Goal: Task Accomplishment & Management: Manage account settings

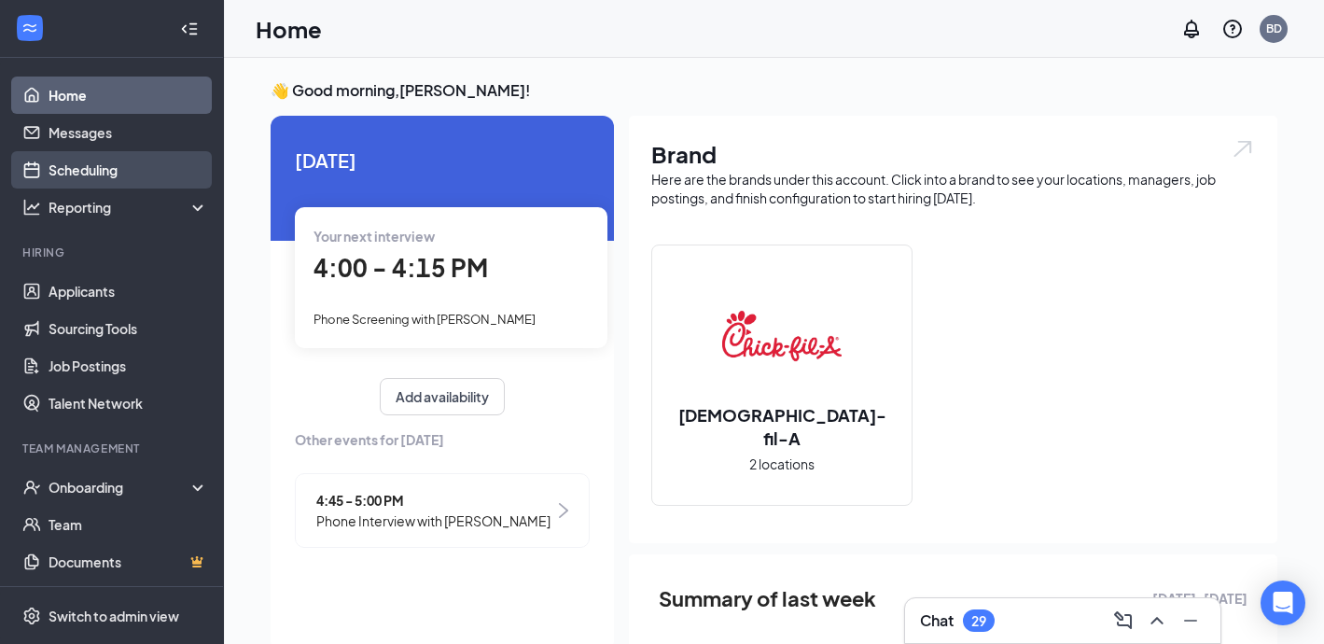
click at [104, 177] on link "Scheduling" at bounding box center [129, 169] width 160 height 37
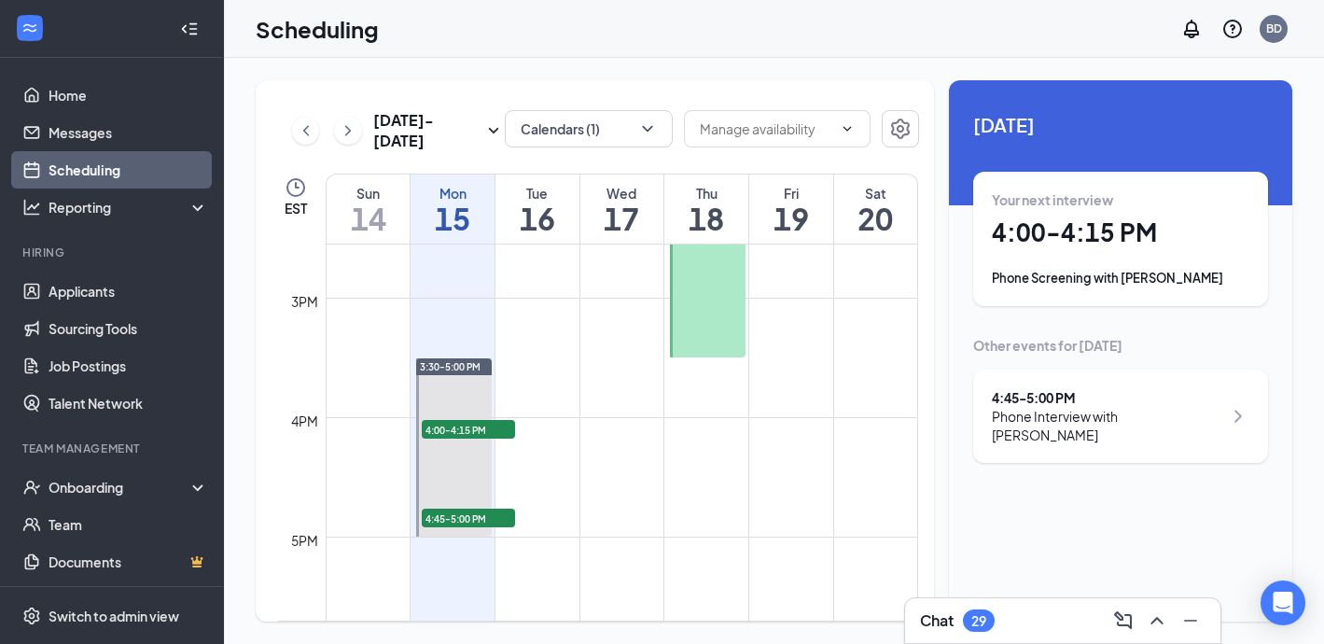
scroll to position [1707, 0]
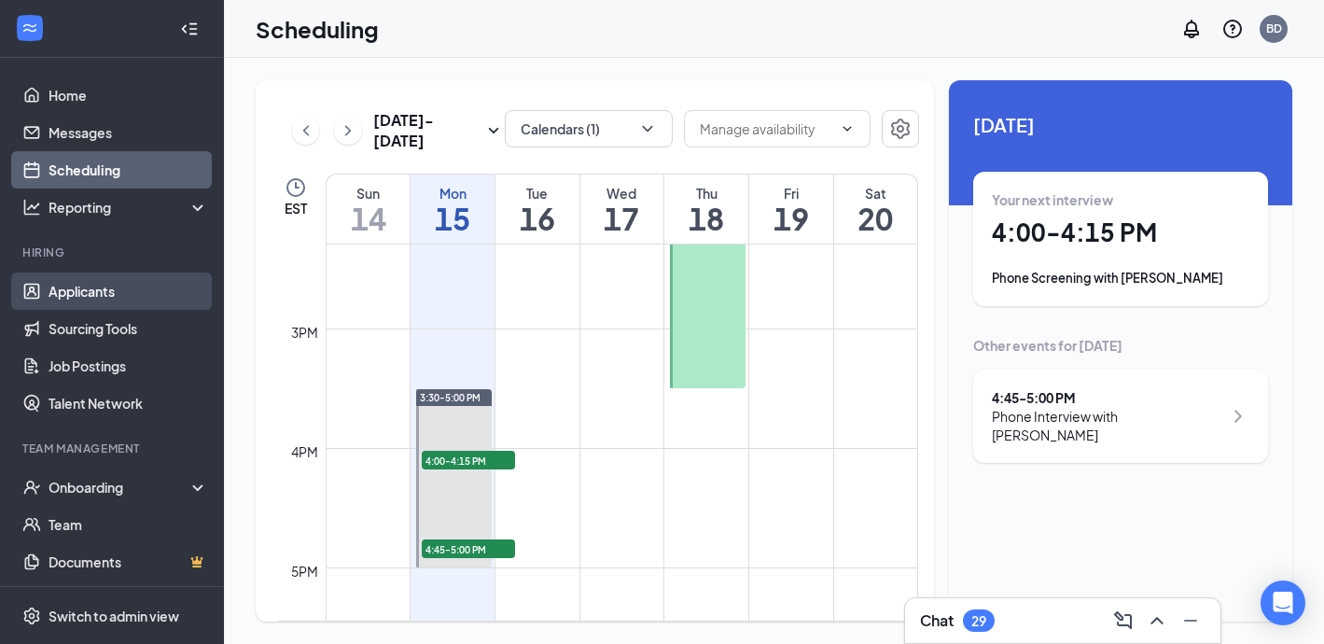
click at [82, 302] on link "Applicants" at bounding box center [129, 290] width 160 height 37
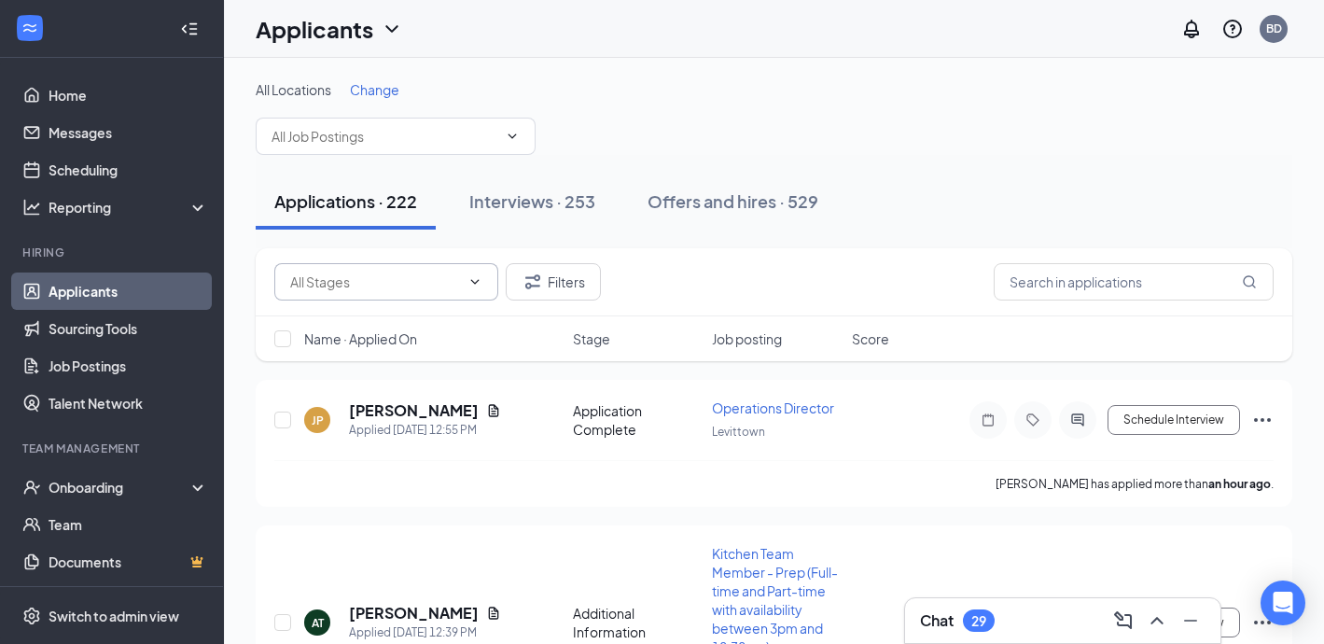
click at [359, 291] on input "text" at bounding box center [375, 281] width 170 height 21
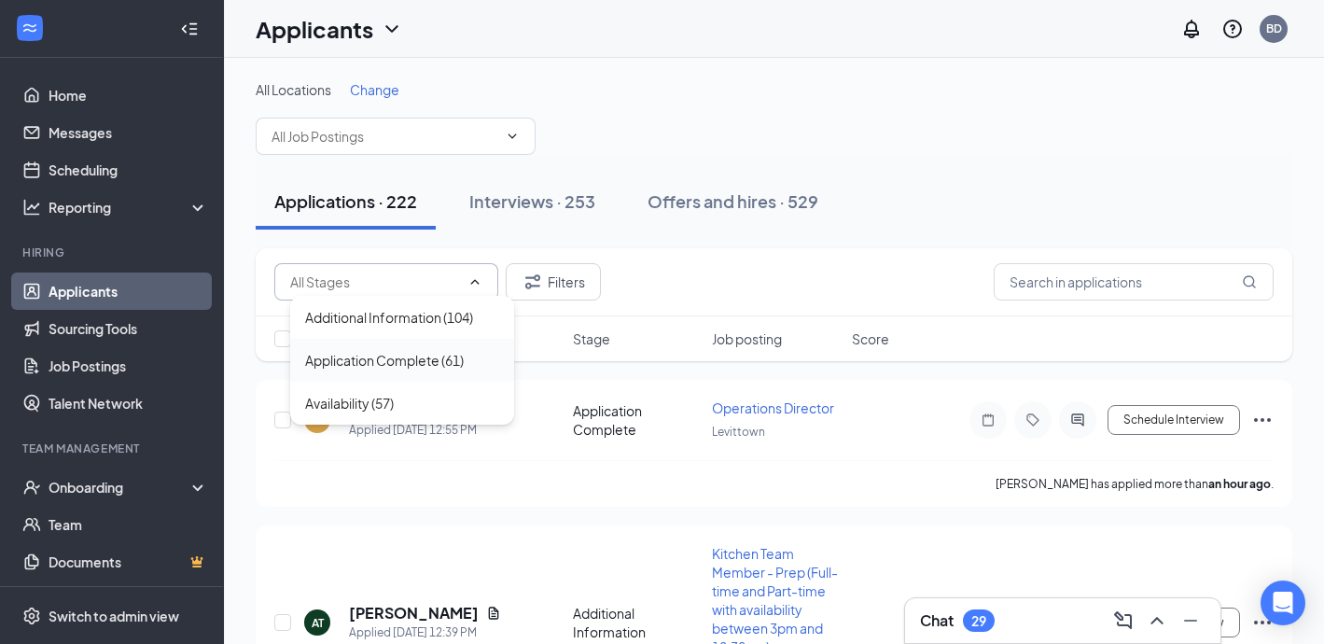
click at [383, 368] on div "Application Complete (61)" at bounding box center [384, 360] width 159 height 21
type input "Application Complete (61)"
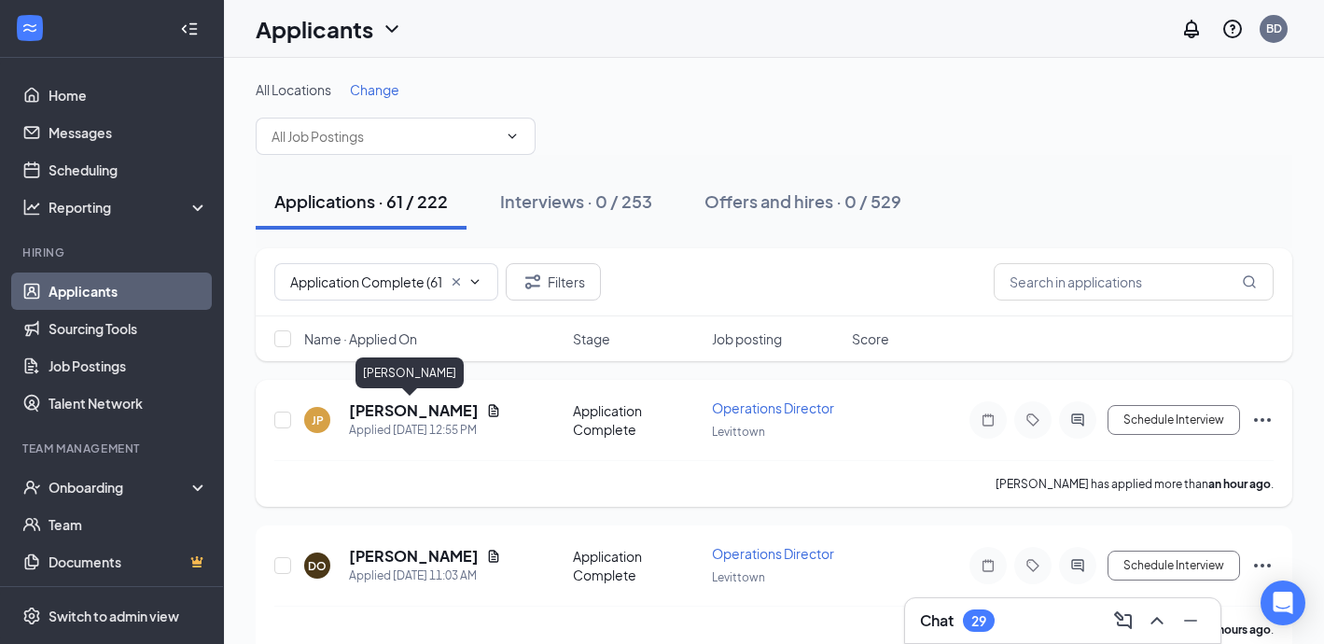
click at [424, 411] on h5 "[PERSON_NAME]" at bounding box center [414, 410] width 130 height 21
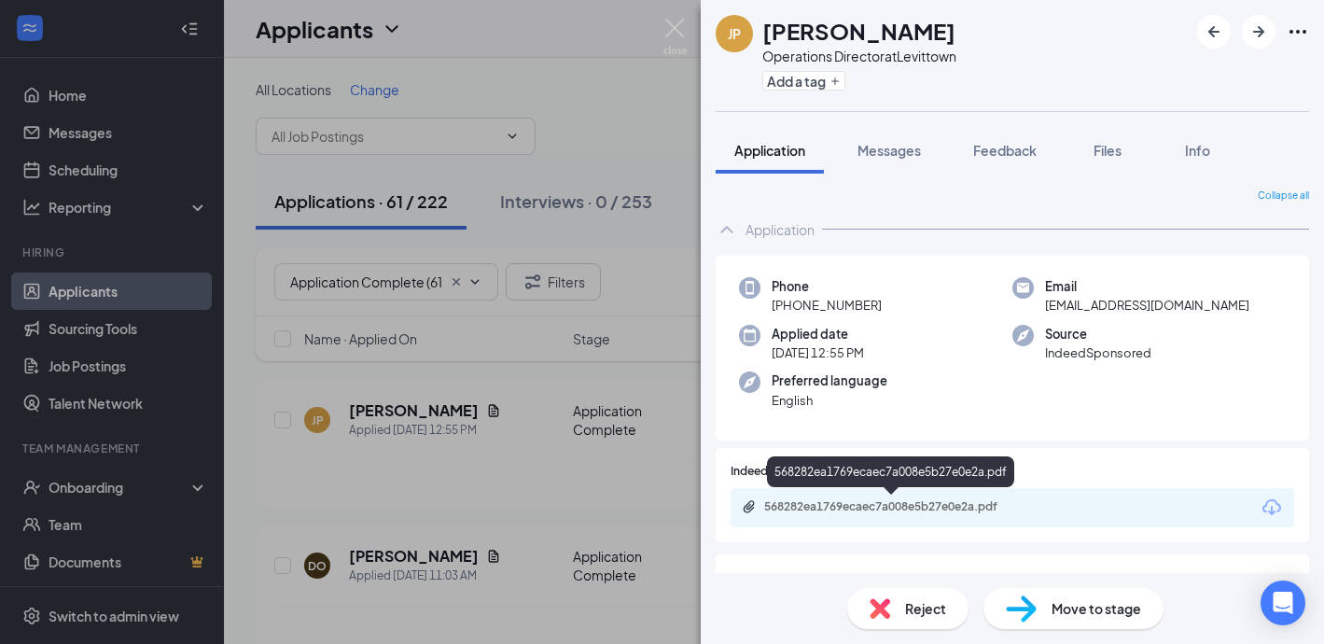
click at [842, 505] on div "568282ea1769ecaec7a008e5b27e0e2a.pdf" at bounding box center [894, 506] width 261 height 15
click at [902, 612] on div "Reject" at bounding box center [907, 608] width 121 height 41
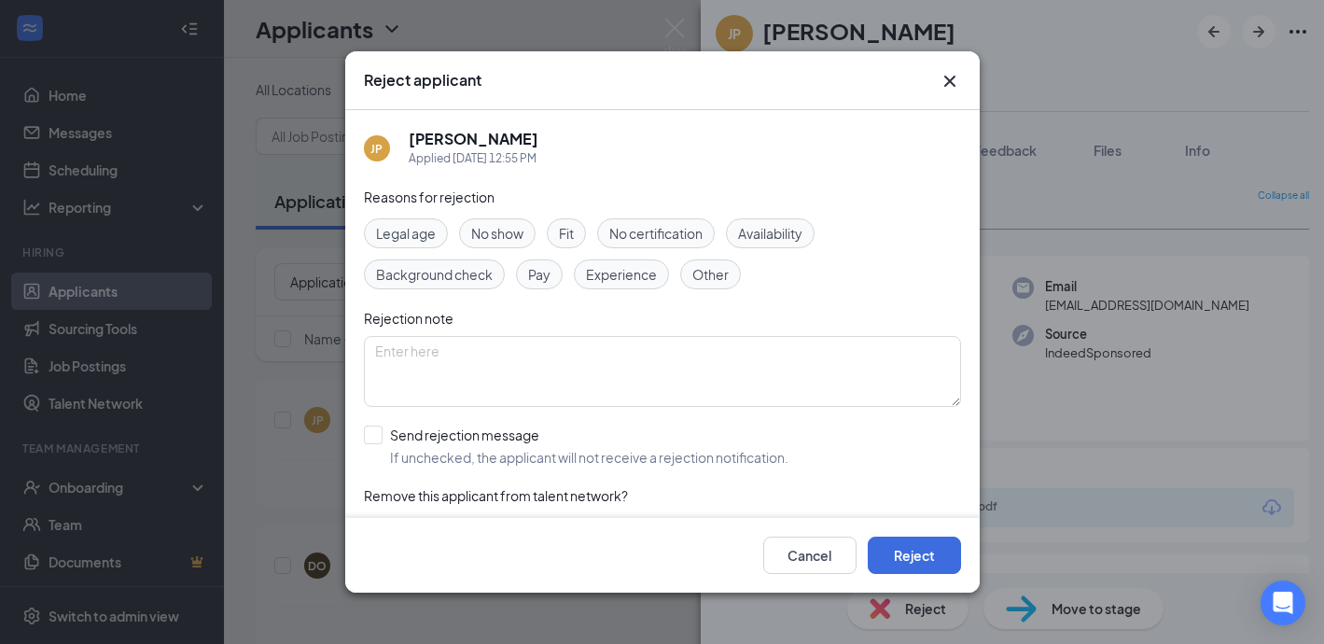
click at [603, 285] on div "Experience" at bounding box center [621, 274] width 95 height 30
click at [371, 435] on input "Send rejection message If unchecked, the applicant will not receive a rejection…" at bounding box center [576, 445] width 424 height 41
checkbox input "true"
click at [958, 548] on button "Reject" at bounding box center [914, 554] width 93 height 37
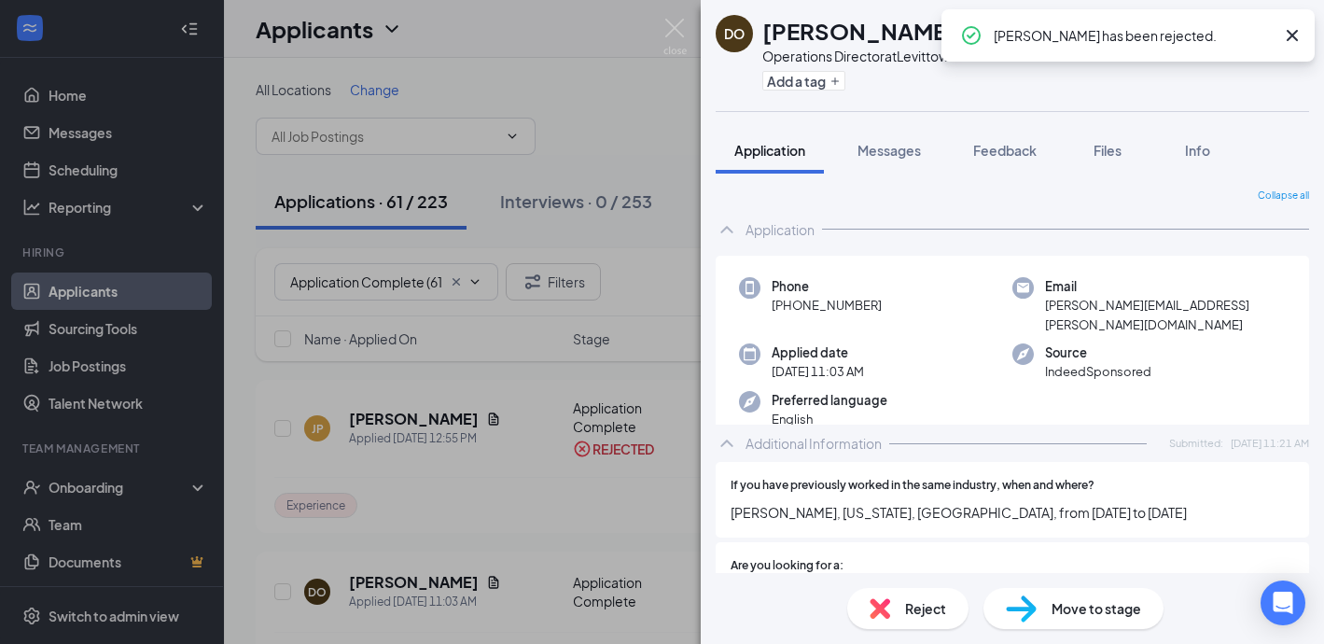
click at [113, 104] on div "DO [PERSON_NAME] Operations Director at Levittown Add a tag Application Message…" at bounding box center [662, 322] width 1324 height 644
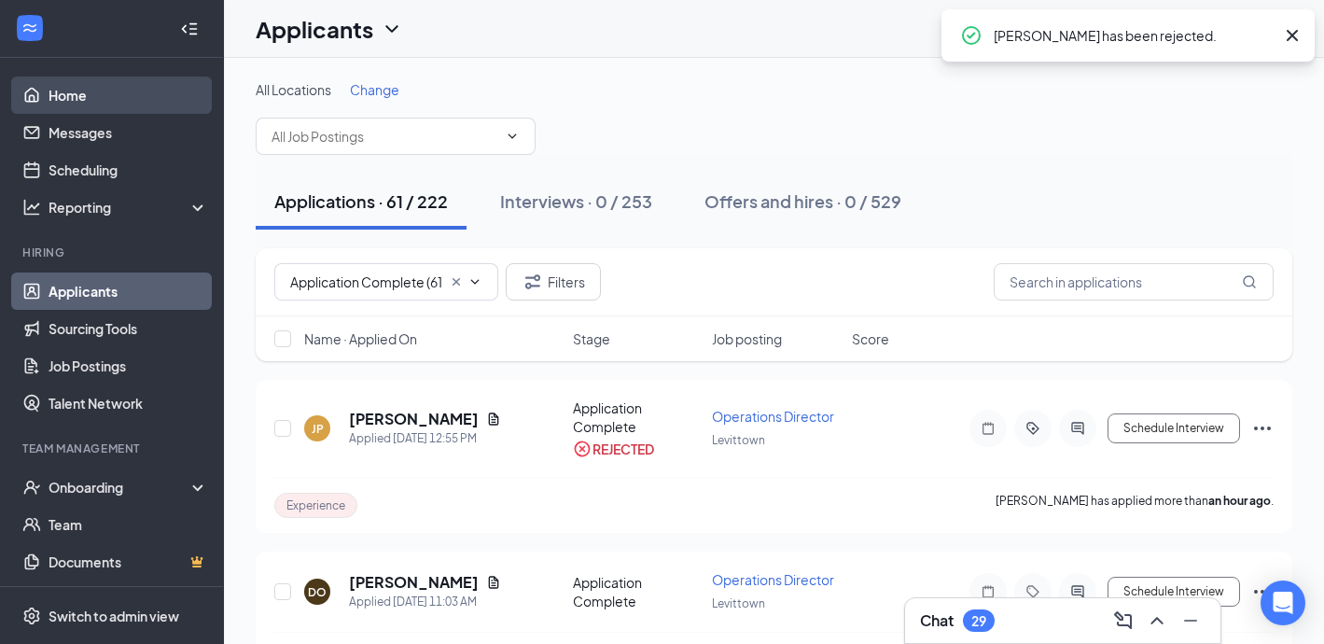
click at [96, 96] on link "Home" at bounding box center [129, 94] width 160 height 37
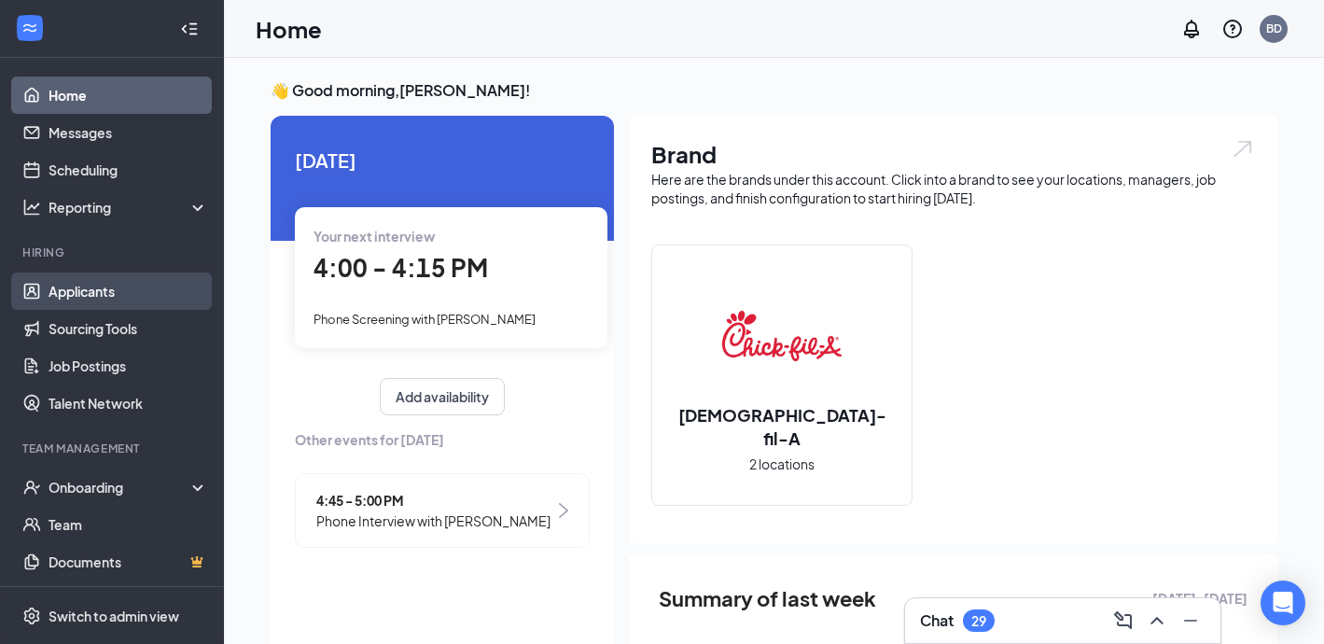
click at [143, 292] on link "Applicants" at bounding box center [129, 290] width 160 height 37
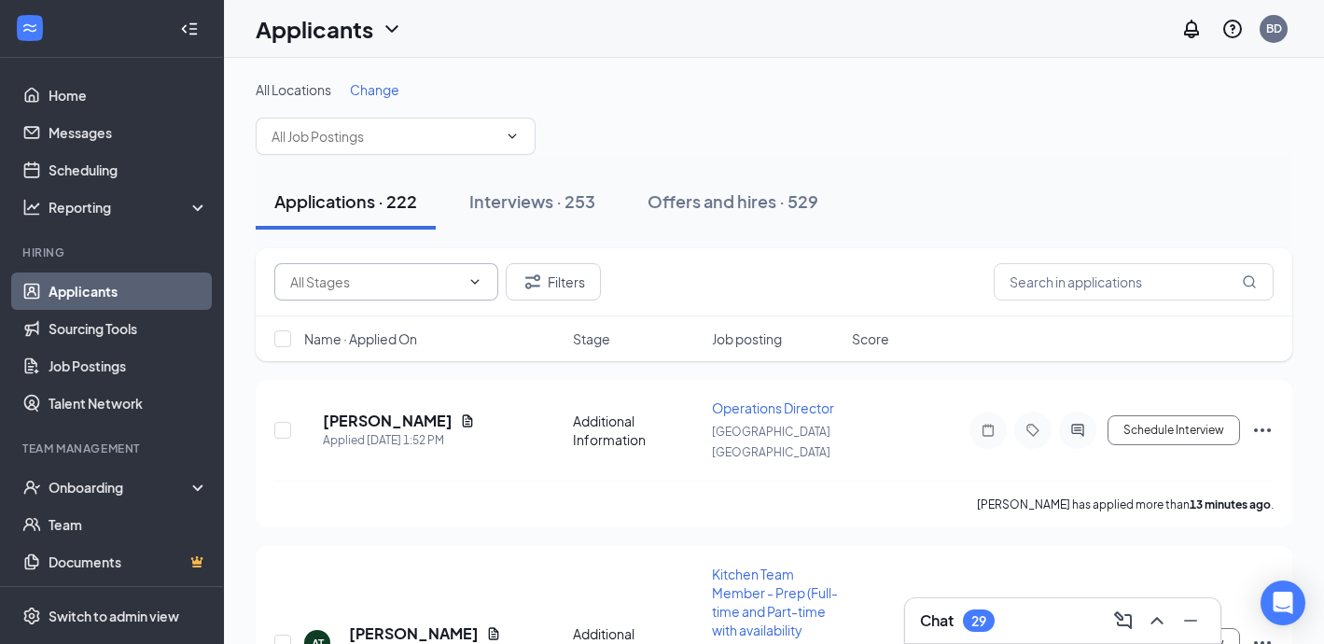
click at [435, 285] on input "text" at bounding box center [375, 281] width 170 height 21
click at [413, 357] on div "Application Complete (60)" at bounding box center [384, 360] width 159 height 21
type input "Application Complete (60)"
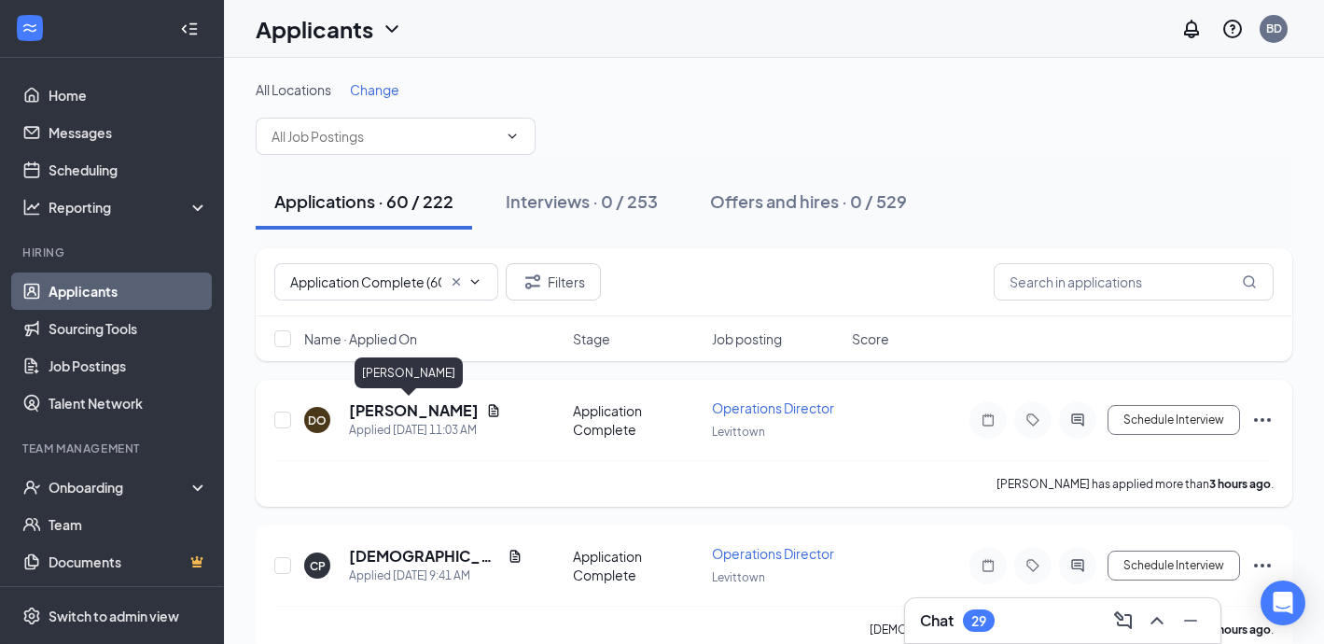
click at [413, 413] on h5 "[PERSON_NAME]" at bounding box center [414, 410] width 130 height 21
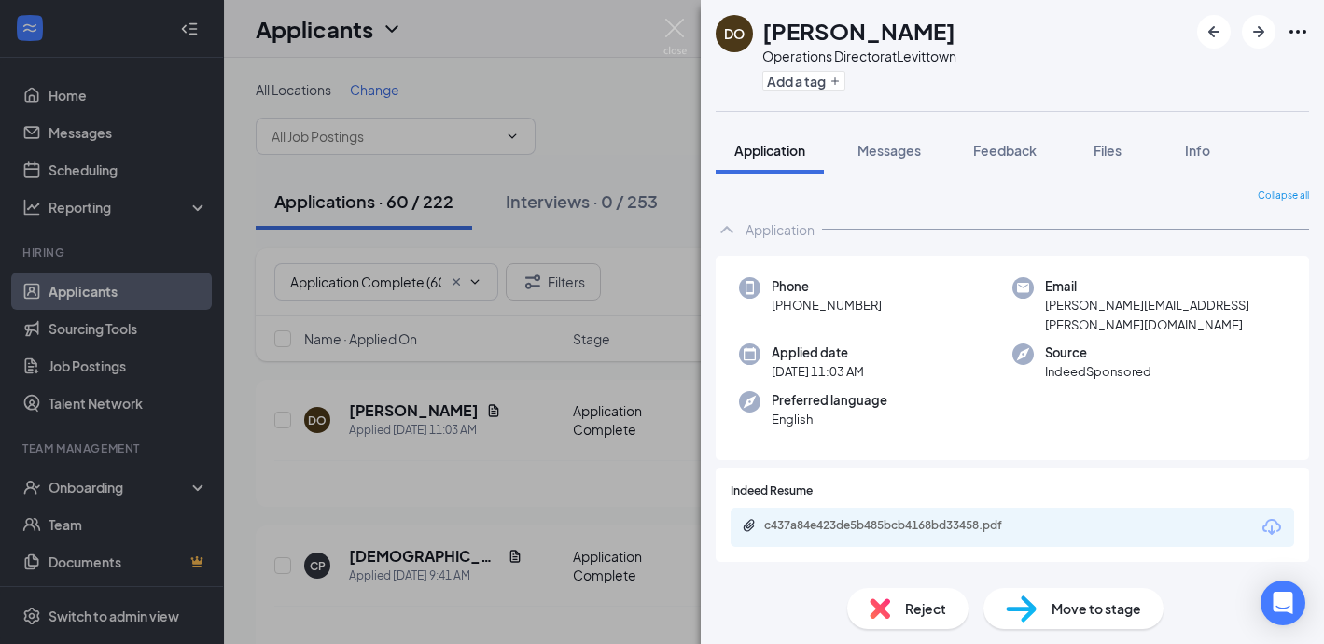
click at [804, 507] on div "c437a84e423de5b485bcb4168bd33458.pdf" at bounding box center [1011, 526] width 563 height 39
click at [804, 518] on div "c437a84e423de5b485bcb4168bd33458.pdf" at bounding box center [894, 525] width 261 height 15
click at [900, 606] on div "Reject" at bounding box center [907, 608] width 121 height 41
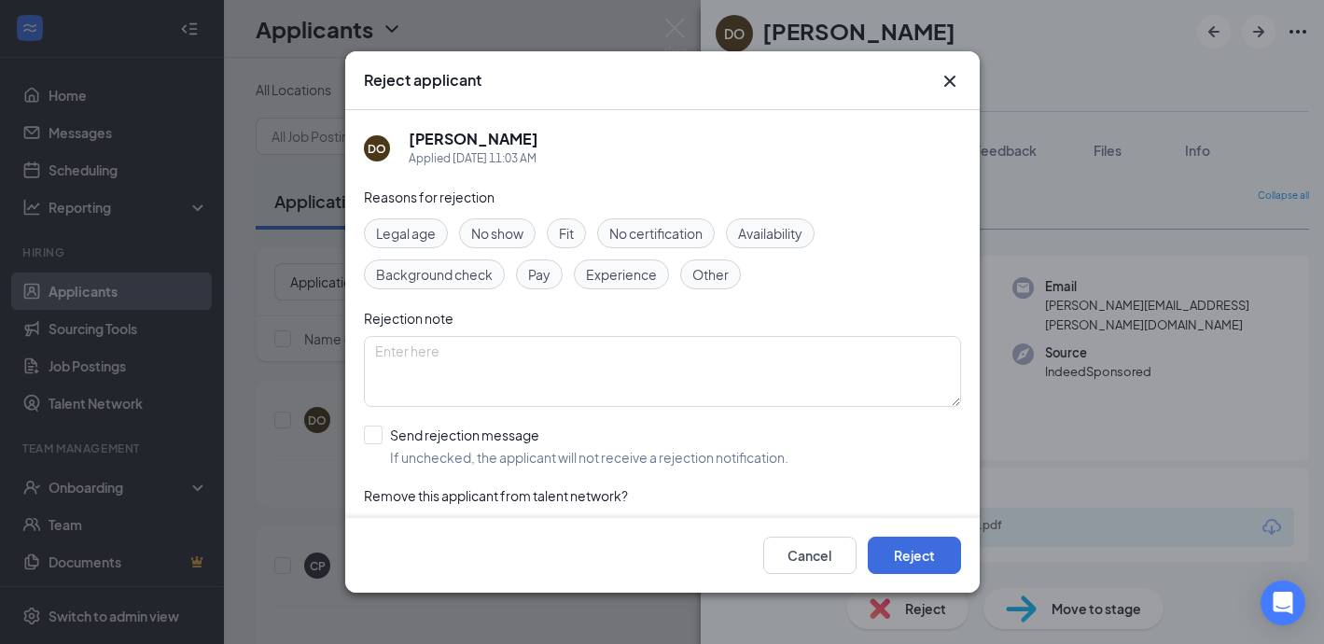
click at [604, 262] on div "Experience" at bounding box center [621, 274] width 95 height 30
click at [368, 438] on input "Send rejection message If unchecked, the applicant will not receive a rejection…" at bounding box center [576, 445] width 424 height 41
checkbox input "true"
click at [926, 549] on button "Reject" at bounding box center [914, 554] width 93 height 37
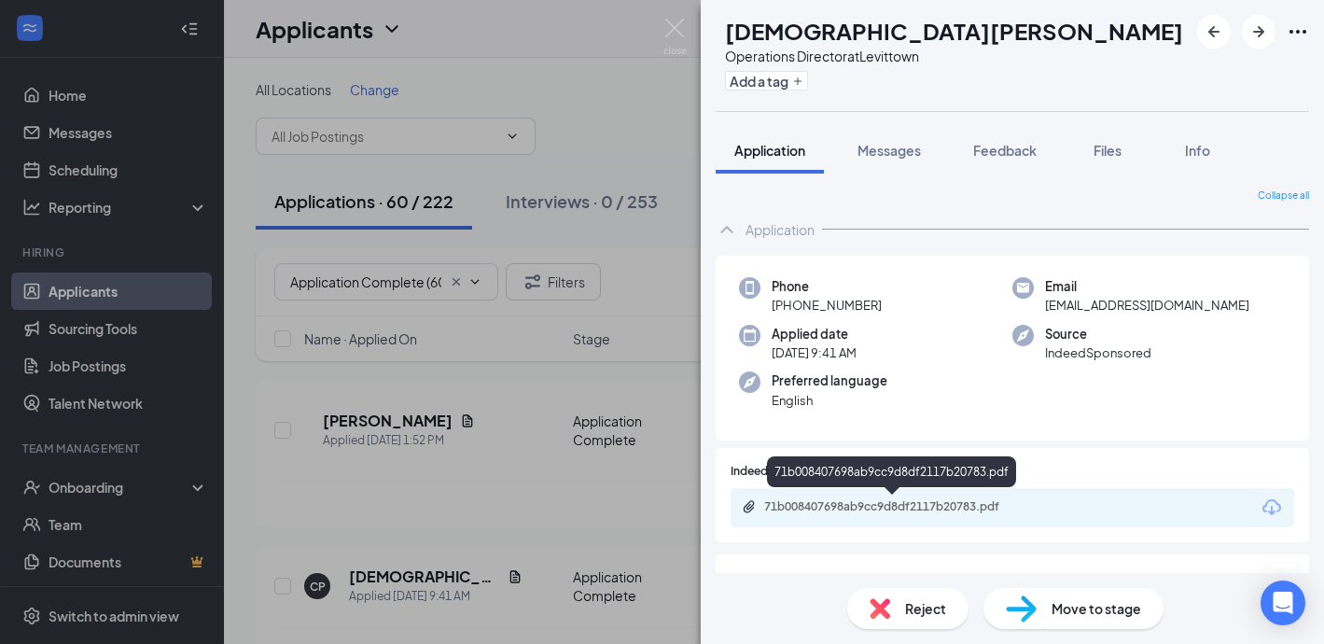
click at [960, 501] on div "71b008407698ab9cc9d8df2117b20783.pdf" at bounding box center [894, 506] width 261 height 15
click at [915, 613] on span "Reject" at bounding box center [925, 608] width 41 height 21
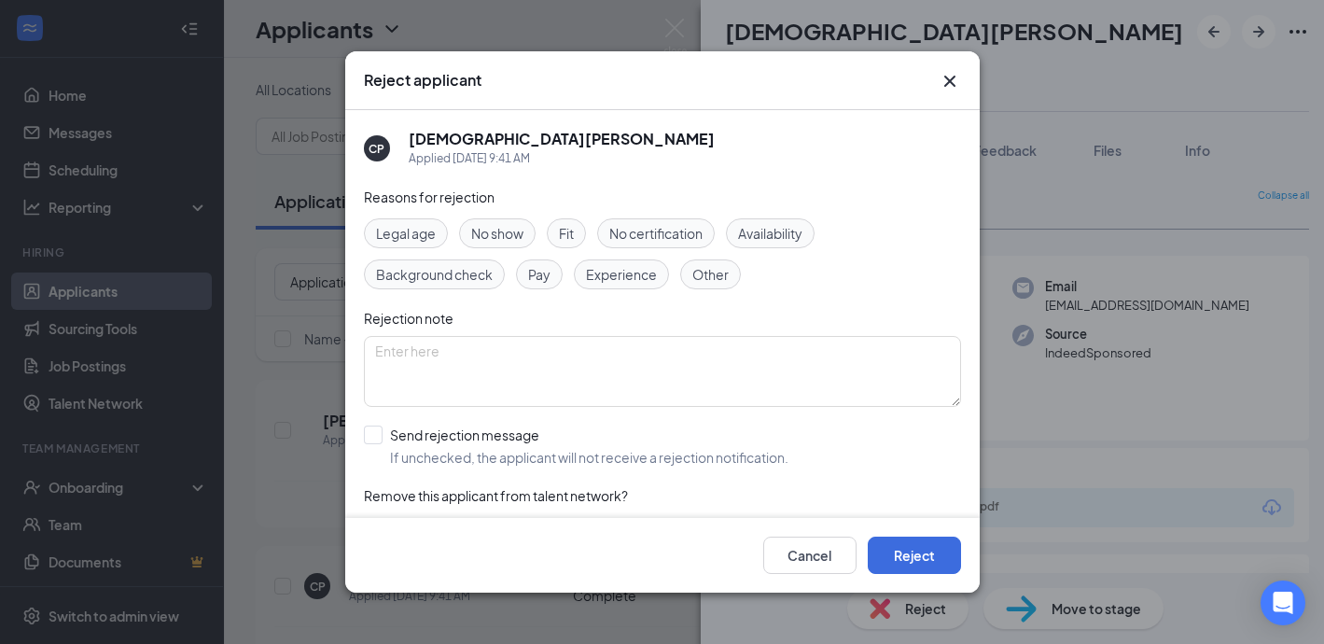
click at [632, 283] on span "Experience" at bounding box center [621, 274] width 71 height 21
click at [381, 434] on input "Send rejection message If unchecked, the applicant will not receive a rejection…" at bounding box center [576, 445] width 424 height 41
checkbox input "true"
click at [910, 560] on button "Reject" at bounding box center [914, 554] width 93 height 37
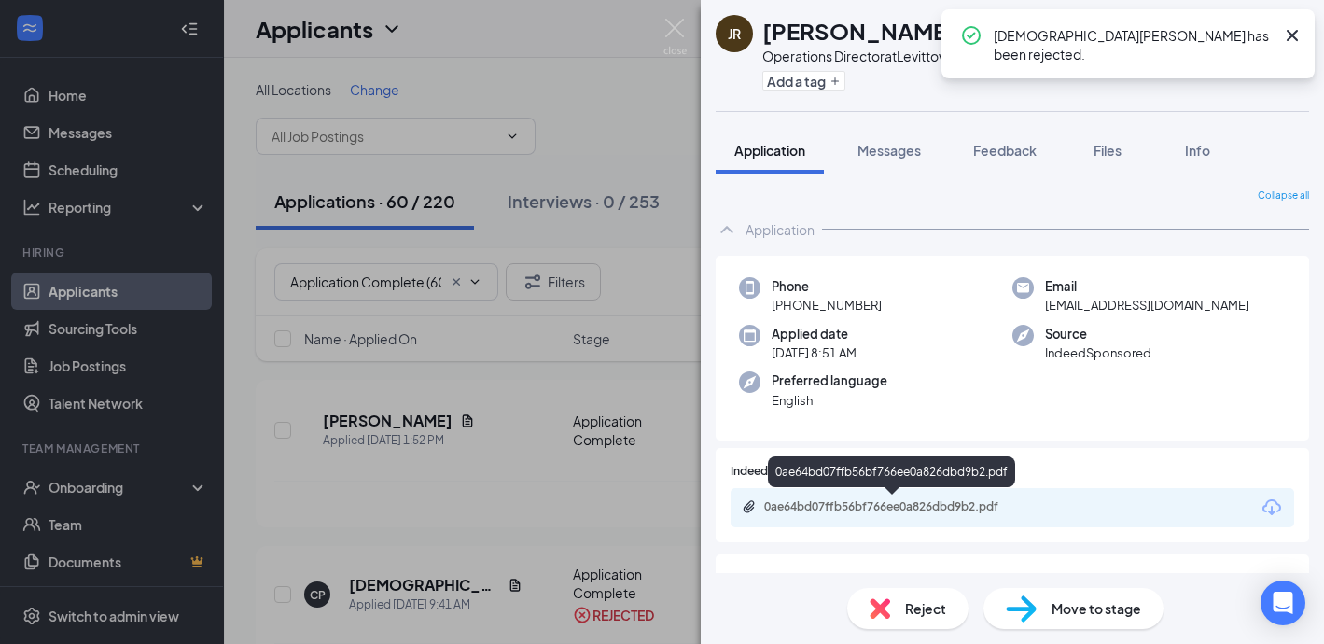
click at [819, 507] on div "0ae64bd07ffb56bf766ee0a826dbd9b2.pdf" at bounding box center [894, 506] width 261 height 15
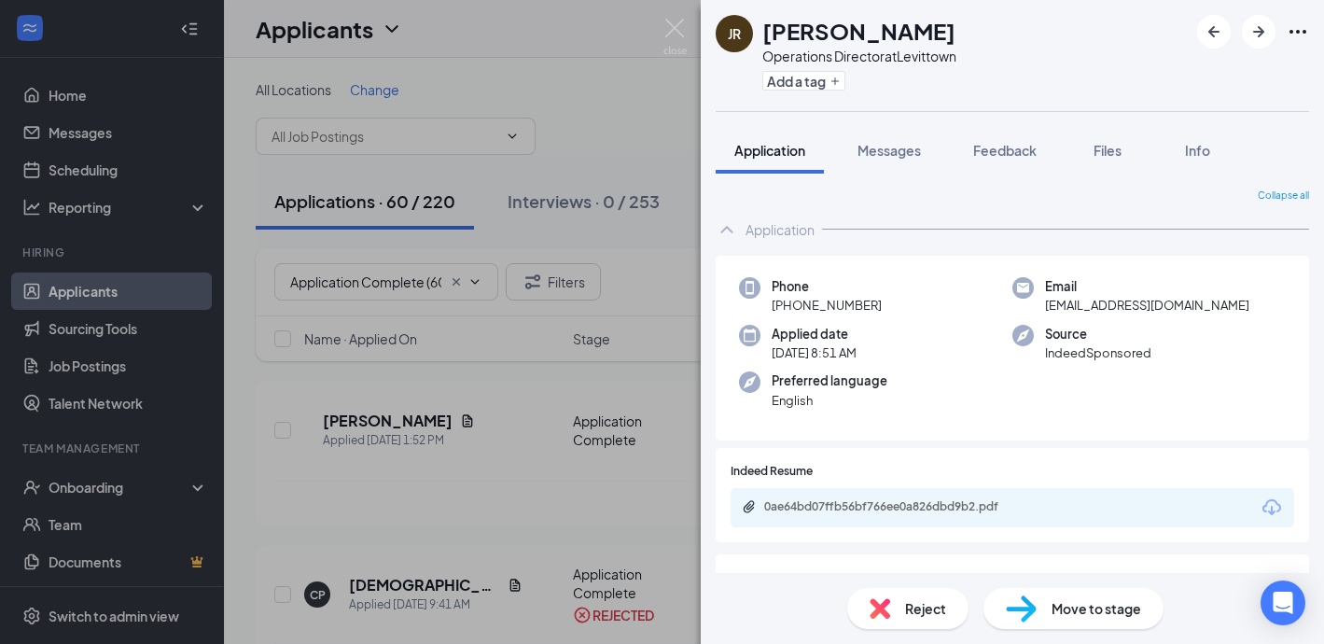
click at [912, 620] on div "Reject" at bounding box center [907, 608] width 121 height 41
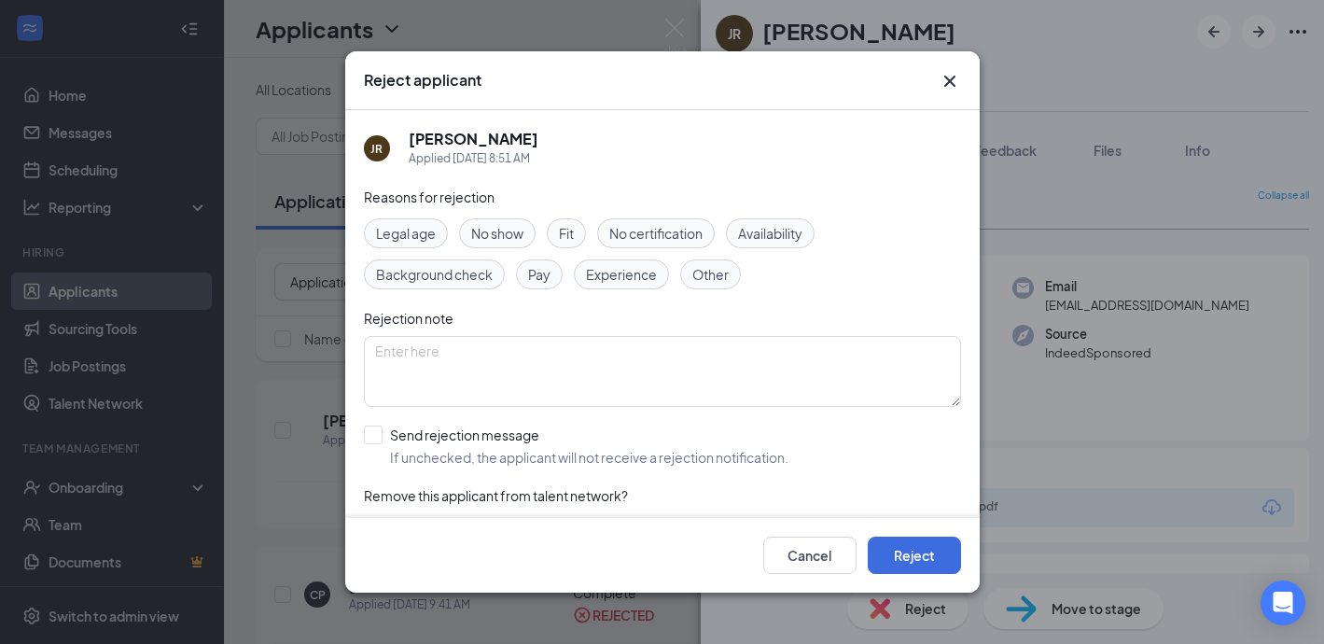
click at [627, 275] on span "Experience" at bounding box center [621, 274] width 71 height 21
click at [372, 431] on input "Send rejection message If unchecked, the applicant will not receive a rejection…" at bounding box center [576, 445] width 424 height 41
checkbox input "true"
click at [895, 544] on button "Reject" at bounding box center [914, 554] width 93 height 37
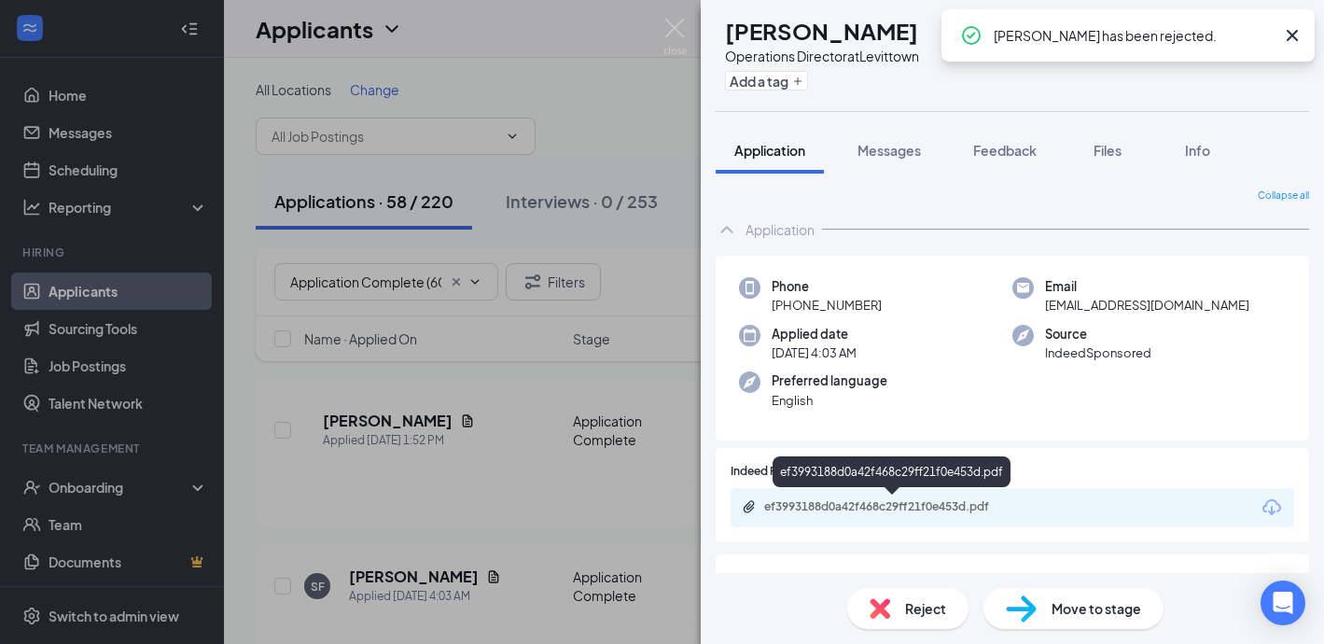
click at [891, 506] on div "ef3993188d0a42f468c29ff21f0e453d.pdf" at bounding box center [894, 506] width 261 height 15
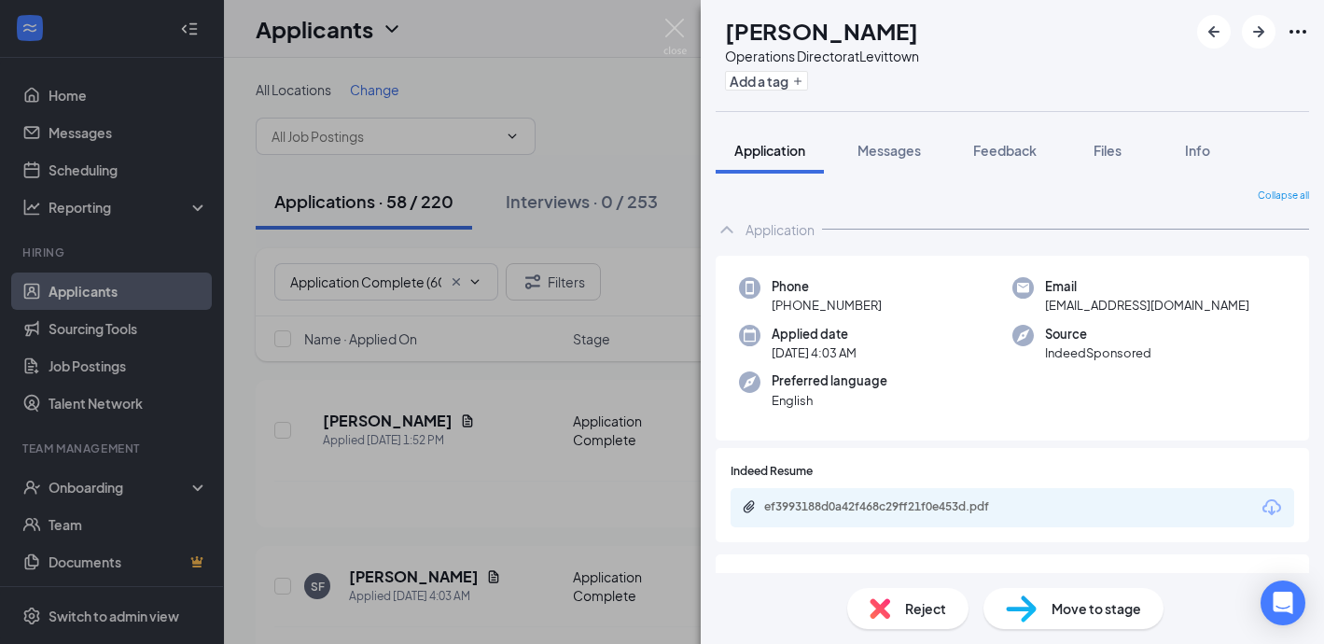
click at [890, 608] on div "Reject" at bounding box center [907, 608] width 121 height 41
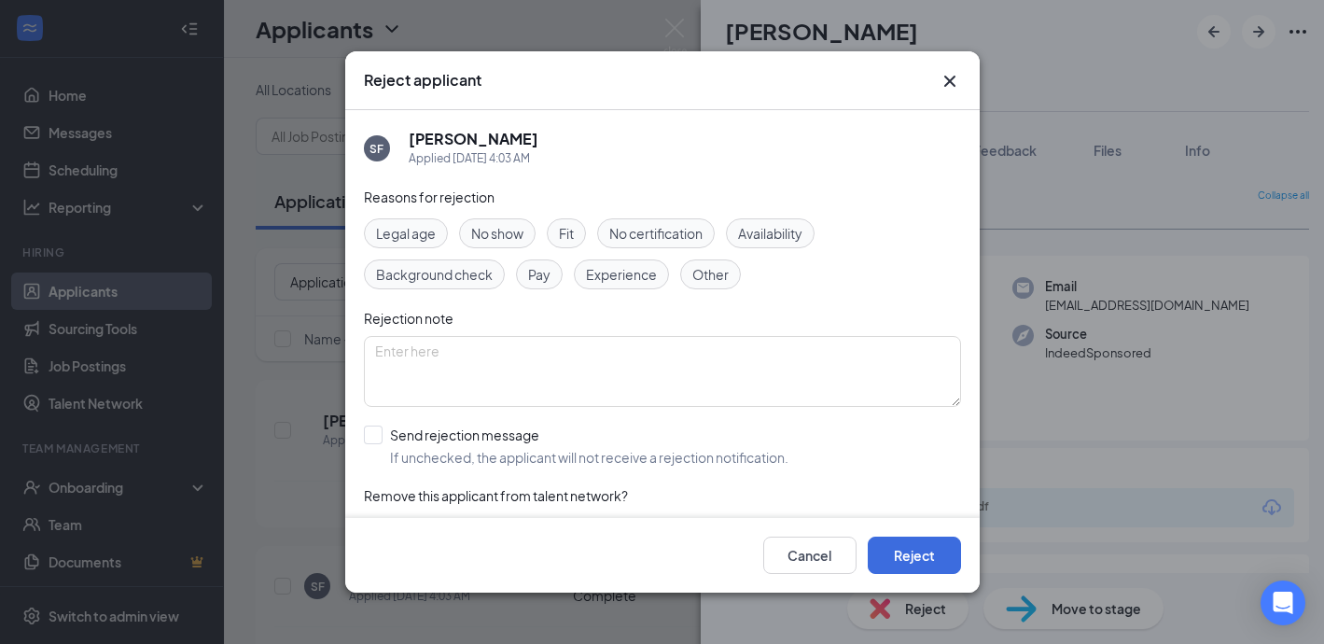
click at [618, 286] on div "Experience" at bounding box center [621, 274] width 95 height 30
click at [375, 438] on input "Send rejection message If unchecked, the applicant will not receive a rejection…" at bounding box center [576, 445] width 424 height 41
checkbox input "true"
click at [908, 543] on button "Reject" at bounding box center [914, 554] width 93 height 37
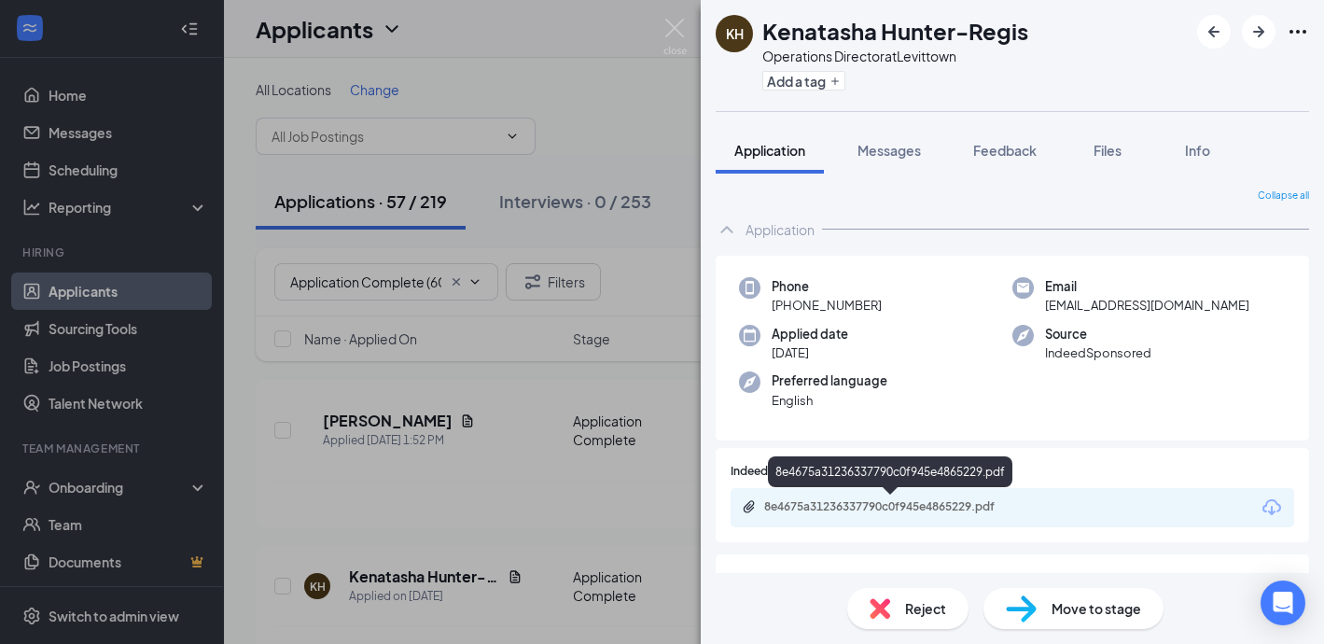
click at [805, 500] on div "8e4675a31236337790c0f945e4865229.pdf" at bounding box center [894, 506] width 261 height 15
click at [928, 600] on span "Reject" at bounding box center [925, 608] width 41 height 21
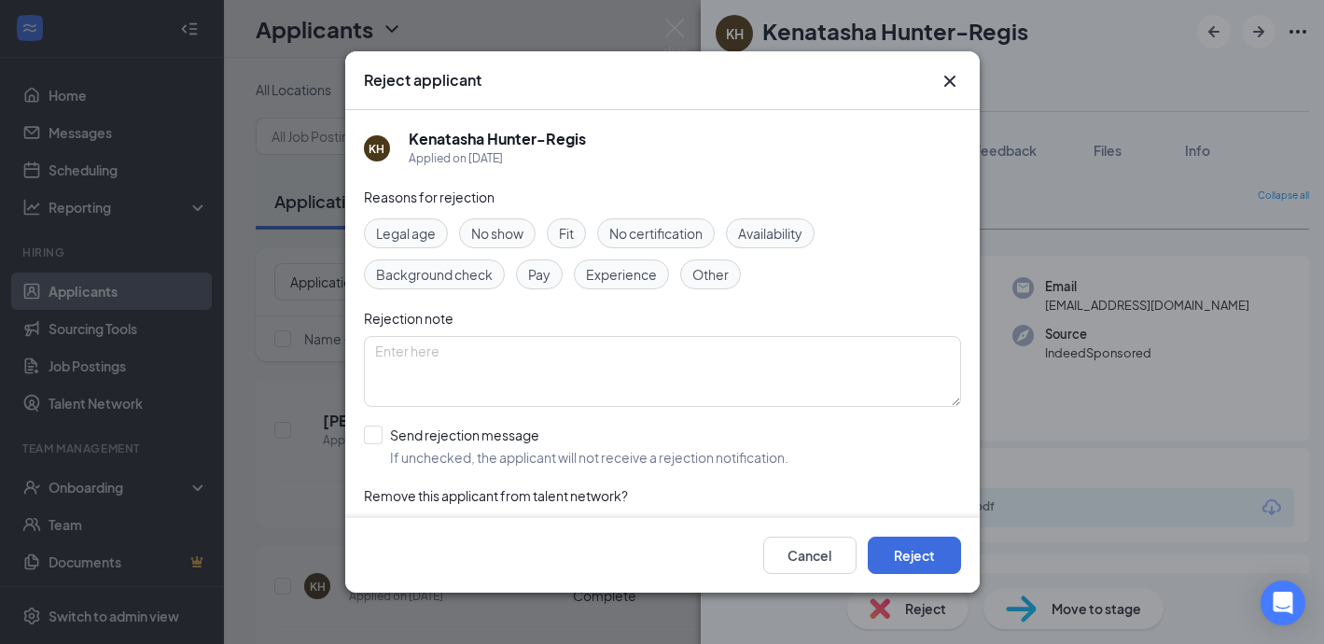
click at [618, 273] on span "Experience" at bounding box center [621, 274] width 71 height 21
click at [370, 434] on input "Send rejection message If unchecked, the applicant will not receive a rejection…" at bounding box center [576, 445] width 424 height 41
checkbox input "true"
click at [921, 539] on button "Reject" at bounding box center [914, 554] width 93 height 37
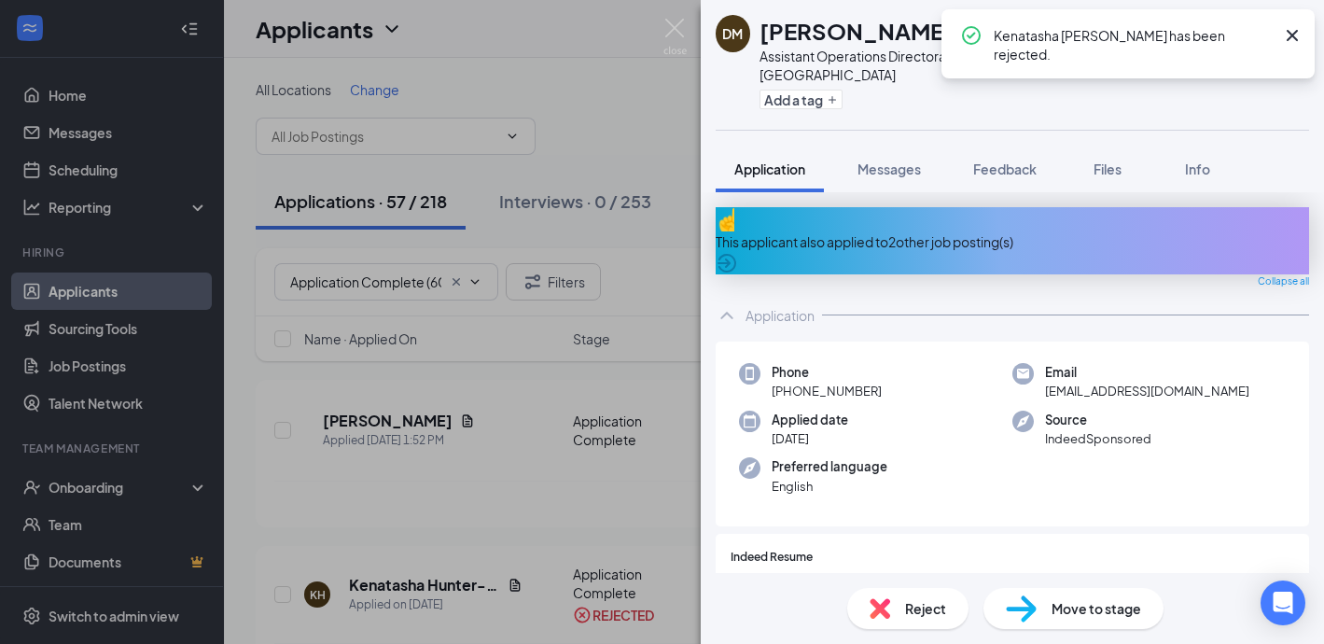
click at [812, 231] on div "This applicant also applied to 2 other job posting(s)" at bounding box center [1012, 241] width 593 height 21
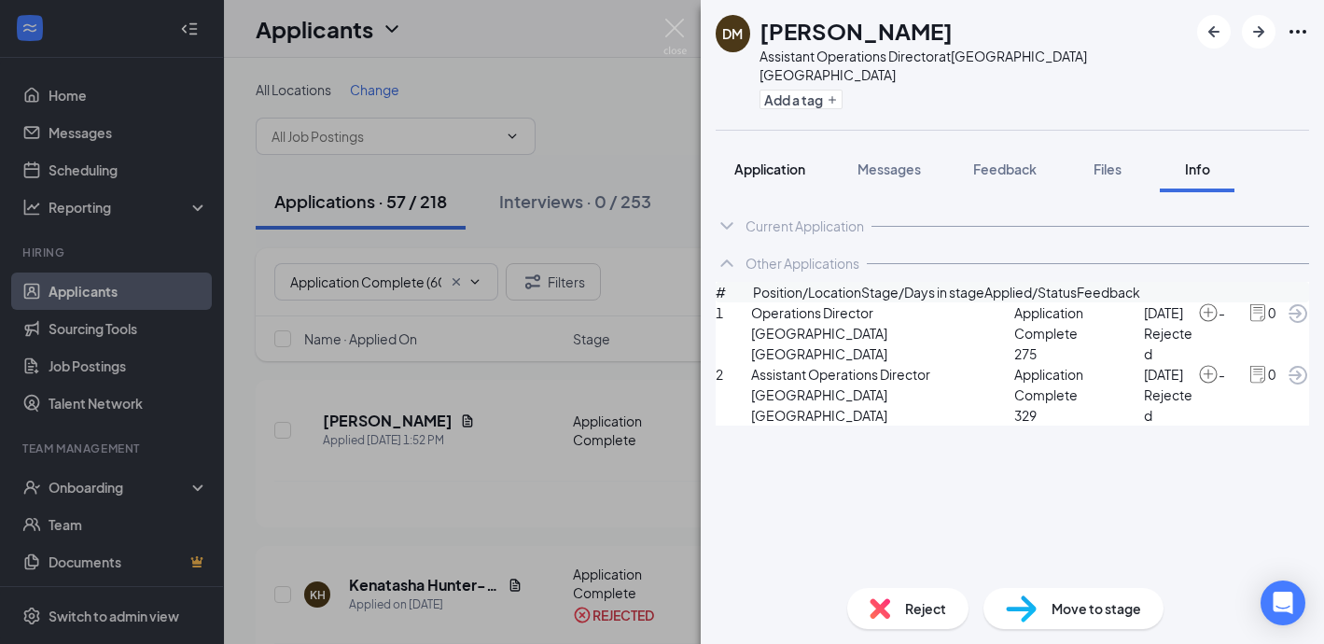
click at [759, 160] on button "Application" at bounding box center [770, 169] width 108 height 47
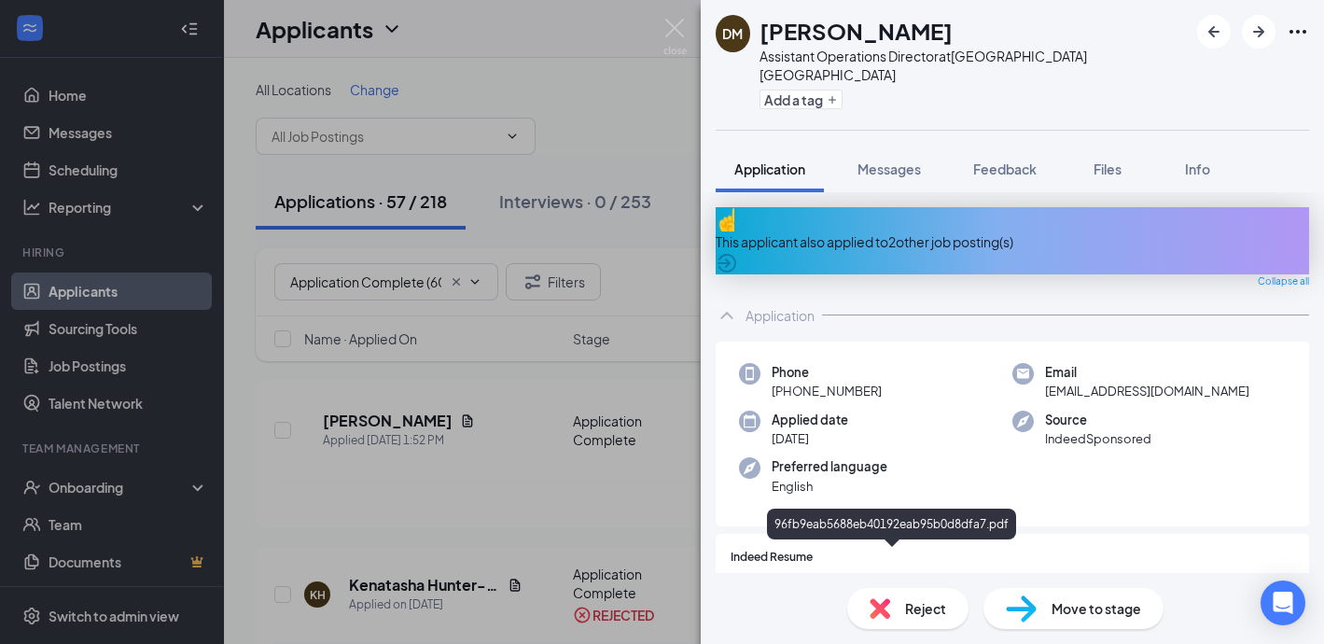
click at [896, 585] on div "96fb9eab5688eb40192eab95b0d8dfa7.pdf" at bounding box center [894, 592] width 261 height 15
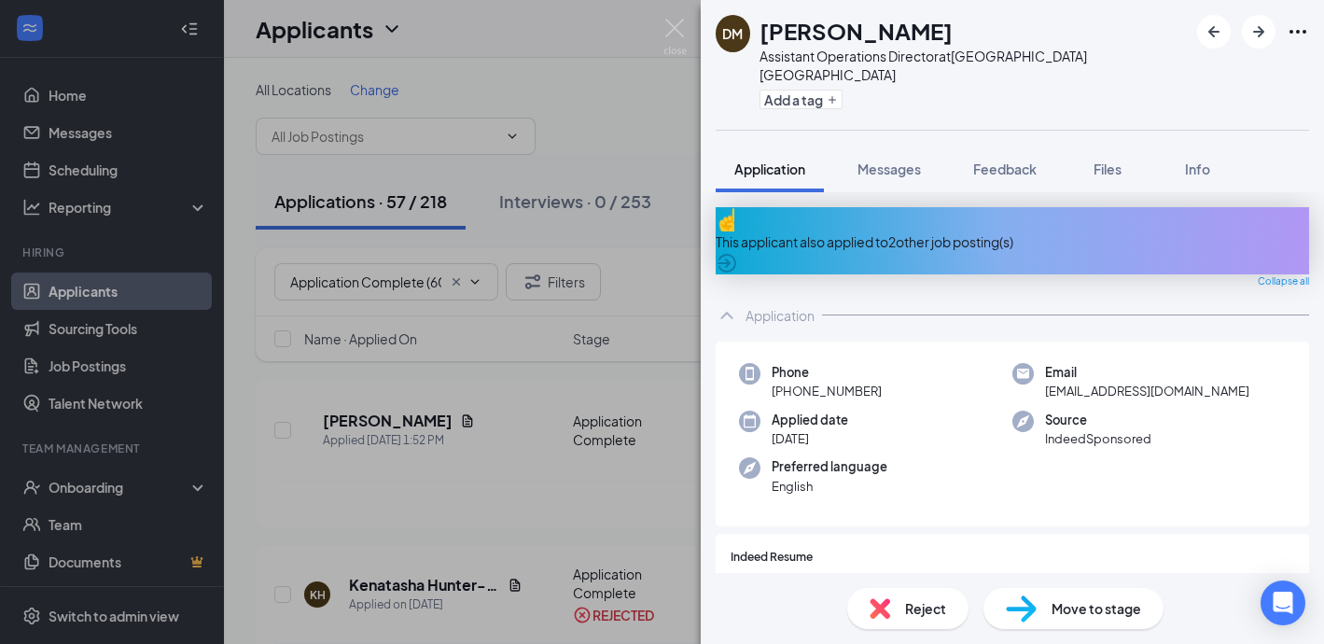
click at [900, 611] on div "Reject" at bounding box center [907, 608] width 121 height 41
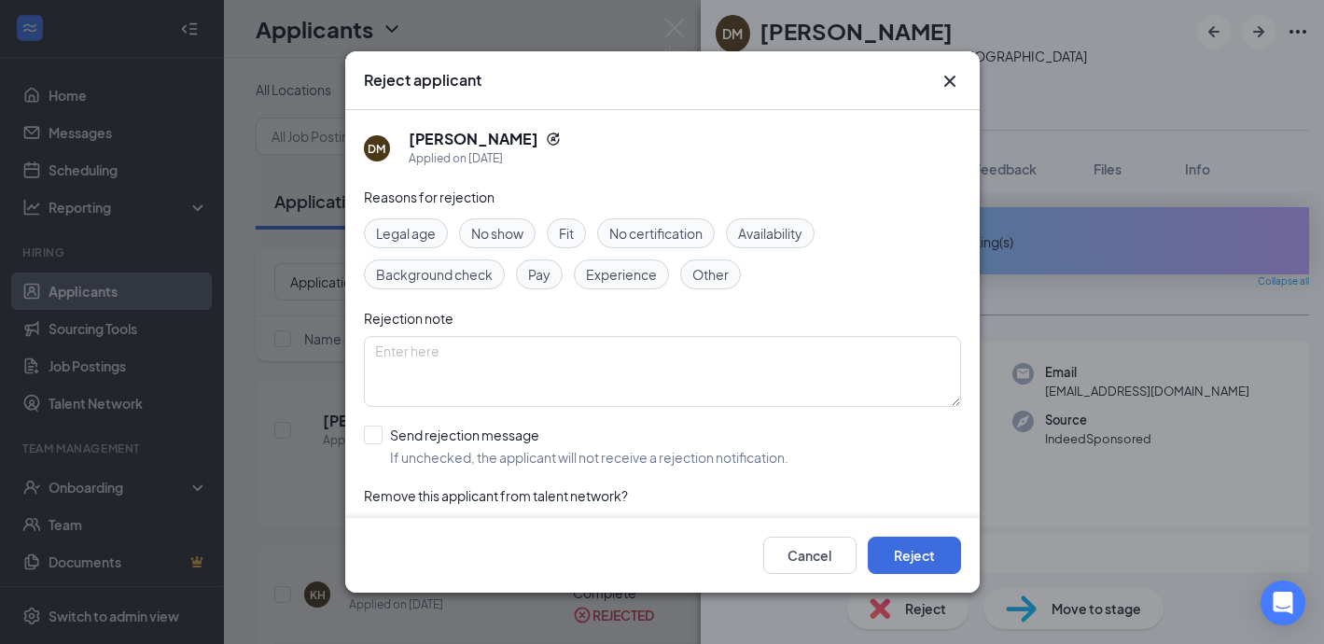
click at [629, 285] on div "Experience" at bounding box center [621, 274] width 95 height 30
click at [381, 433] on input "Send rejection message If unchecked, the applicant will not receive a rejection…" at bounding box center [576, 445] width 424 height 41
checkbox input "true"
click at [897, 556] on button "Reject" at bounding box center [914, 554] width 93 height 37
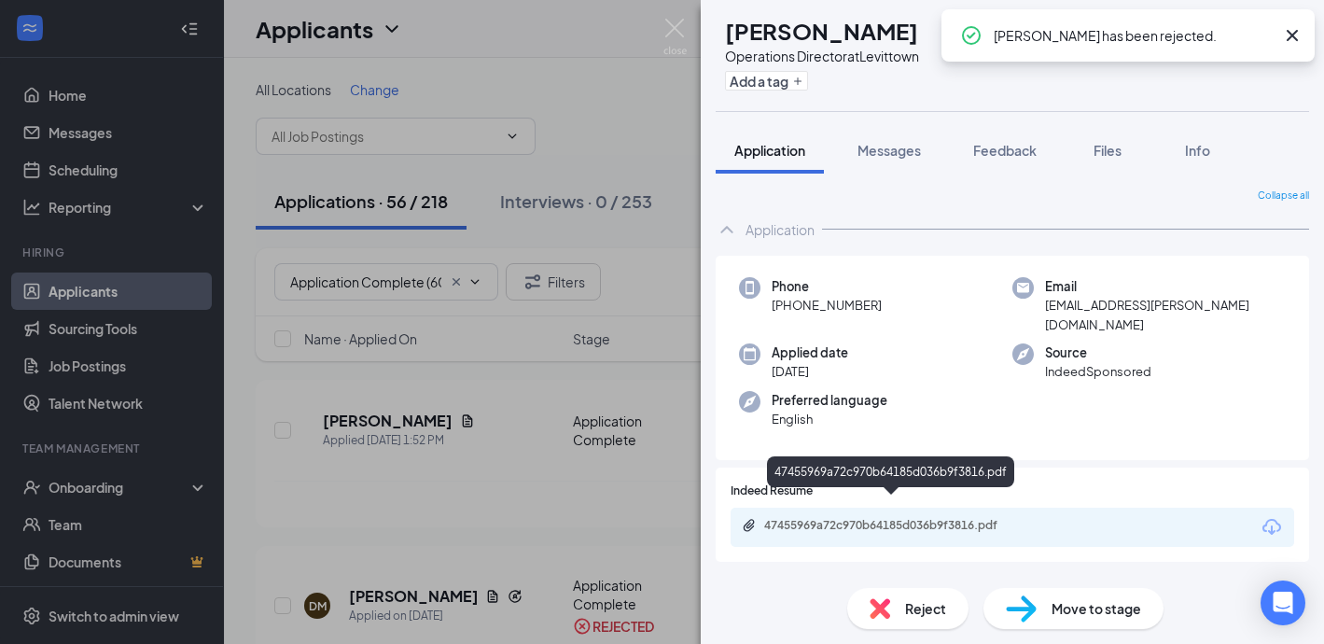
click at [820, 518] on div "47455969a72c970b64185d036b9f3816.pdf" at bounding box center [894, 525] width 261 height 15
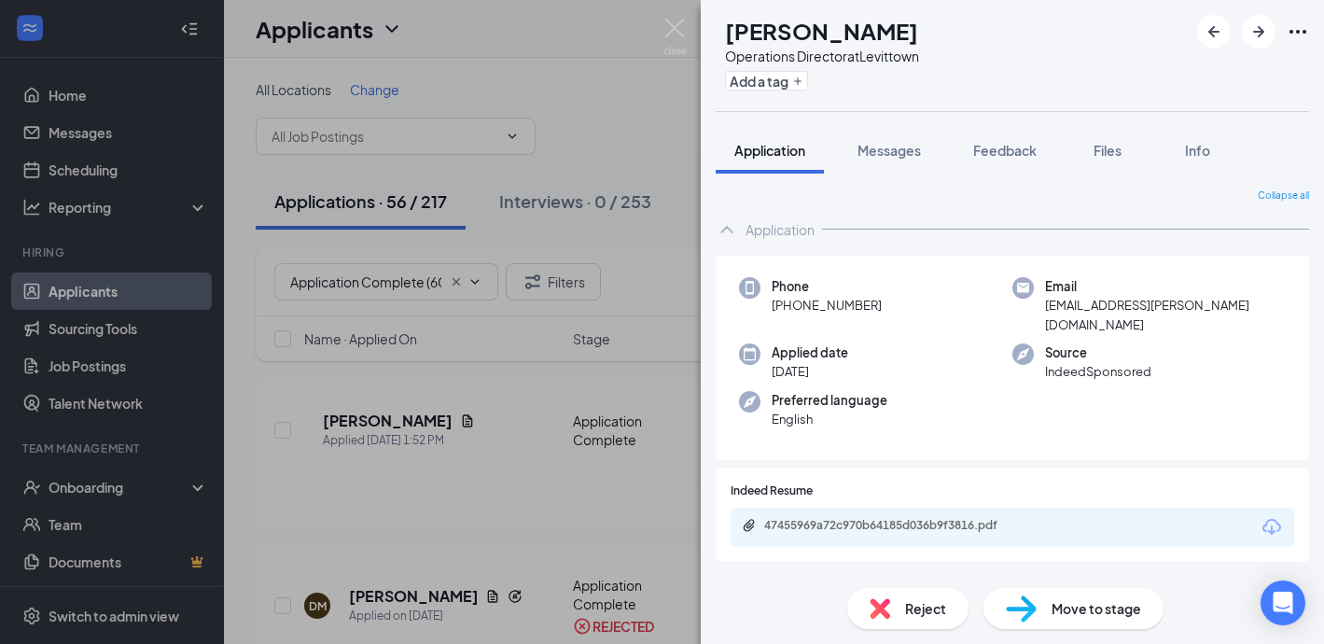
click at [902, 594] on div "Reject" at bounding box center [907, 608] width 121 height 41
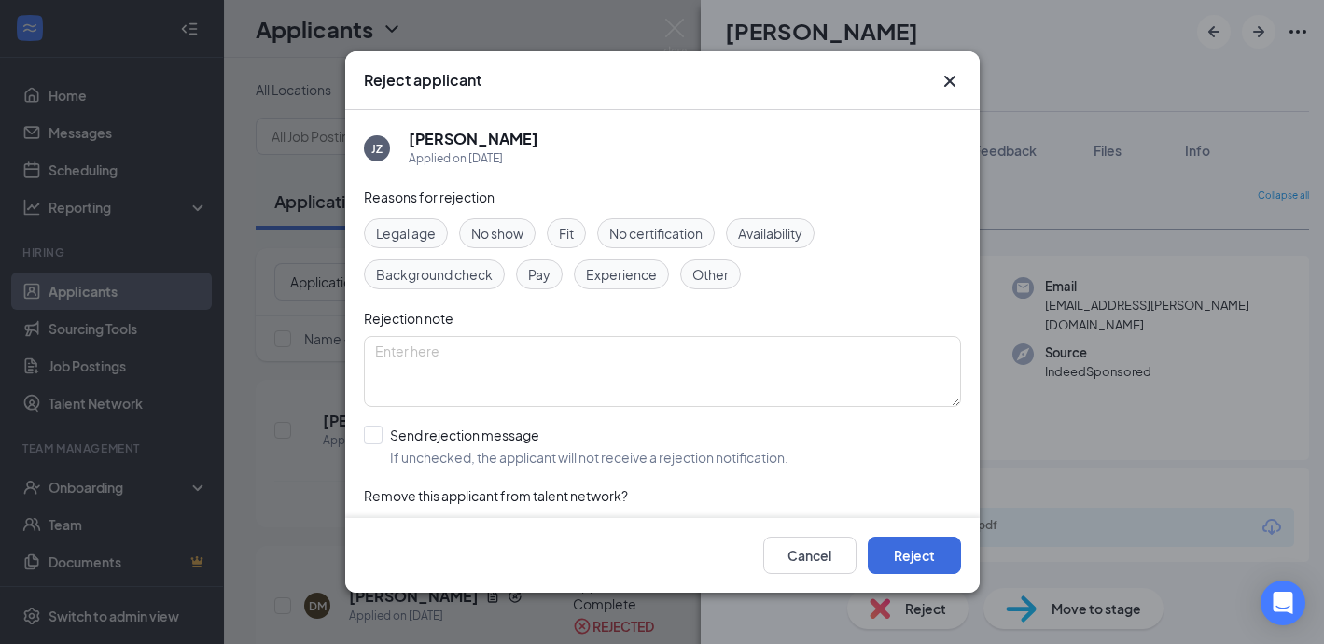
click at [600, 292] on div "Reasons for rejection Legal age No show Fit No certification Availability Backg…" at bounding box center [662, 374] width 597 height 375
click at [599, 283] on span "Experience" at bounding box center [621, 274] width 71 height 21
click at [376, 431] on input "Send rejection message If unchecked, the applicant will not receive a rejection…" at bounding box center [576, 445] width 424 height 41
checkbox input "true"
click at [908, 554] on button "Reject" at bounding box center [914, 554] width 93 height 37
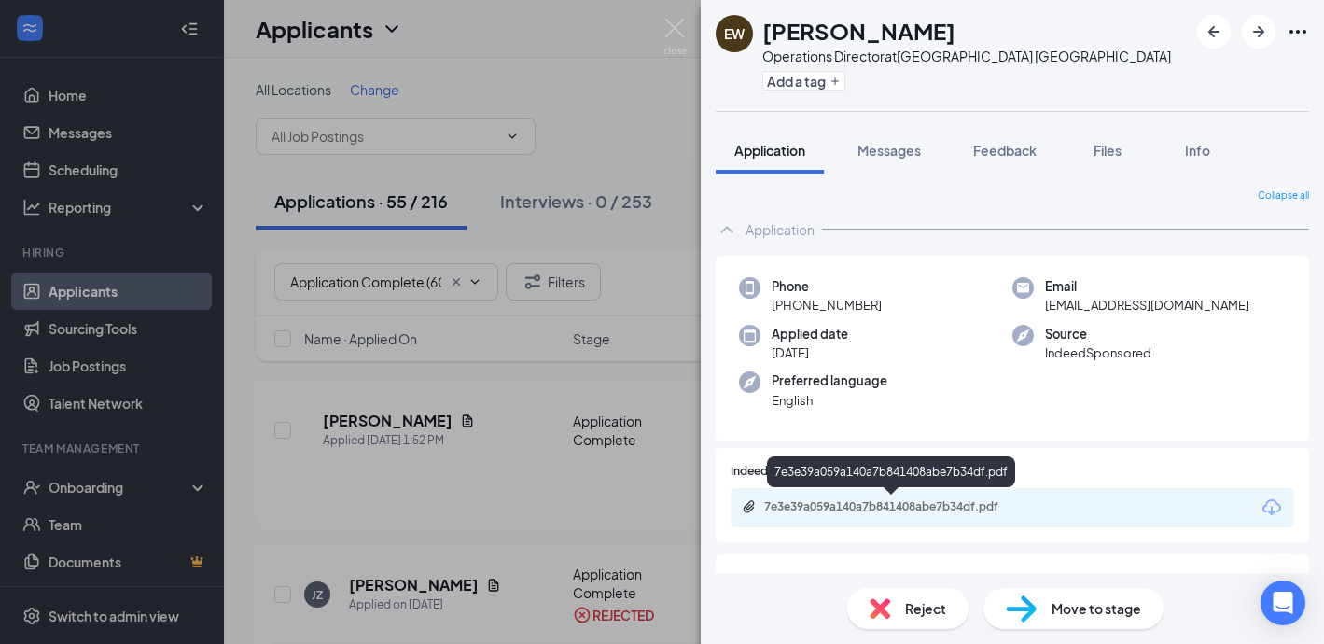
click at [835, 504] on div "7e3e39a059a140a7b841408abe7b34df.pdf" at bounding box center [894, 506] width 261 height 15
click at [924, 605] on span "Reject" at bounding box center [925, 608] width 41 height 21
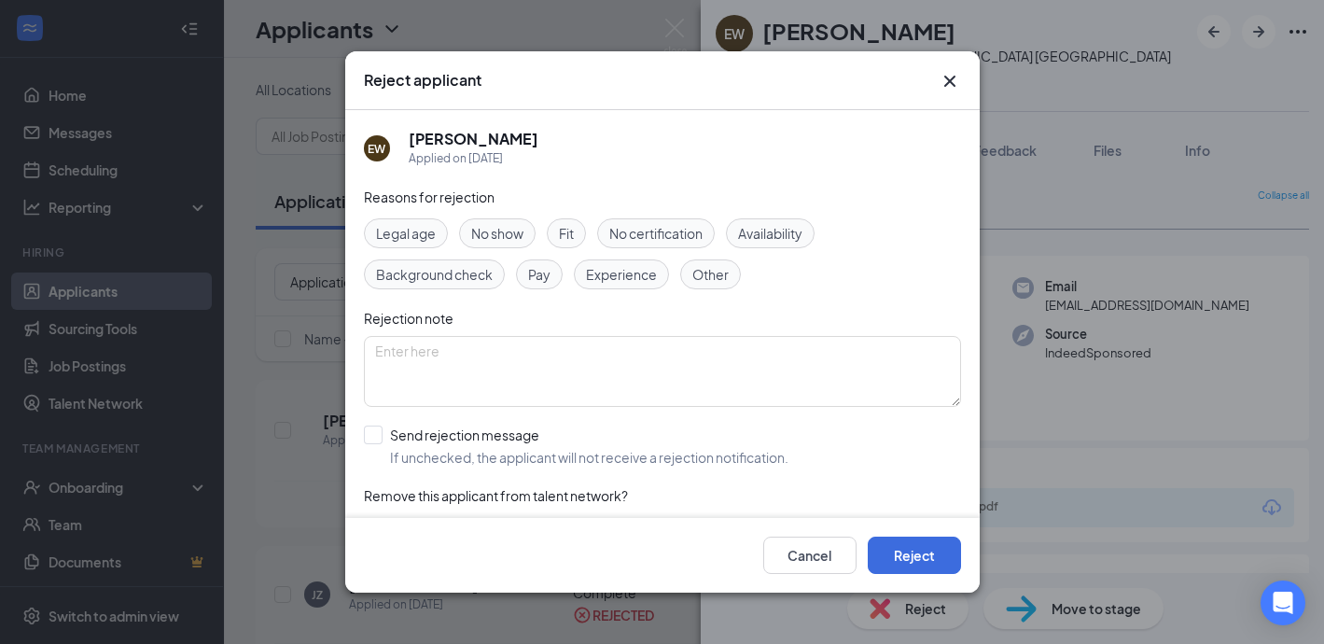
click at [608, 272] on span "Experience" at bounding box center [621, 274] width 71 height 21
click at [374, 438] on input "Send rejection message If unchecked, the applicant will not receive a rejection…" at bounding box center [576, 445] width 424 height 41
checkbox input "true"
click at [916, 561] on button "Reject" at bounding box center [914, 554] width 93 height 37
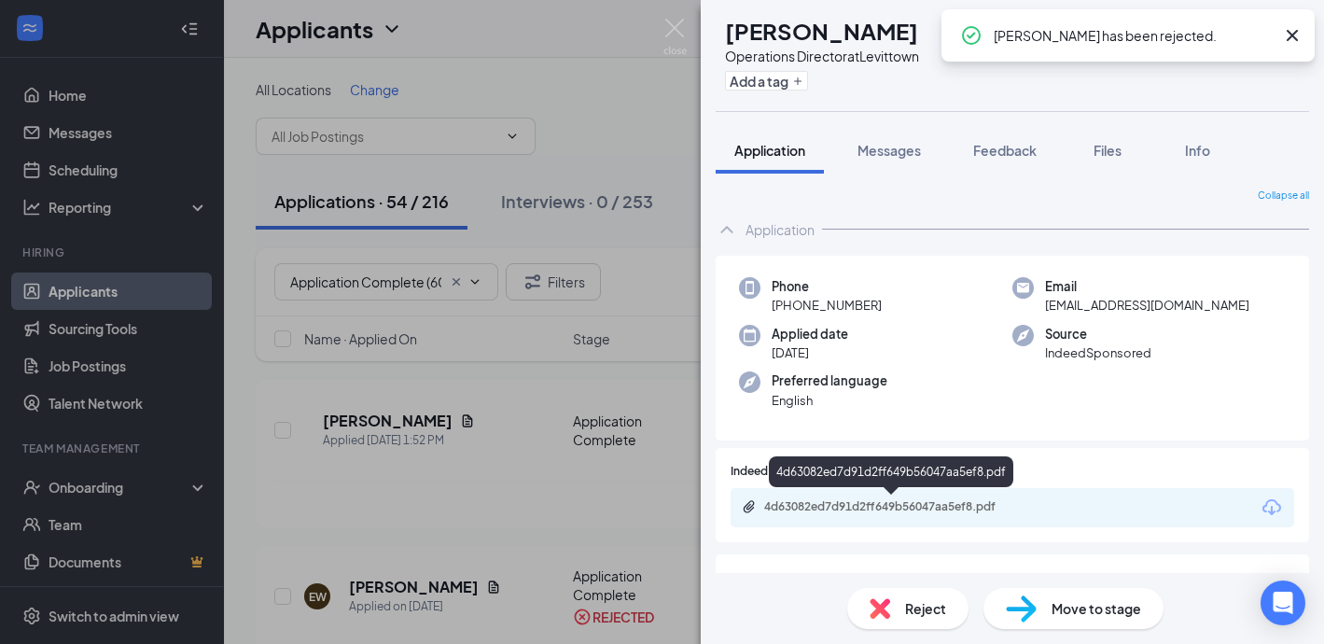
click at [788, 507] on div "4d63082ed7d91d2ff649b56047aa5ef8.pdf" at bounding box center [894, 506] width 261 height 15
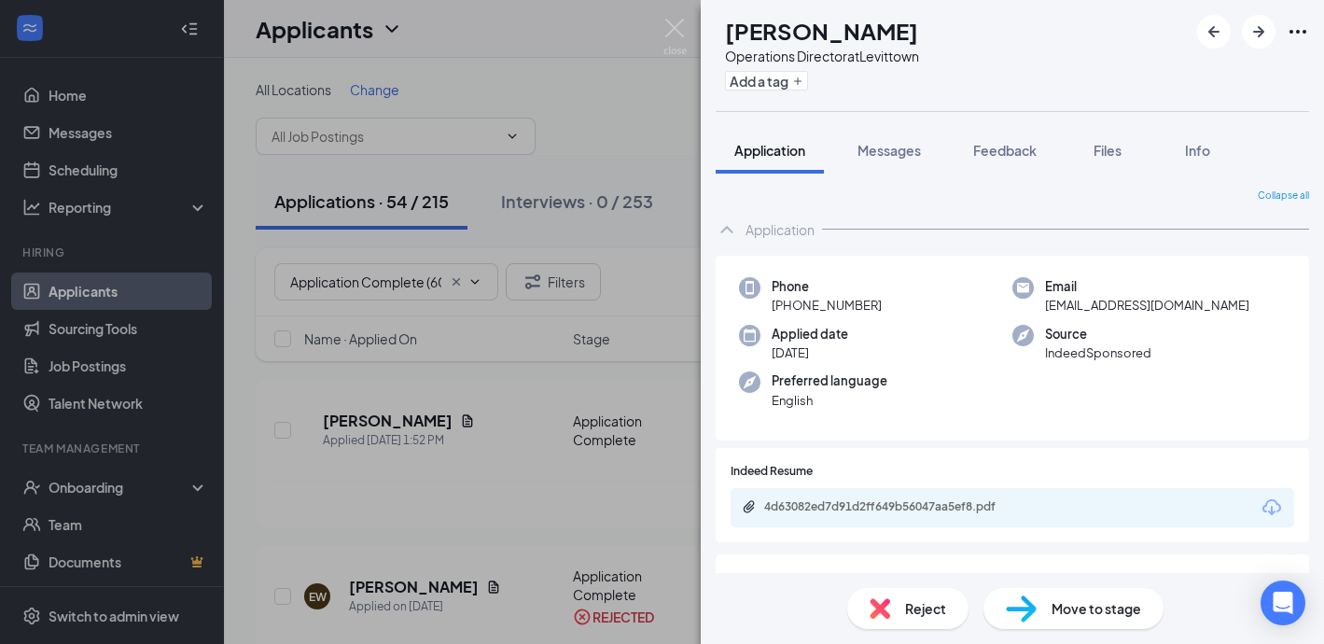
click at [900, 597] on div "Reject" at bounding box center [907, 608] width 121 height 41
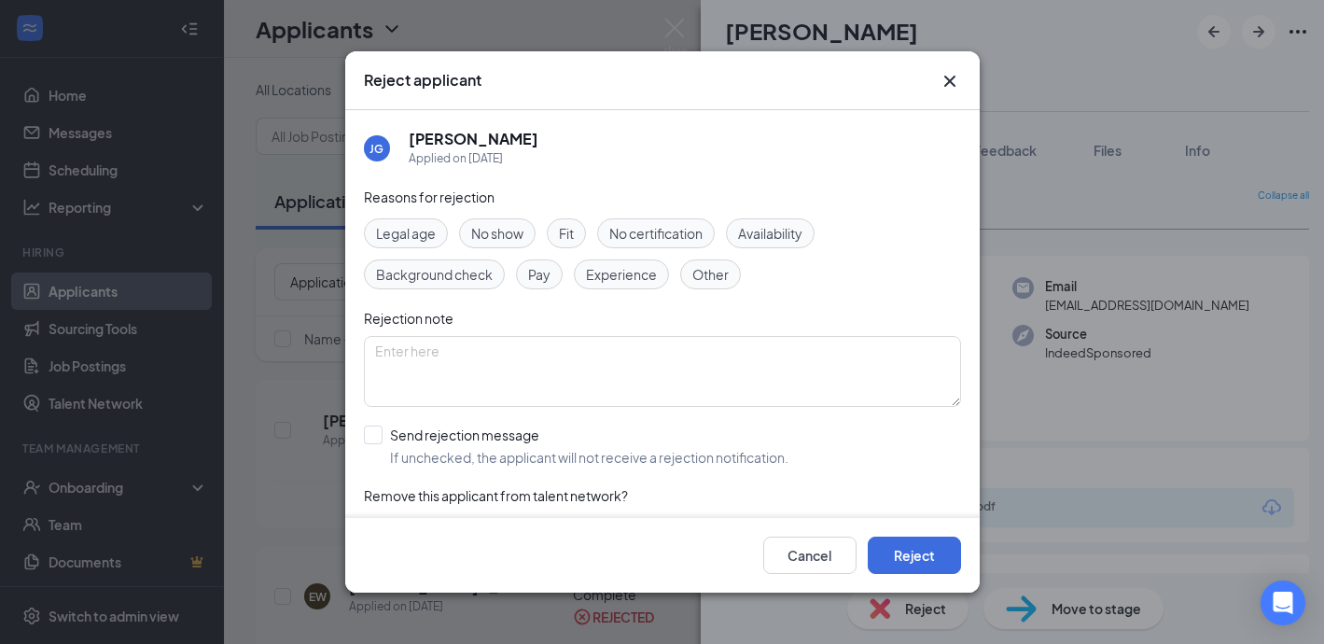
click at [614, 276] on span "Experience" at bounding box center [621, 274] width 71 height 21
click at [372, 433] on input "Send rejection message If unchecked, the applicant will not receive a rejection…" at bounding box center [576, 445] width 424 height 41
checkbox input "true"
click at [912, 562] on button "Reject" at bounding box center [914, 554] width 93 height 37
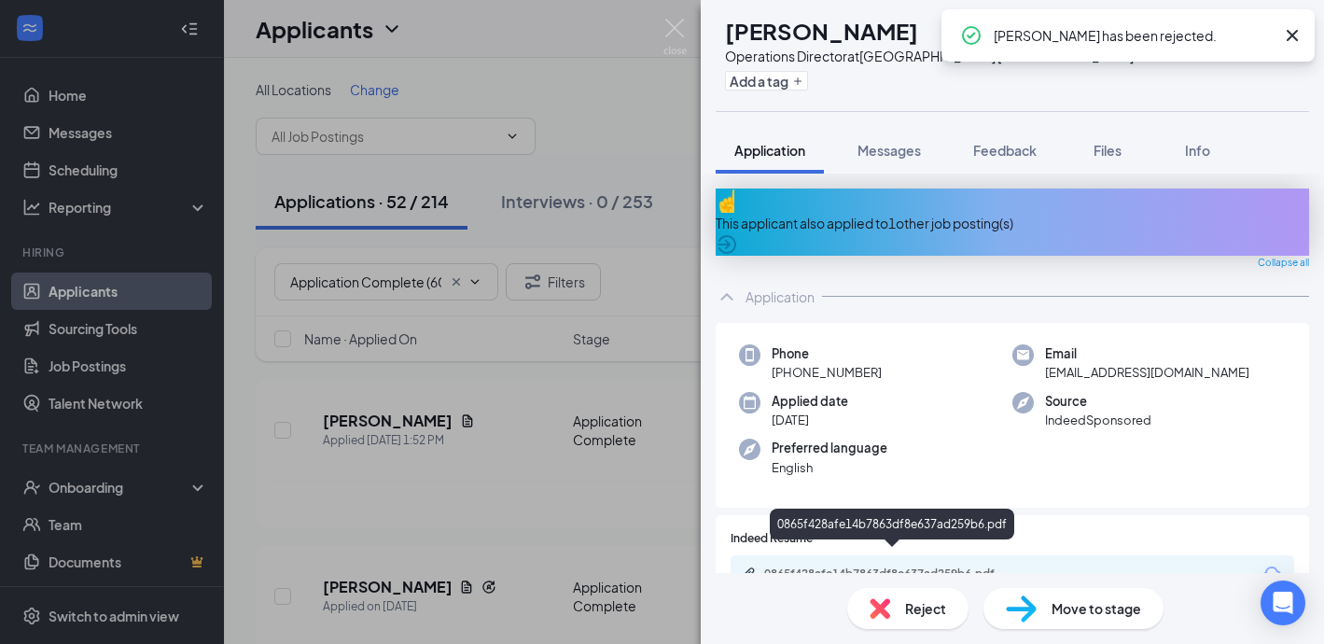
click at [773, 566] on div "0865f428afe14b7863df8e637ad259b6.pdf" at bounding box center [894, 573] width 261 height 15
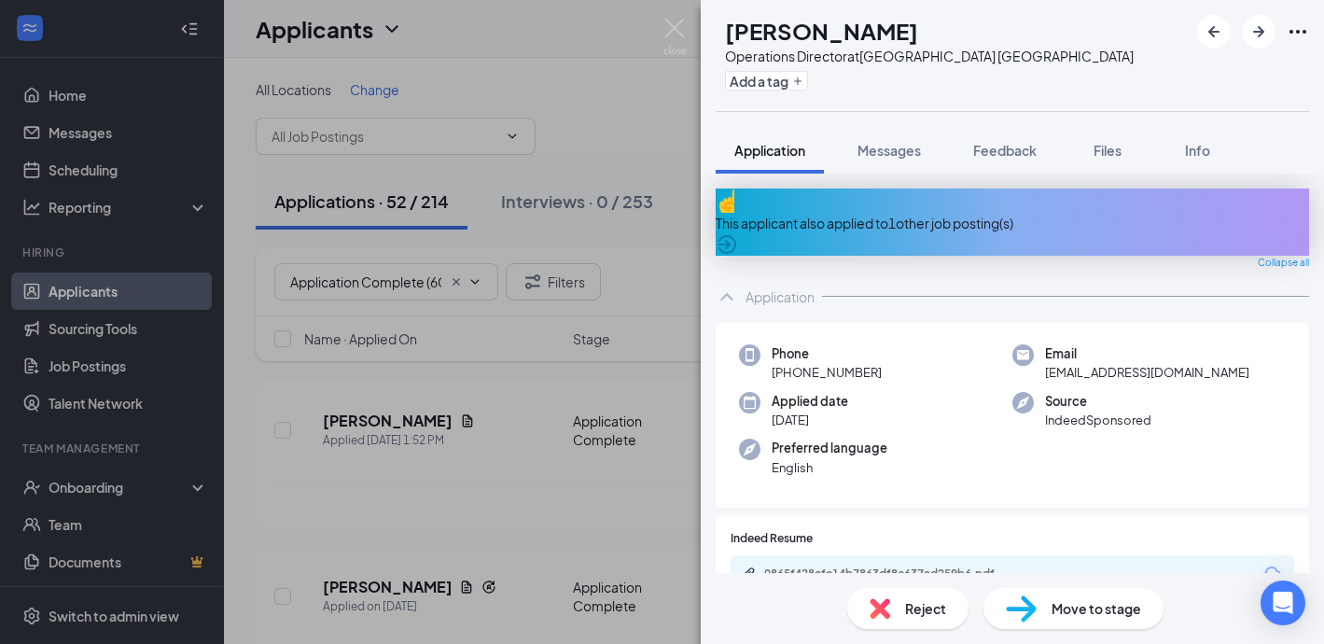
click at [896, 605] on div "Reject" at bounding box center [907, 608] width 121 height 41
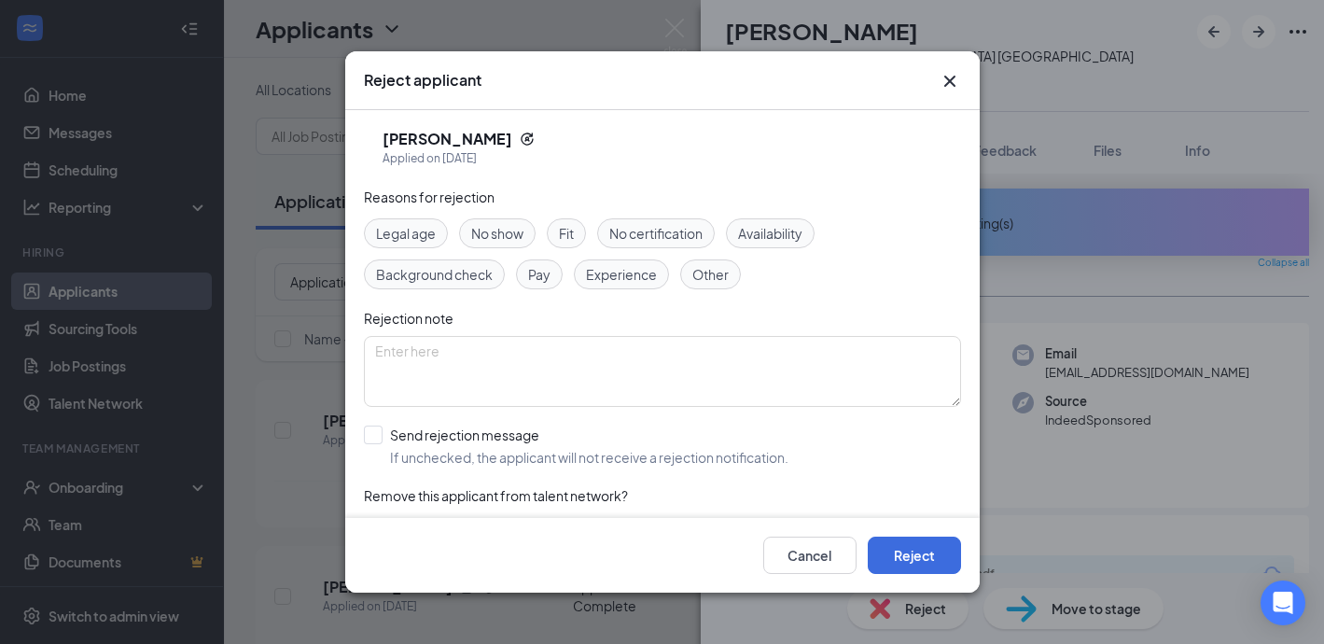
click at [595, 270] on span "Experience" at bounding box center [621, 274] width 71 height 21
click at [376, 430] on input "Send rejection message If unchecked, the applicant will not receive a rejection…" at bounding box center [576, 445] width 424 height 41
checkbox input "true"
click at [917, 554] on button "Reject" at bounding box center [914, 554] width 93 height 37
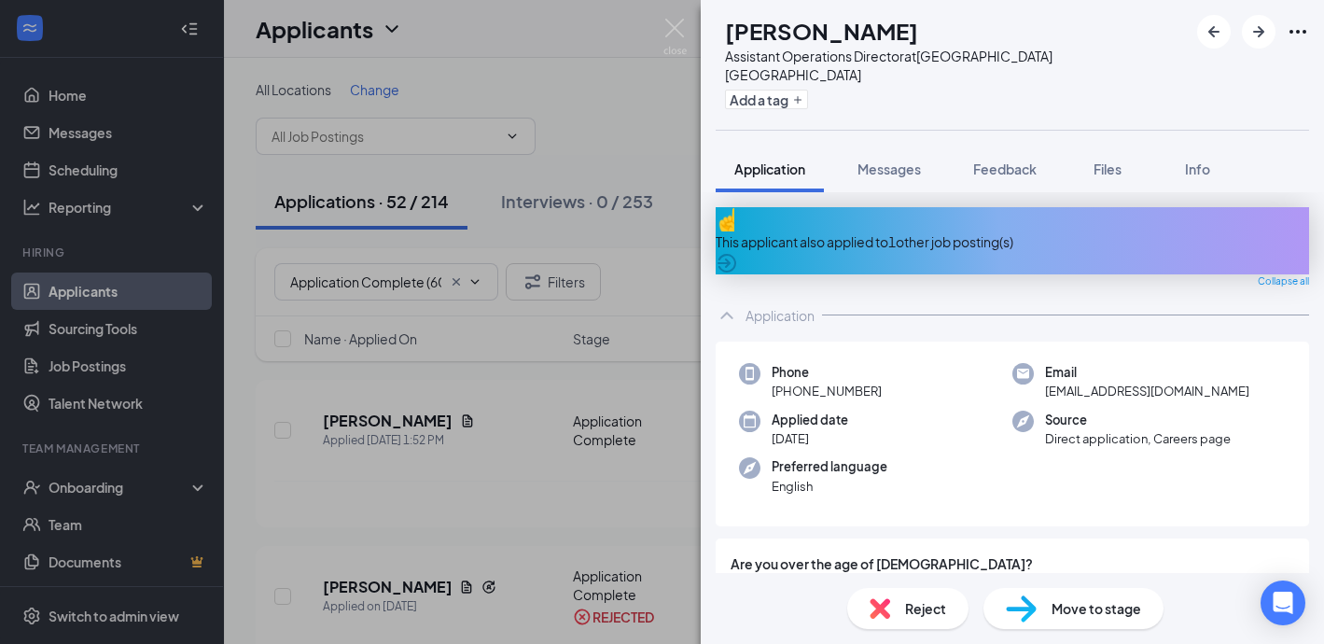
click at [786, 231] on div "This applicant also applied to 1 other job posting(s)" at bounding box center [1012, 241] width 593 height 21
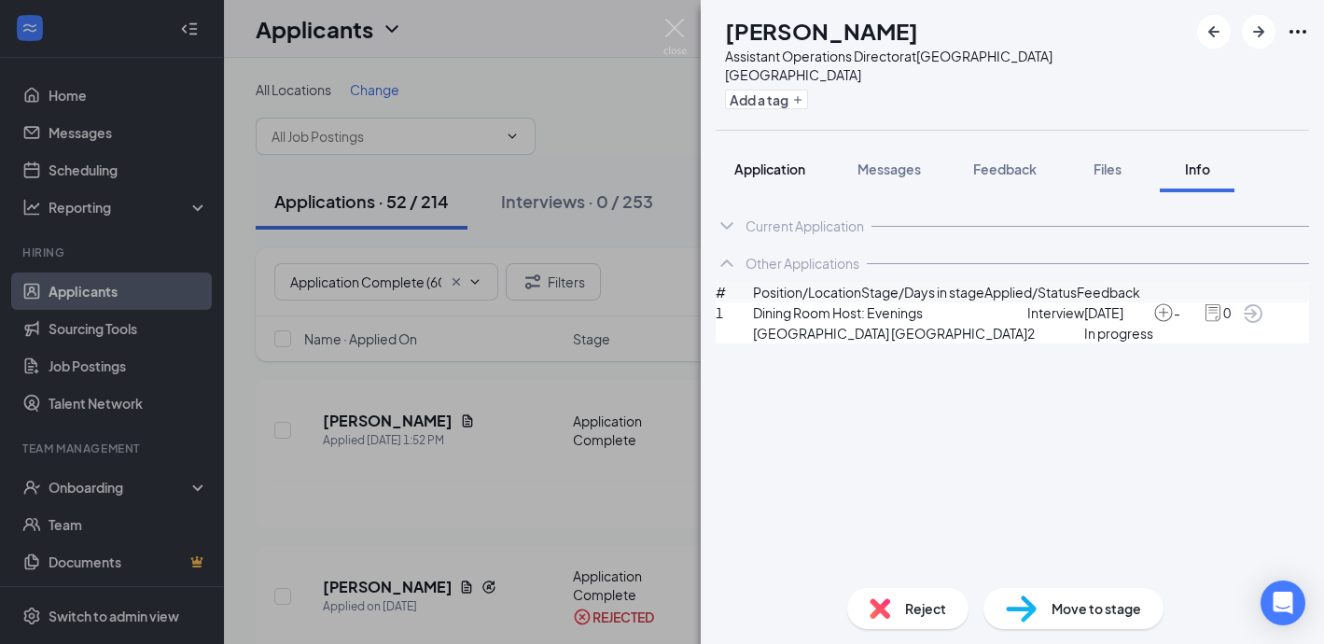
click at [765, 160] on span "Application" at bounding box center [769, 168] width 71 height 17
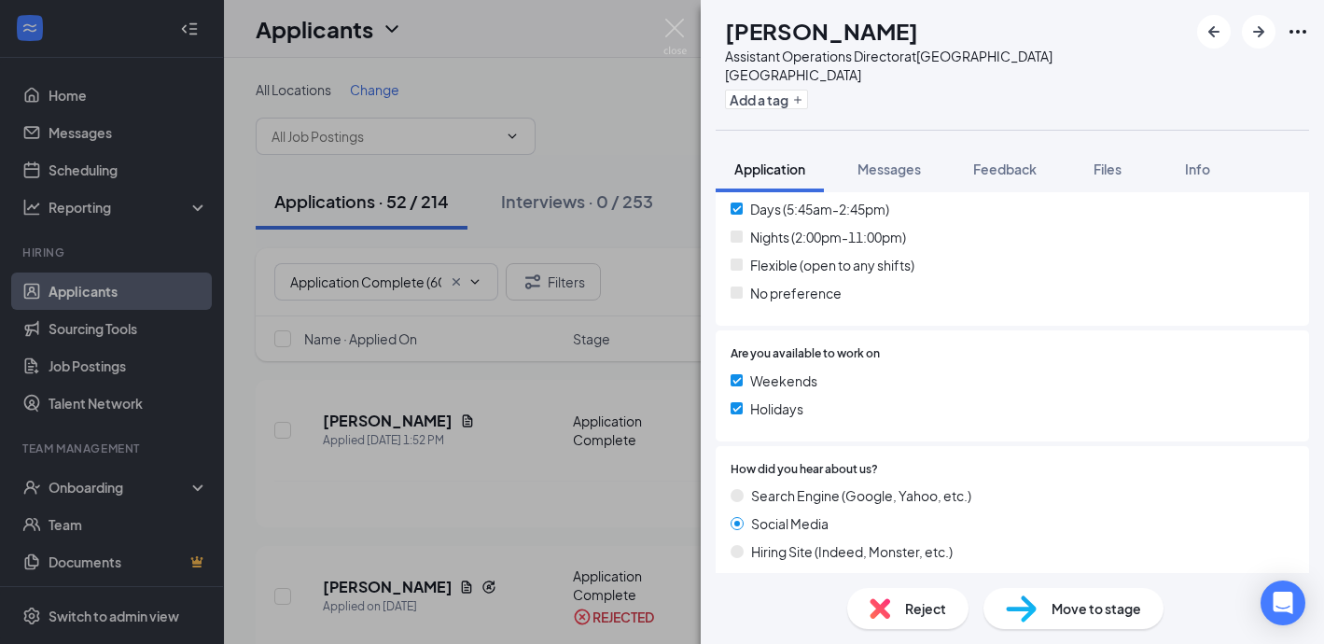
scroll to position [973, 0]
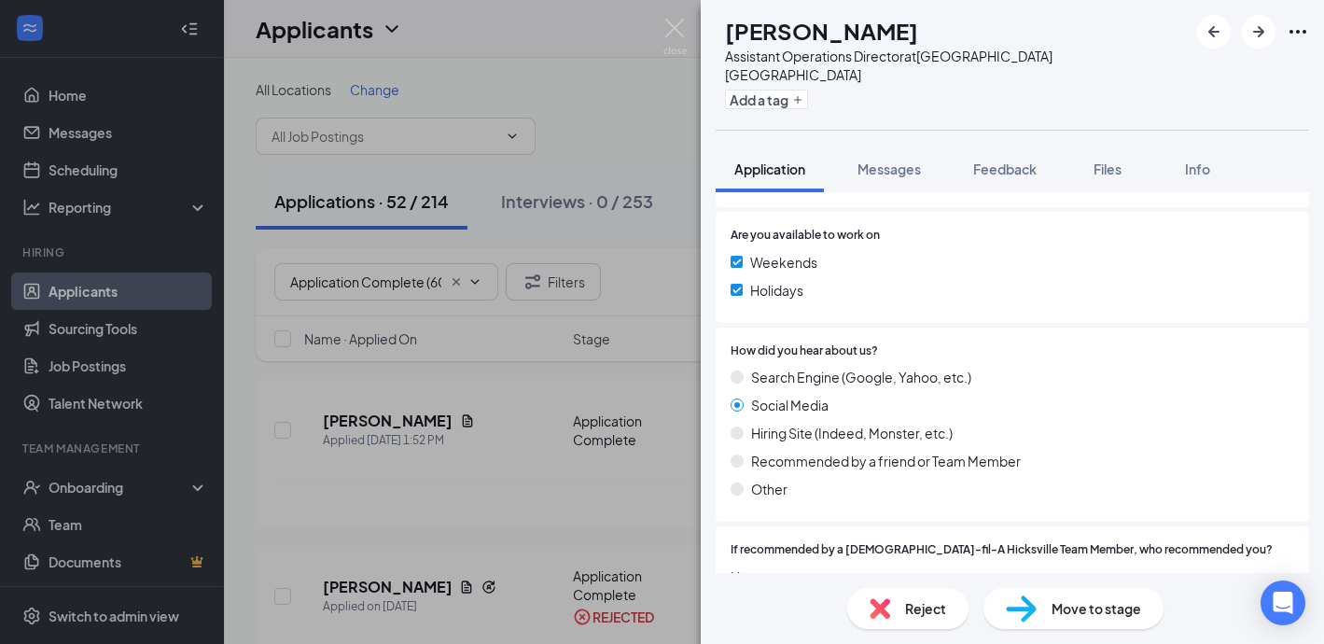
click at [894, 613] on div "Reject" at bounding box center [907, 608] width 121 height 41
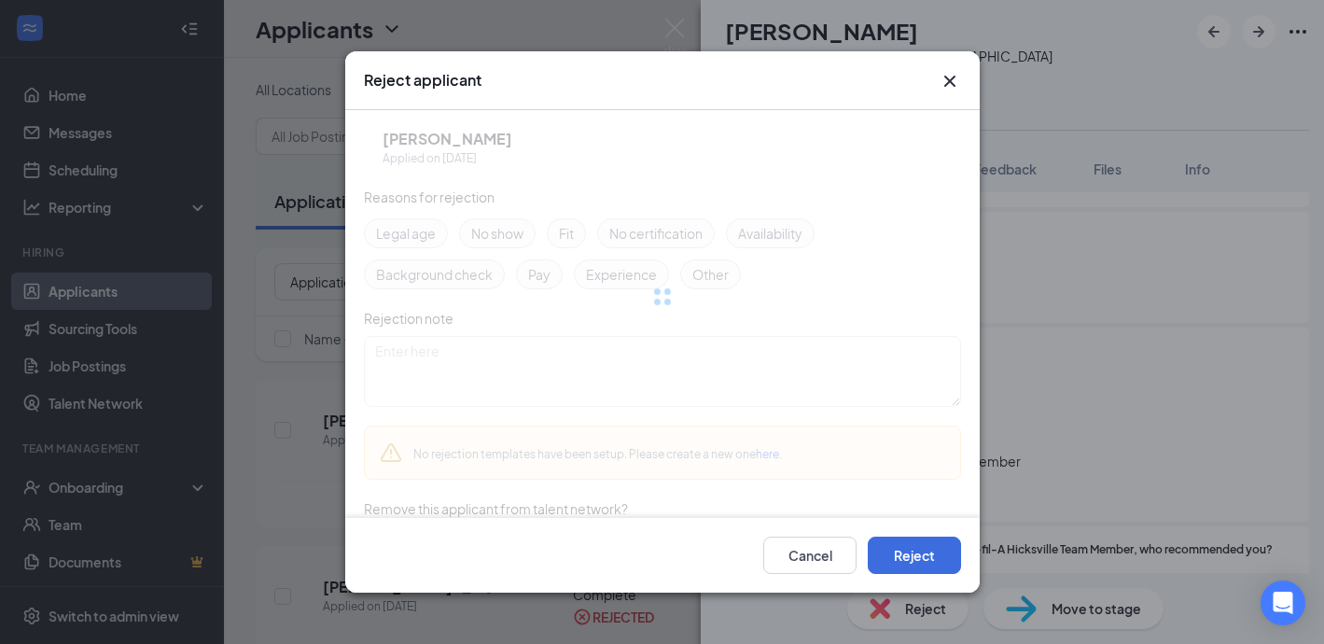
scroll to position [966, 0]
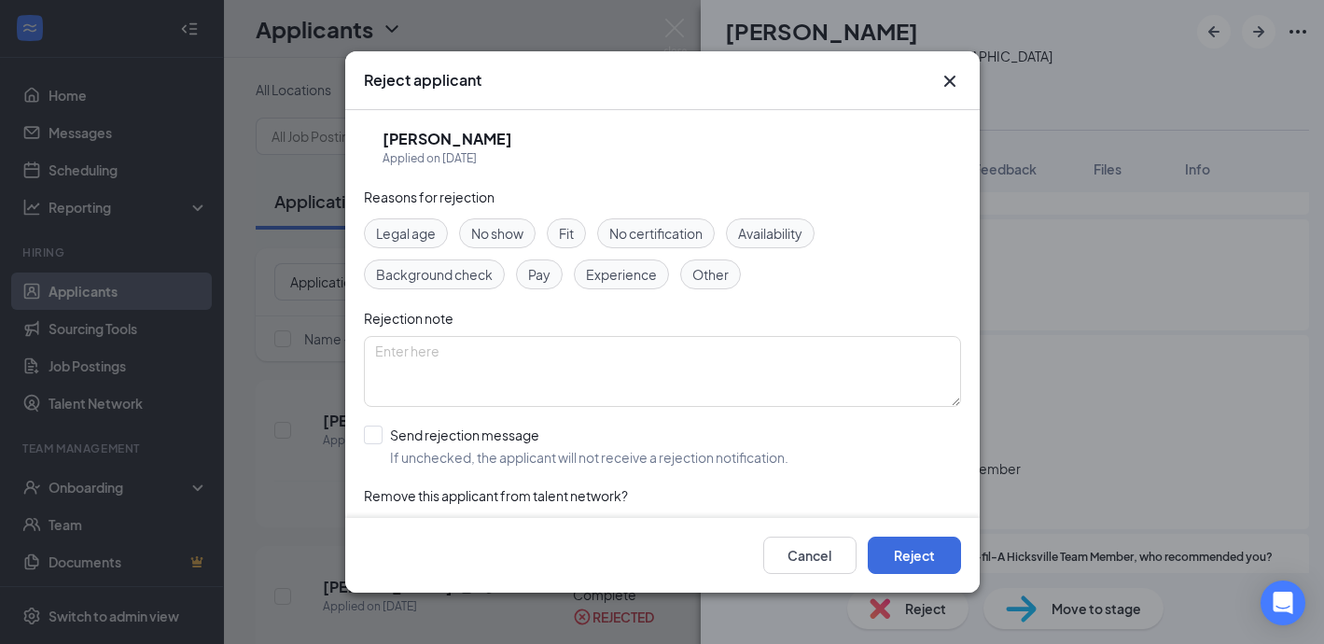
click at [641, 279] on span "Experience" at bounding box center [621, 274] width 71 height 21
click at [366, 436] on input "Send rejection message If unchecked, the applicant will not receive a rejection…" at bounding box center [576, 445] width 424 height 41
checkbox input "true"
click at [923, 531] on div "Cancel Reject" at bounding box center [662, 555] width 634 height 75
click at [921, 585] on div "Cancel Reject" at bounding box center [662, 555] width 634 height 75
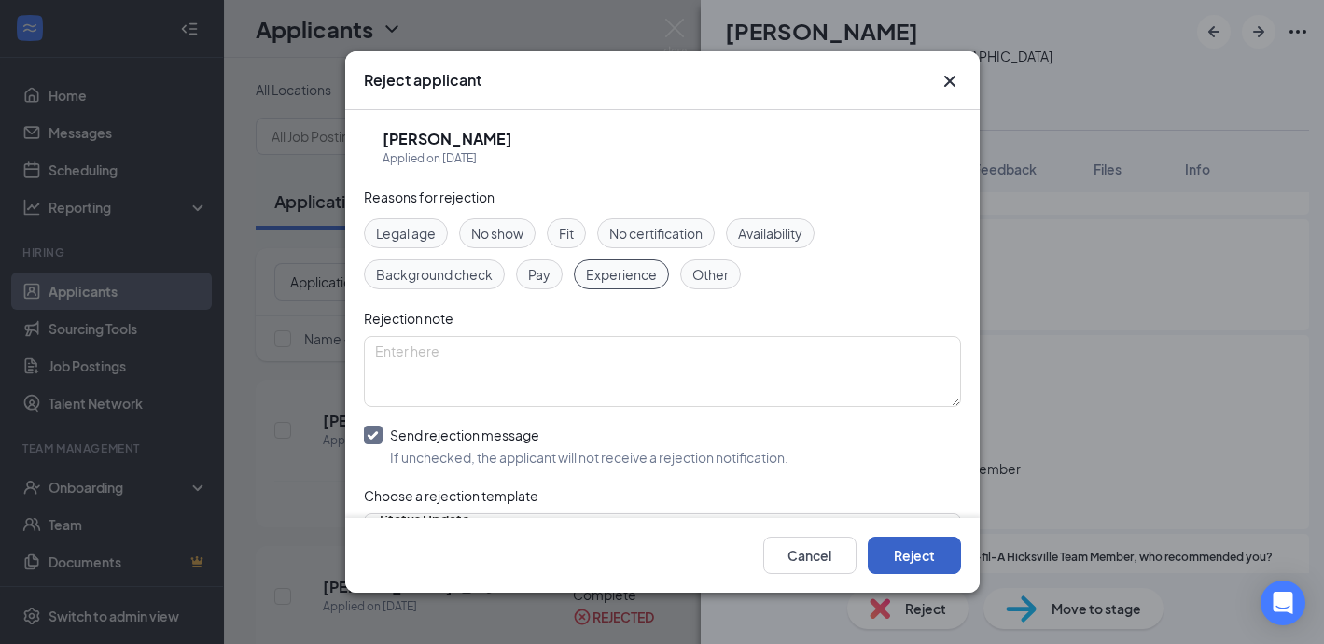
click at [912, 557] on button "Reject" at bounding box center [914, 554] width 93 height 37
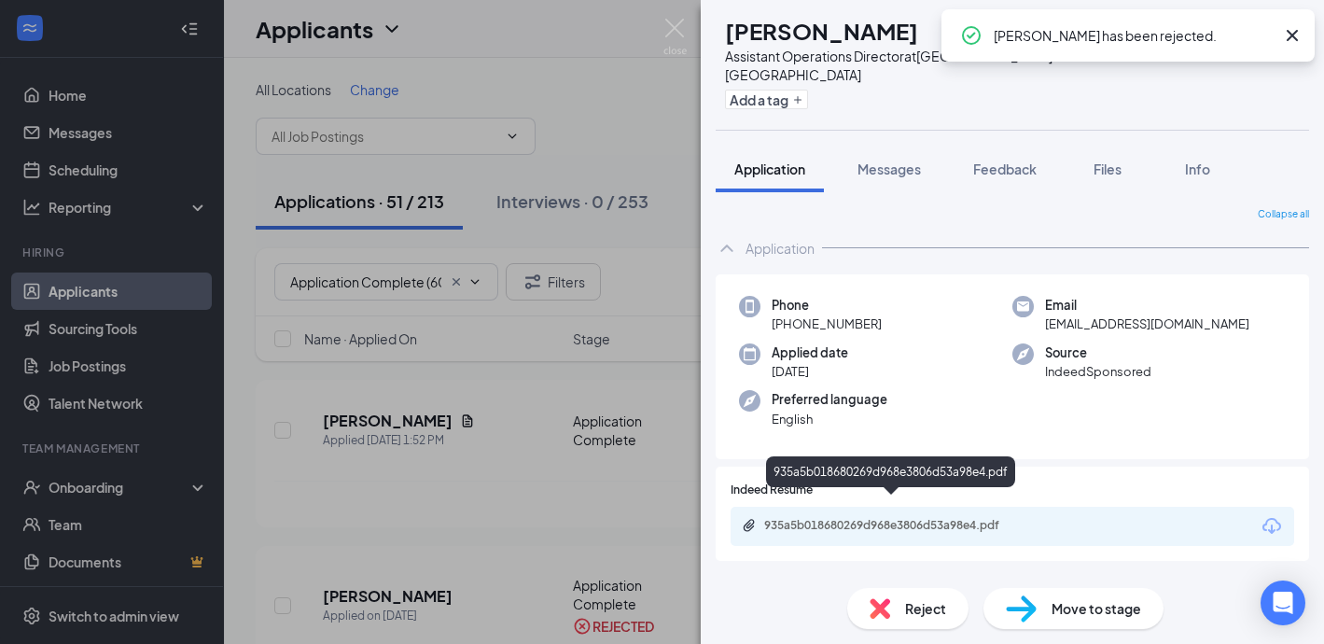
click at [819, 518] on div "935a5b018680269d968e3806d53a98e4.pdf" at bounding box center [894, 525] width 261 height 15
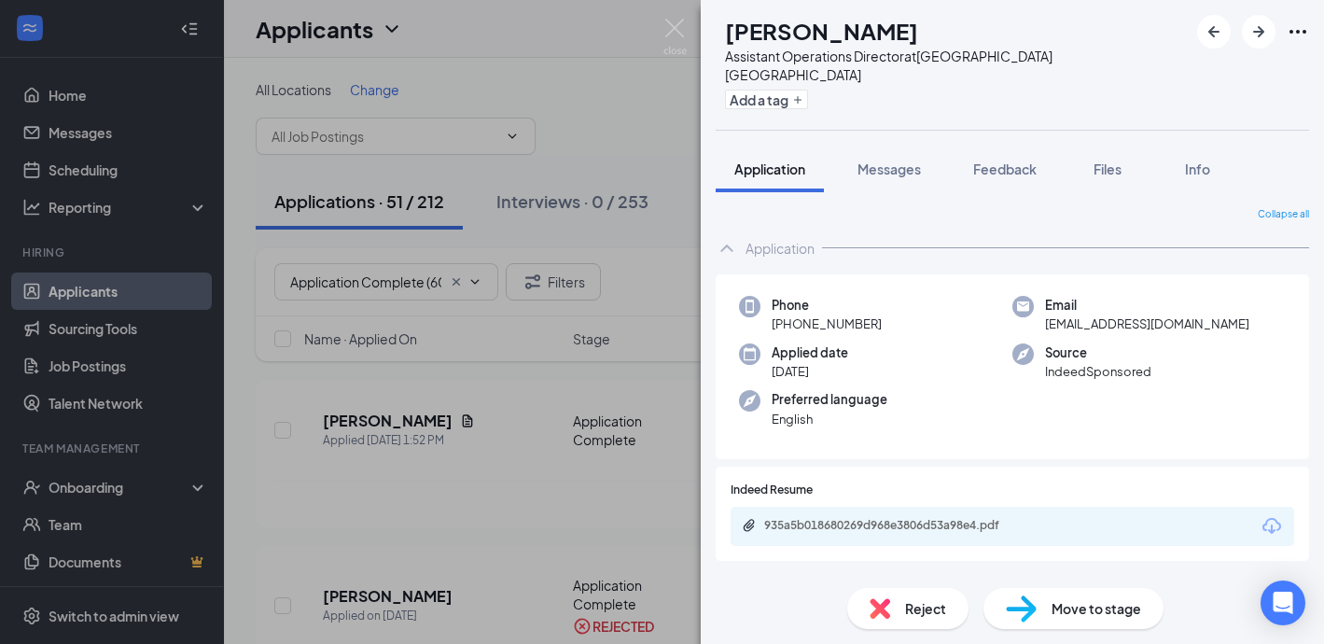
click at [898, 605] on div "Reject" at bounding box center [907, 608] width 121 height 41
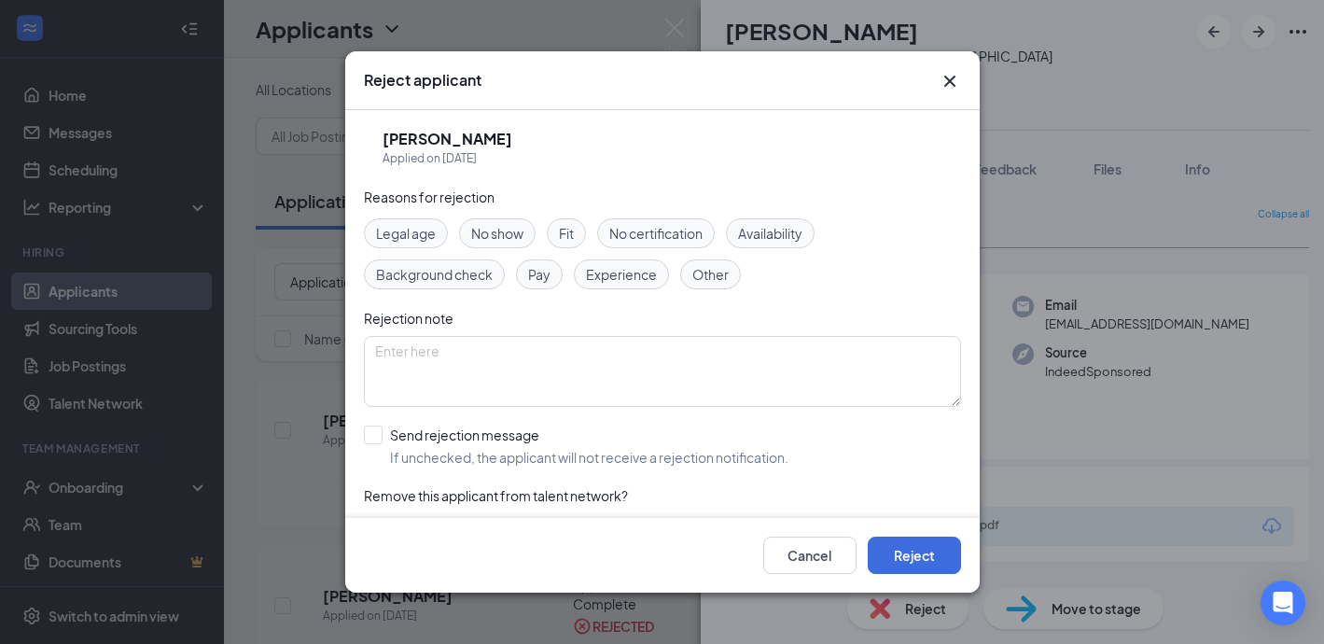
click at [709, 278] on span "Other" at bounding box center [710, 274] width 36 height 21
click at [372, 419] on div "Reasons for rejection Legal age No show Fit No certification Availability Backg…" at bounding box center [662, 374] width 597 height 375
click at [373, 431] on input "Send rejection message If unchecked, the applicant will not receive a rejection…" at bounding box center [576, 445] width 424 height 41
checkbox input "true"
click at [920, 549] on button "Reject" at bounding box center [914, 554] width 93 height 37
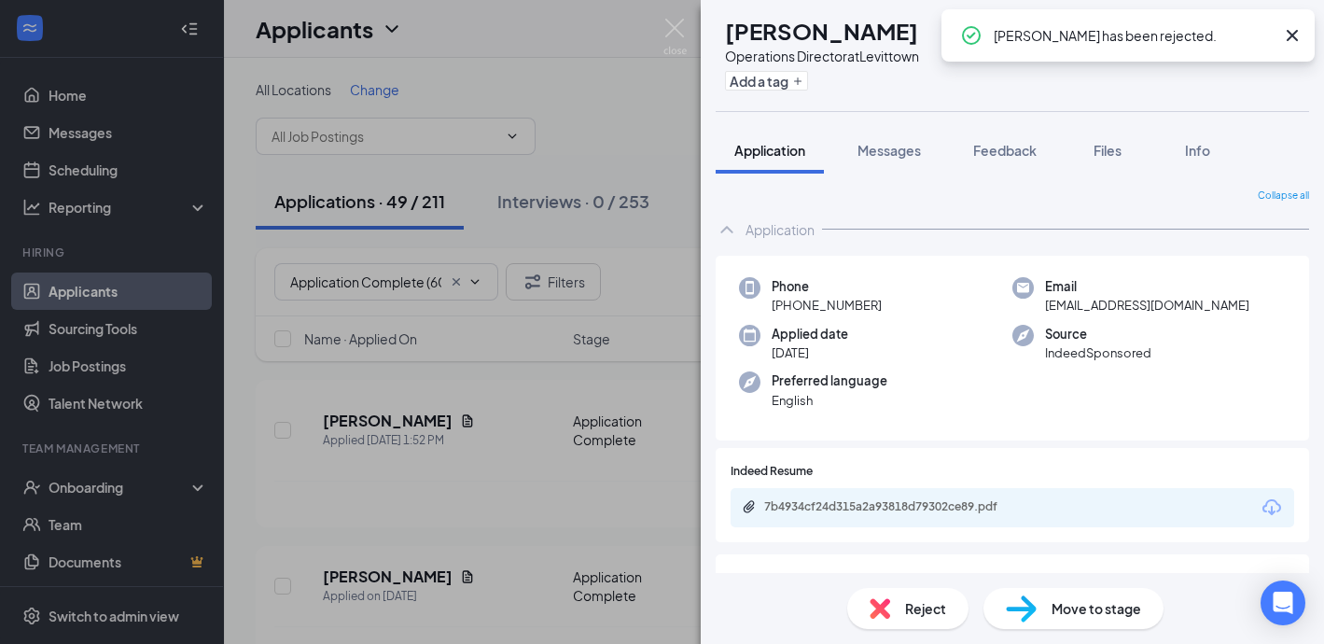
click at [838, 495] on div "7b4934cf24d315a2a93818d79302ce89.pdf" at bounding box center [1011, 507] width 563 height 39
click at [838, 507] on div "7b4934cf24d315a2a93818d79302ce89.pdf" at bounding box center [894, 506] width 261 height 15
click at [939, 603] on span "Reject" at bounding box center [925, 608] width 41 height 21
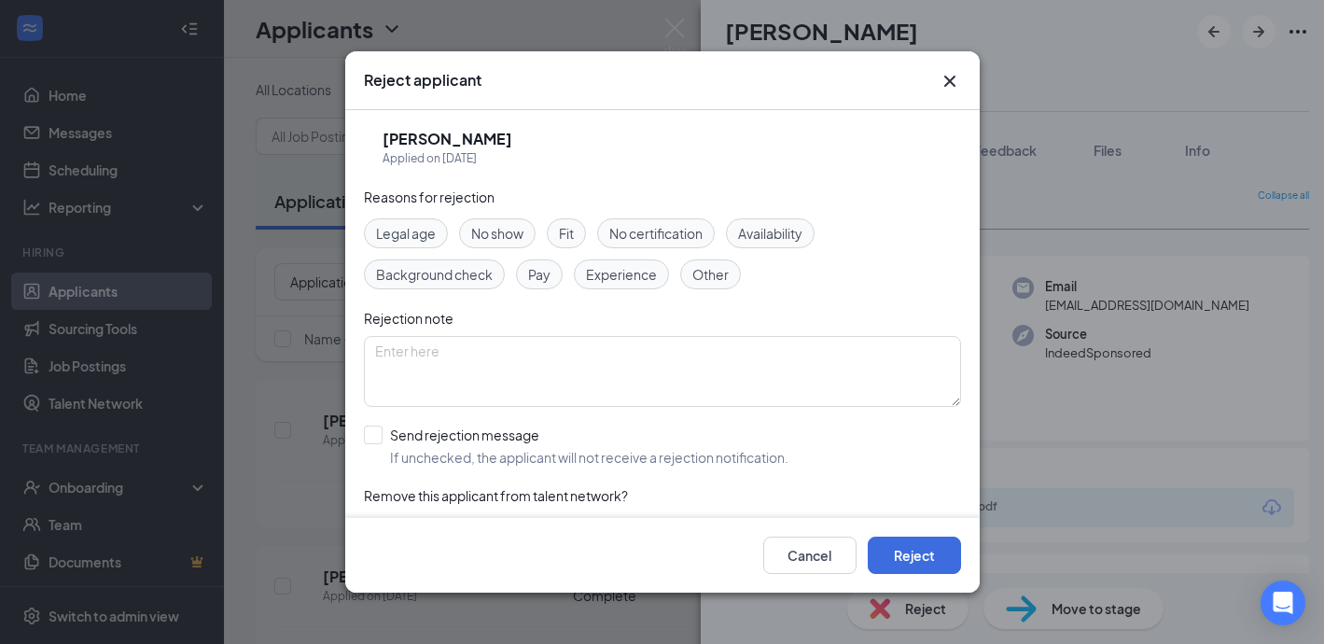
click at [633, 291] on div "Reasons for rejection Legal age No show Fit No certification Availability Backg…" at bounding box center [662, 374] width 597 height 375
click at [633, 281] on span "Experience" at bounding box center [621, 274] width 71 height 21
click at [371, 435] on input "Send rejection message If unchecked, the applicant will not receive a rejection…" at bounding box center [576, 445] width 424 height 41
checkbox input "true"
click at [926, 556] on button "Reject" at bounding box center [914, 554] width 93 height 37
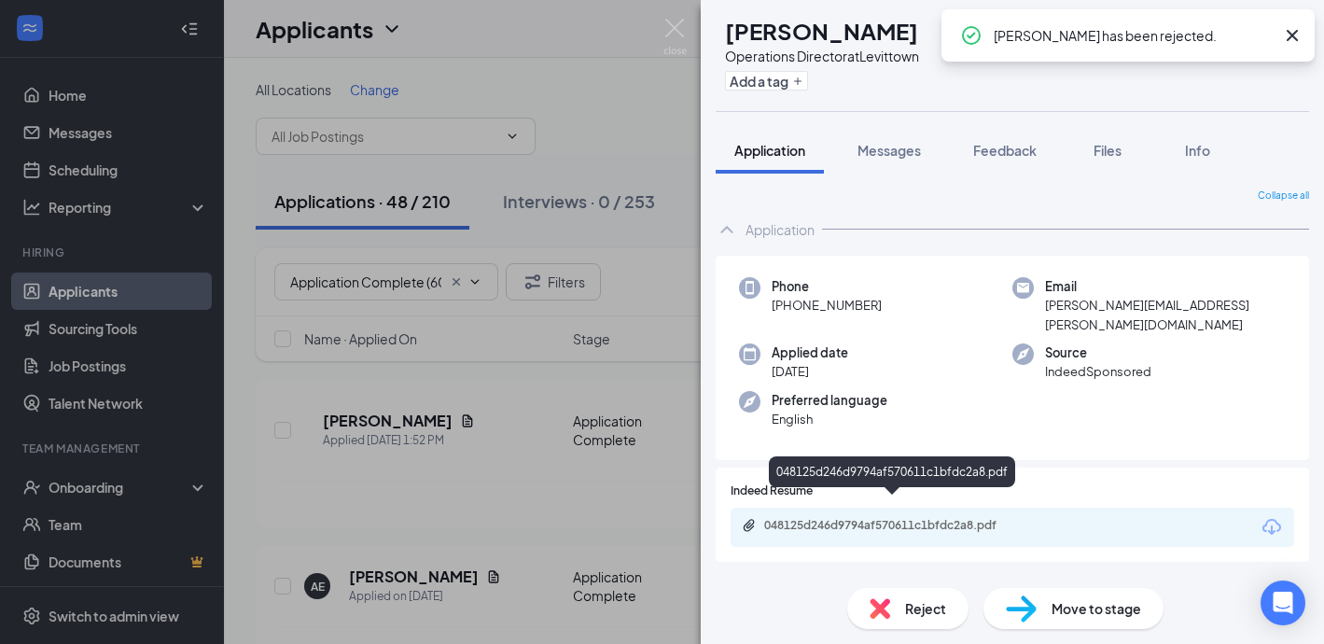
click at [843, 518] on div "048125d246d9794af570611c1bfdc2a8.pdf" at bounding box center [894, 525] width 261 height 15
click at [974, 518] on div "048125d246d9794af570611c1bfdc2a8.pdf" at bounding box center [894, 525] width 261 height 15
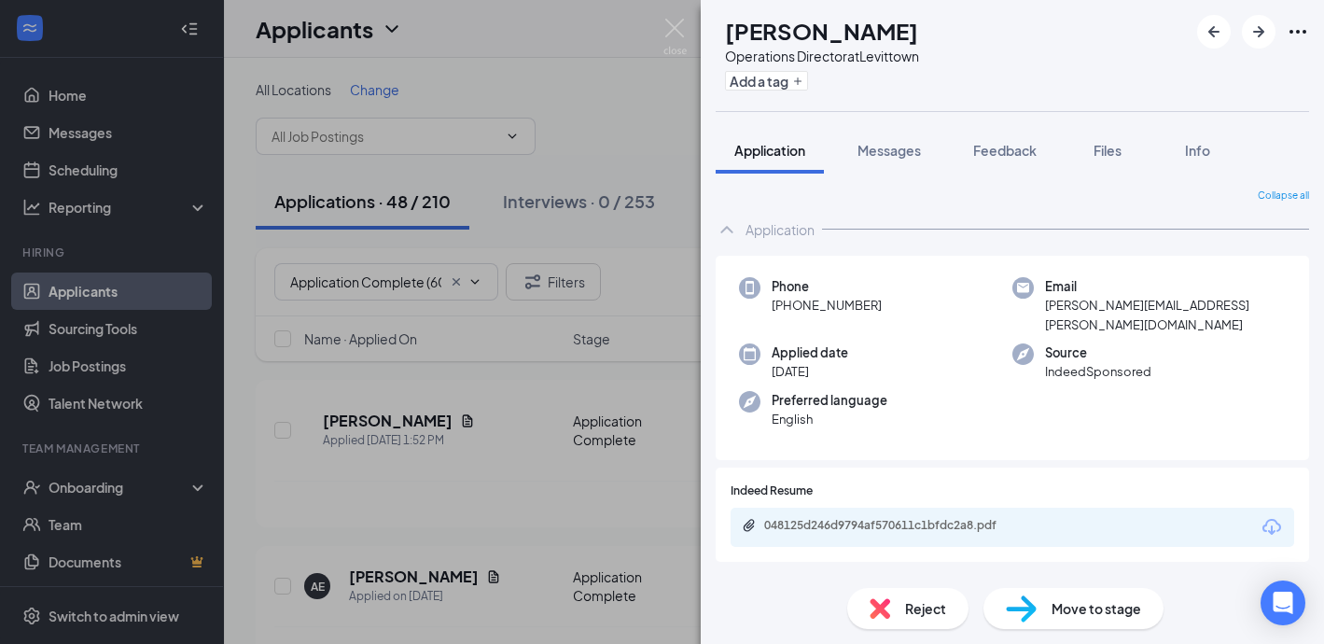
click at [1105, 610] on span "Move to stage" at bounding box center [1096, 608] width 90 height 21
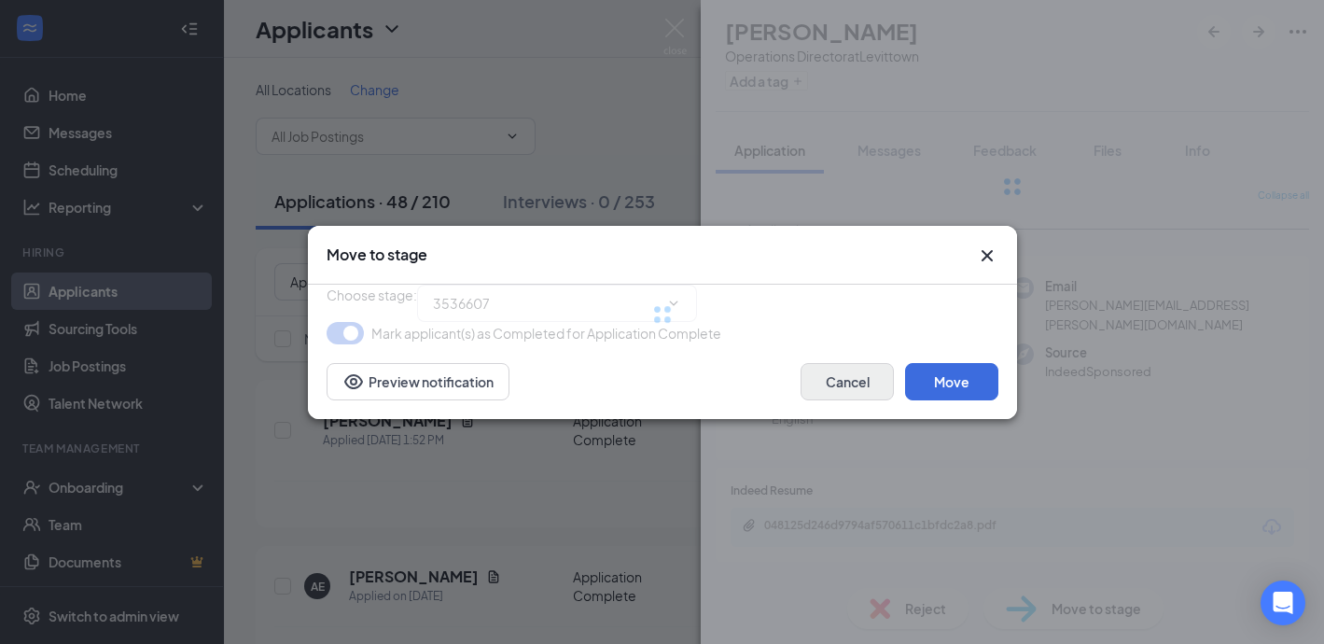
type input "Phone Interview (next stage)"
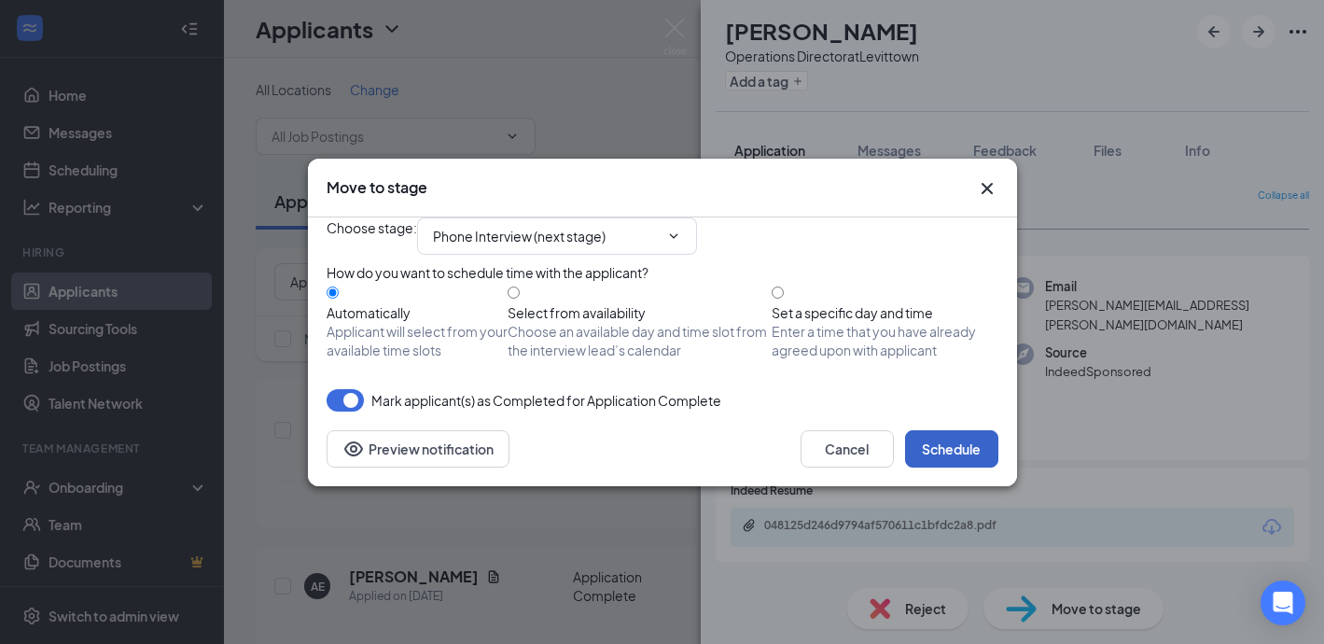
click at [953, 467] on button "Schedule" at bounding box center [951, 448] width 93 height 37
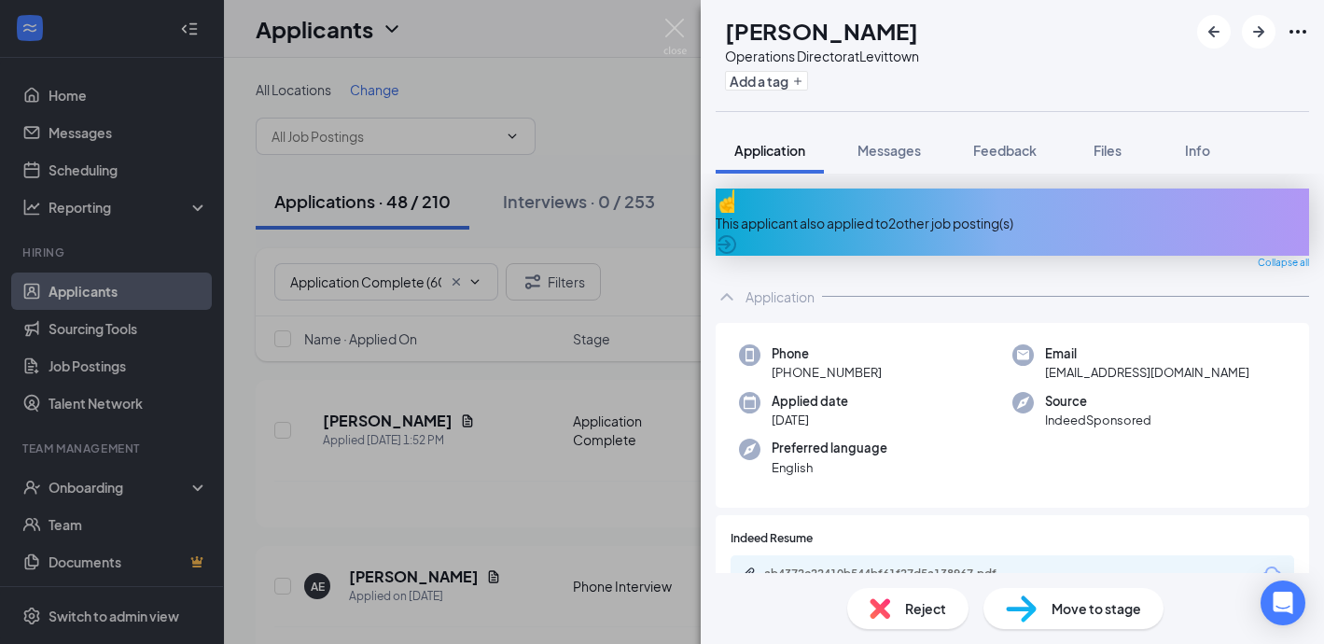
click at [771, 213] on div "This applicant also applied to 2 other job posting(s)" at bounding box center [1012, 223] width 593 height 21
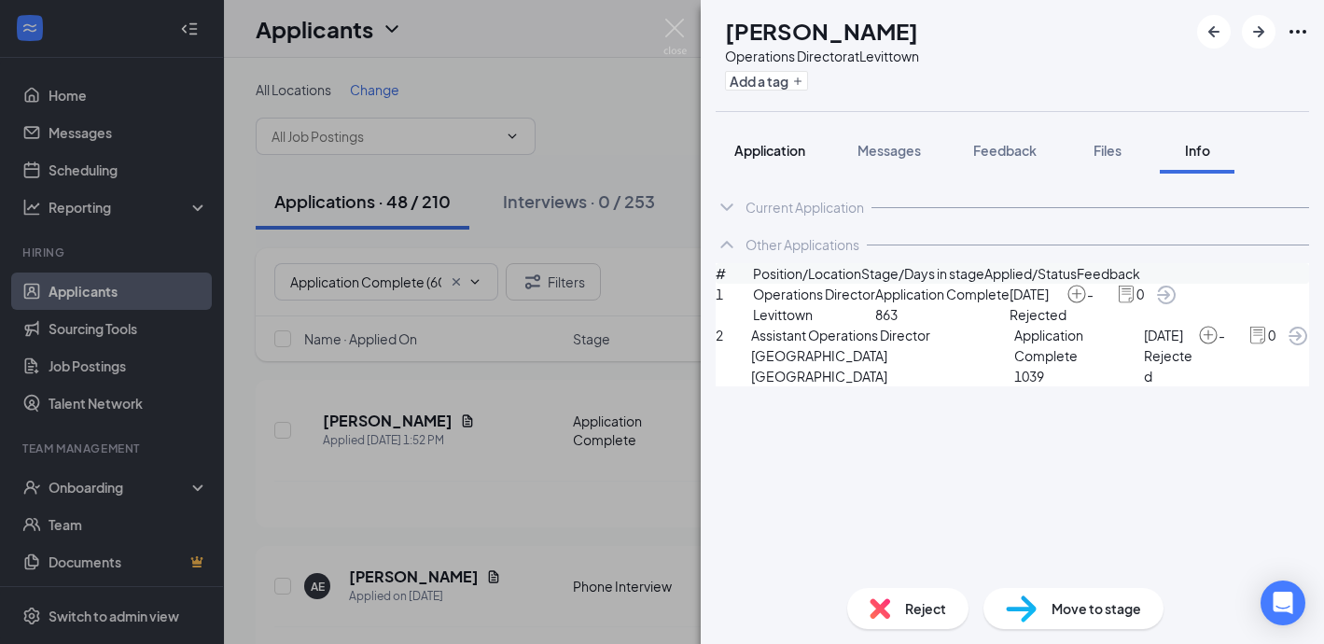
click at [737, 147] on span "Application" at bounding box center [769, 150] width 71 height 17
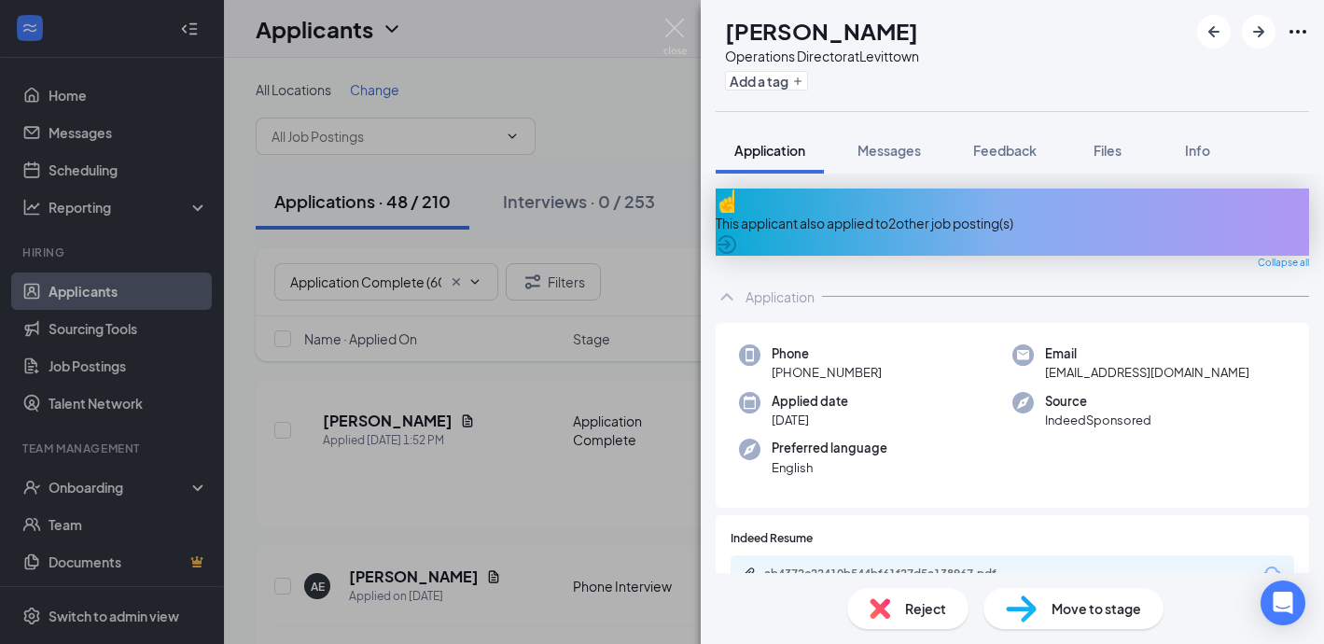
scroll to position [58, 0]
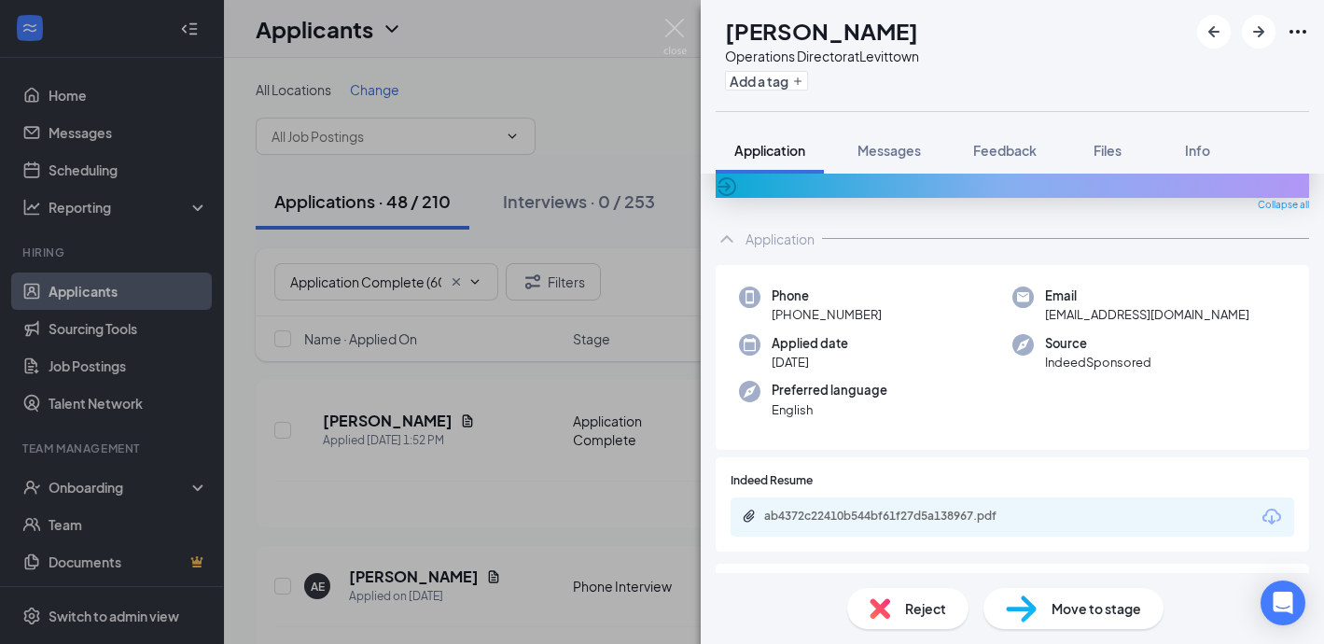
click at [862, 511] on div "ab4372c22410b544bf61f27d5a138967.pdf" at bounding box center [1011, 516] width 563 height 39
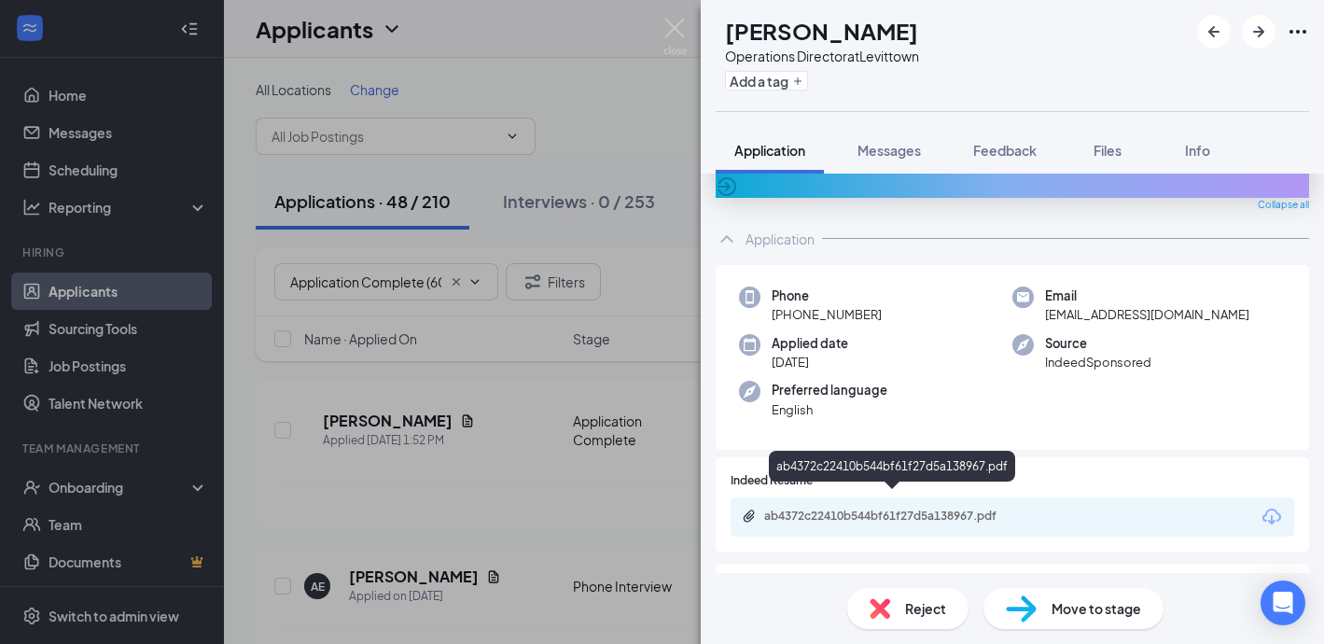
click at [860, 508] on div "ab4372c22410b544bf61f27d5a138967.pdf" at bounding box center [894, 515] width 261 height 15
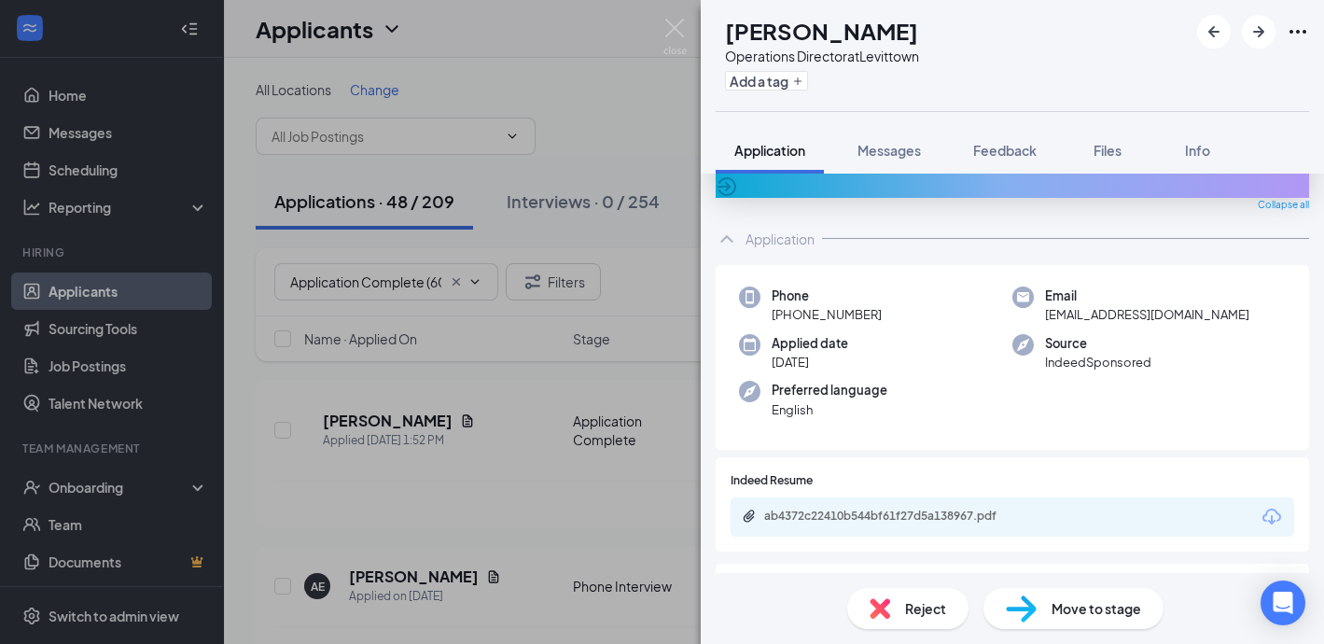
click at [934, 623] on div "Reject" at bounding box center [907, 608] width 121 height 41
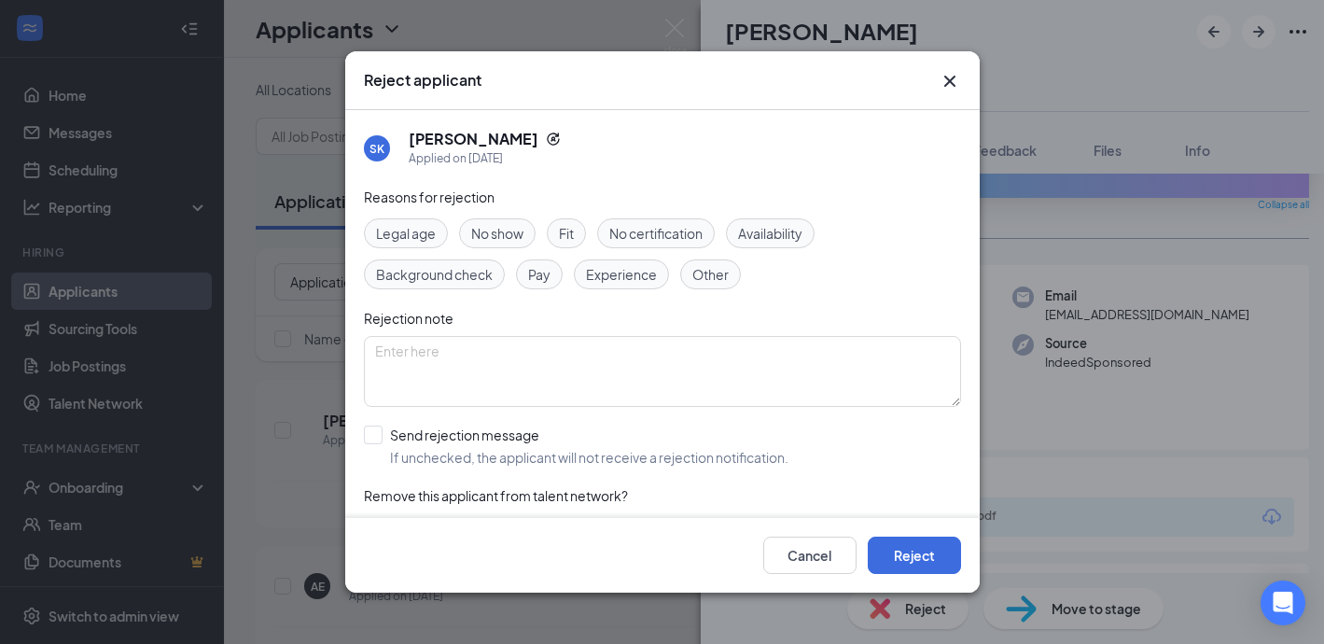
click at [626, 268] on span "Experience" at bounding box center [621, 274] width 71 height 21
click at [368, 436] on input "Send rejection message If unchecked, the applicant will not receive a rejection…" at bounding box center [576, 445] width 424 height 41
checkbox input "true"
click at [913, 558] on button "Reject" at bounding box center [914, 554] width 93 height 37
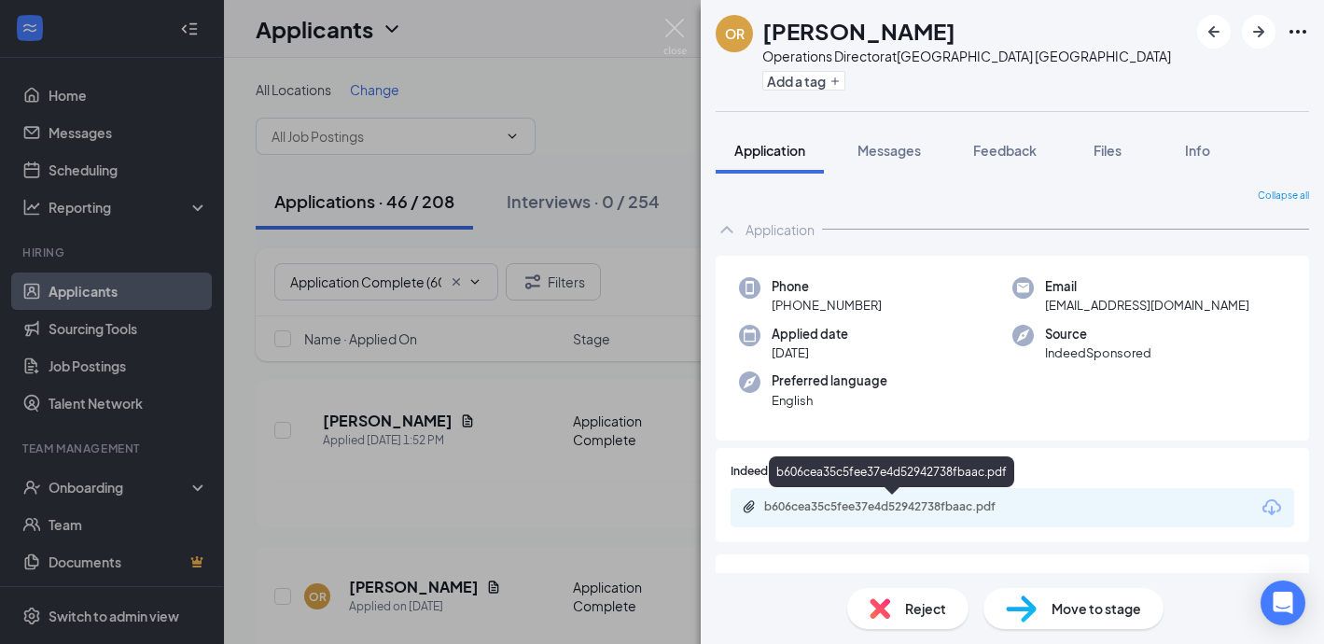
click at [884, 500] on div "b606cea35c5fee37e4d52942738fbaac.pdf" at bounding box center [894, 506] width 261 height 15
click at [925, 602] on span "Reject" at bounding box center [925, 608] width 41 height 21
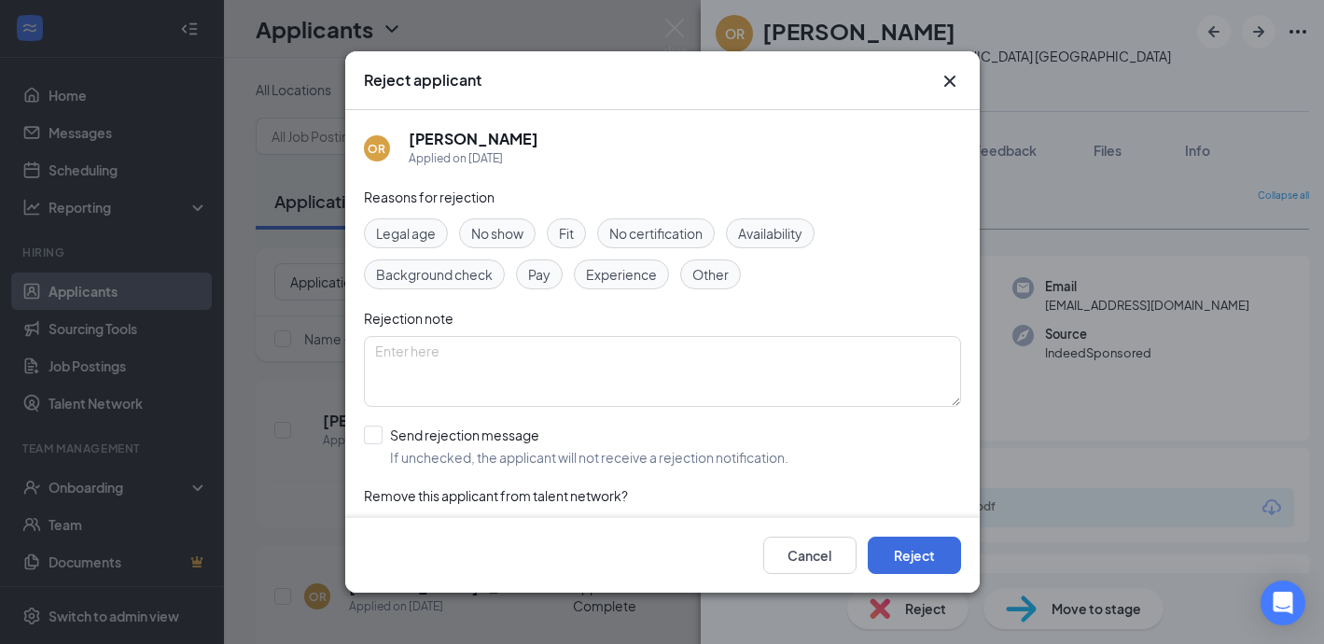
click at [622, 290] on div "Reasons for rejection Legal age No show Fit No certification Availability Backg…" at bounding box center [662, 374] width 597 height 375
click at [616, 271] on span "Experience" at bounding box center [621, 274] width 71 height 21
click at [374, 431] on input "Send rejection message If unchecked, the applicant will not receive a rejection…" at bounding box center [576, 445] width 424 height 41
checkbox input "true"
click at [921, 549] on button "Reject" at bounding box center [914, 554] width 93 height 37
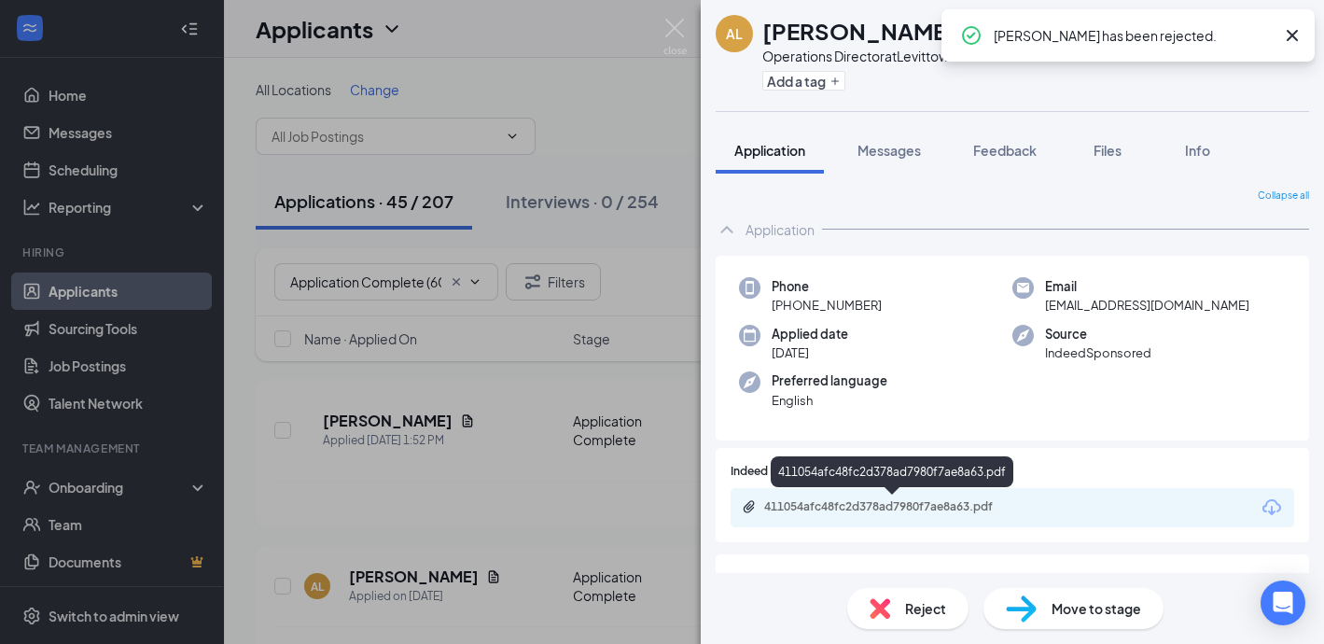
click at [818, 511] on div "411054afc48fc2d378ad7980f7ae8a63.pdf" at bounding box center [894, 506] width 261 height 15
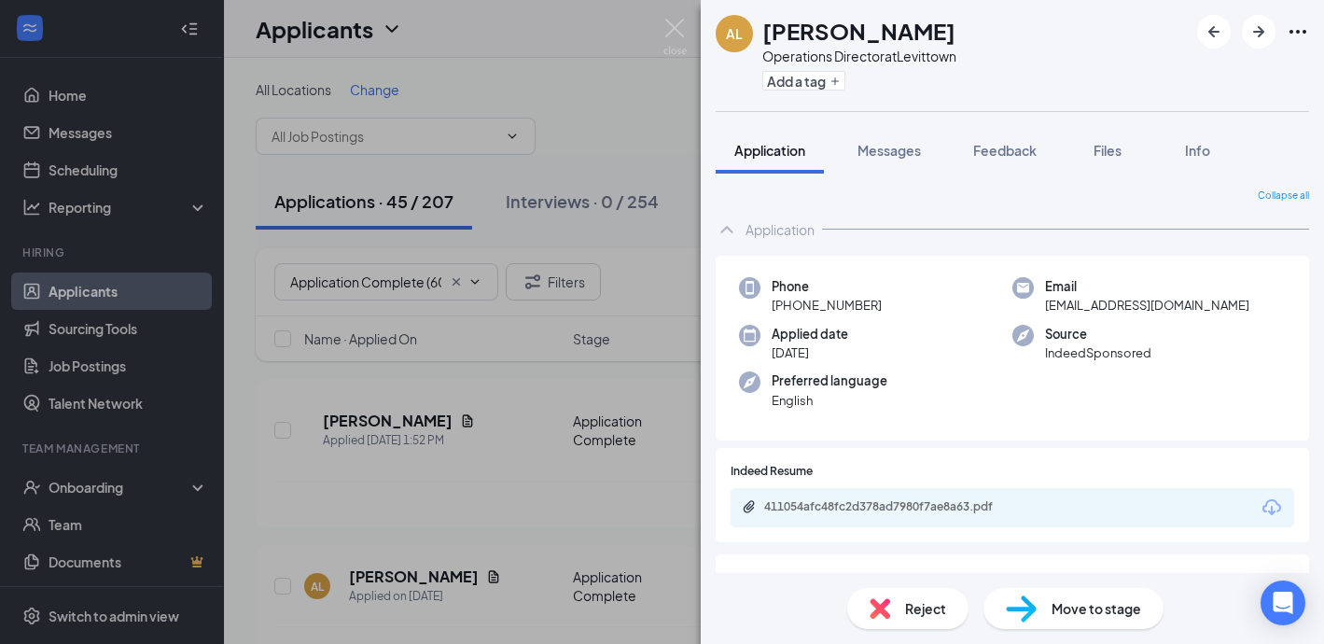
click at [915, 593] on div "Reject" at bounding box center [907, 608] width 121 height 41
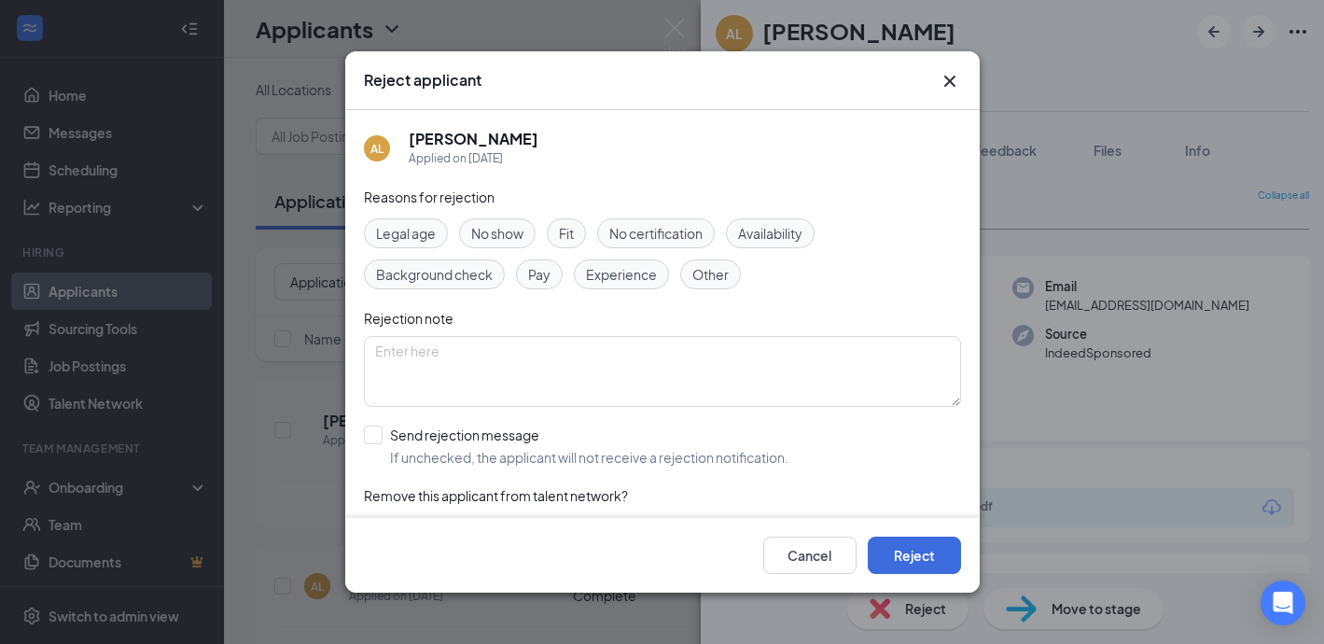
click at [621, 272] on span "Experience" at bounding box center [621, 274] width 71 height 21
click at [374, 436] on input "Send rejection message If unchecked, the applicant will not receive a rejection…" at bounding box center [576, 445] width 424 height 41
checkbox input "true"
click at [920, 551] on button "Reject" at bounding box center [914, 554] width 93 height 37
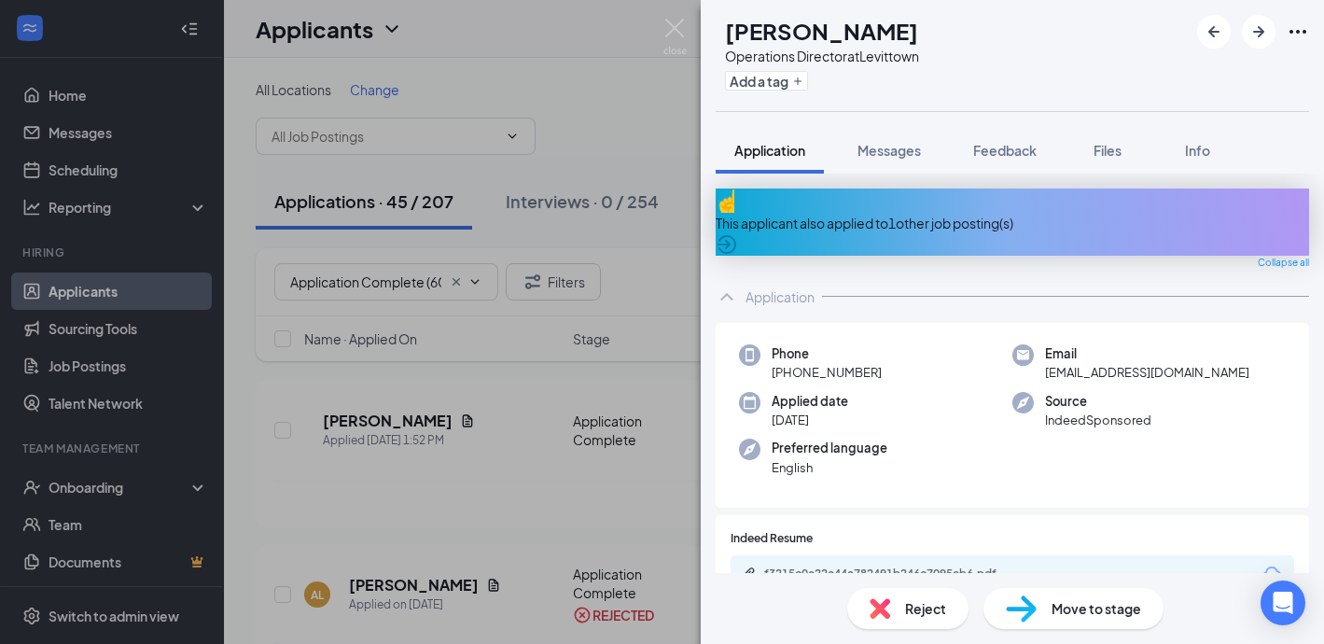
click at [818, 220] on div "This applicant also applied to 1 other job posting(s)" at bounding box center [1012, 221] width 593 height 67
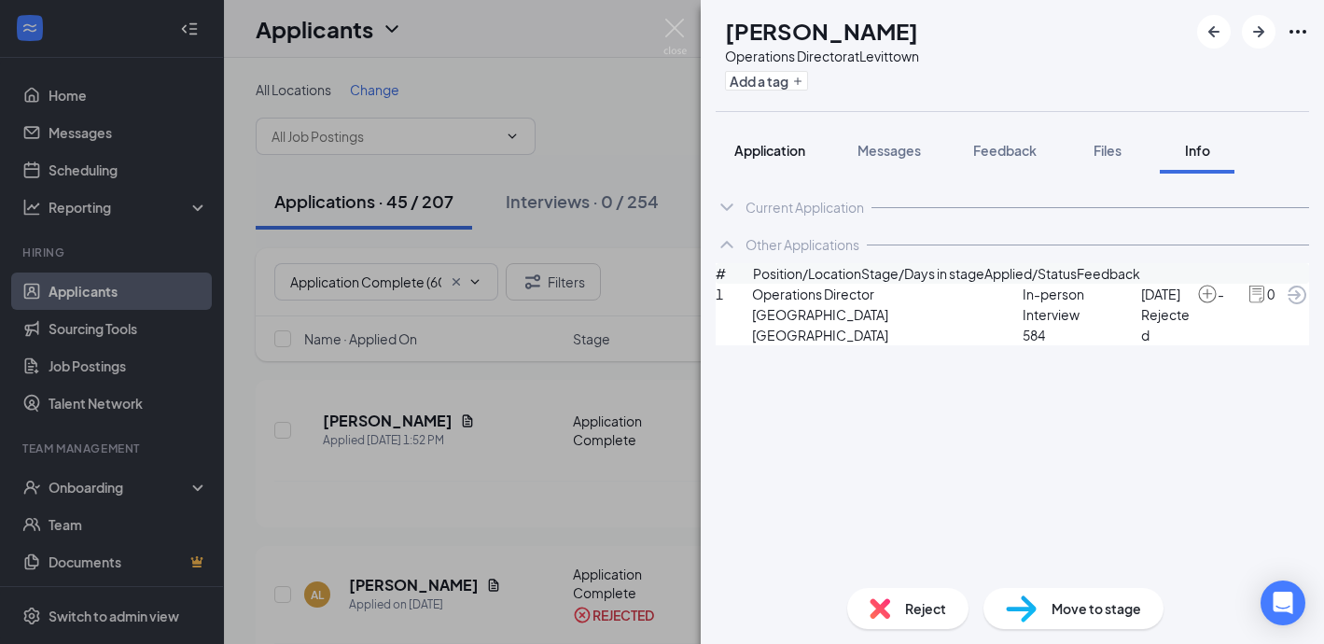
click at [749, 159] on div "Application" at bounding box center [769, 150] width 71 height 19
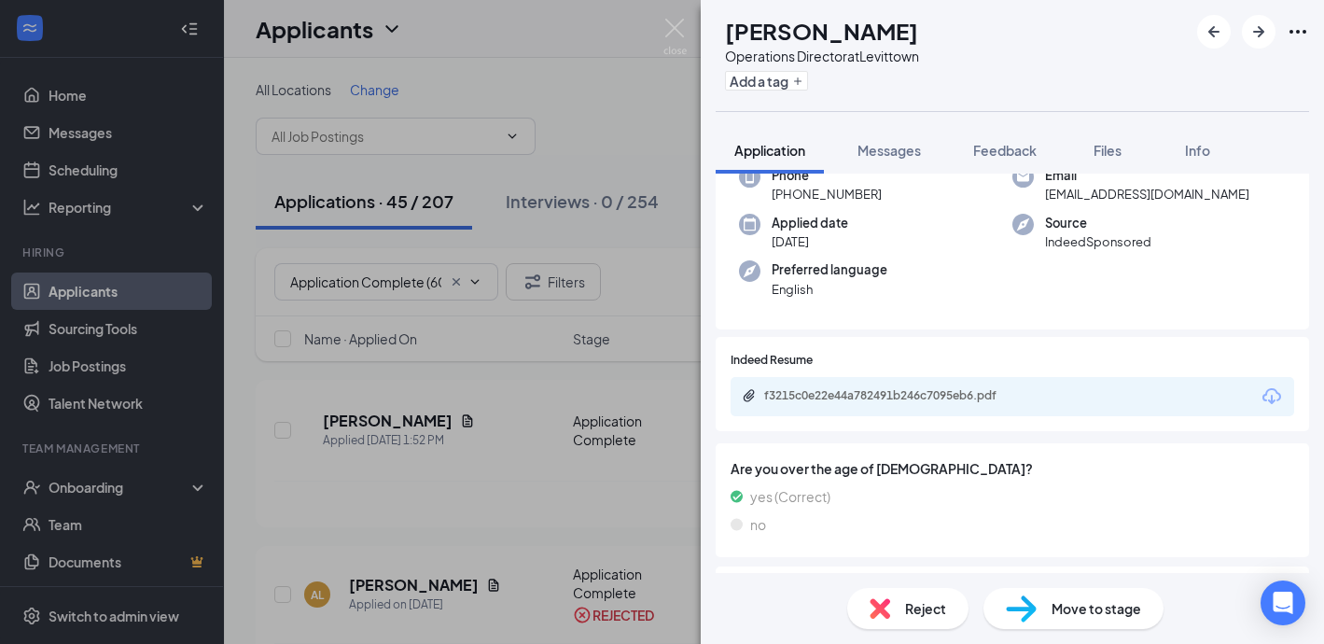
scroll to position [172, 0]
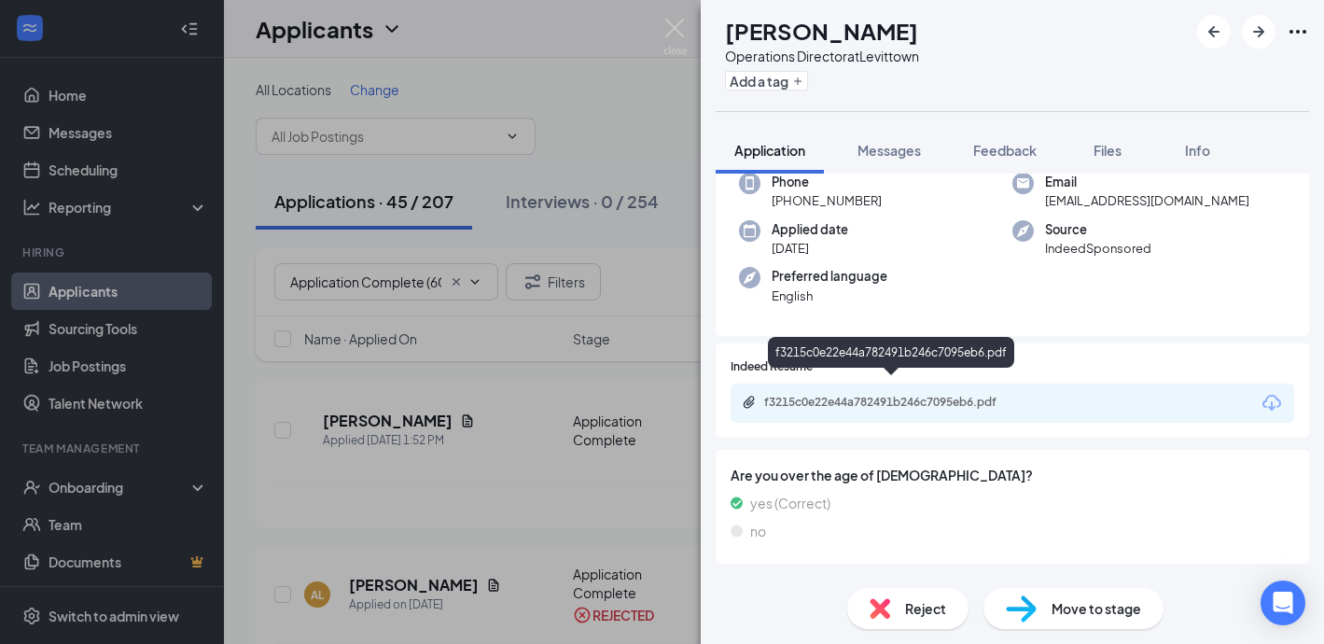
click at [842, 395] on div "f3215c0e22e44a782491b246c7095eb6.pdf" at bounding box center [894, 402] width 261 height 15
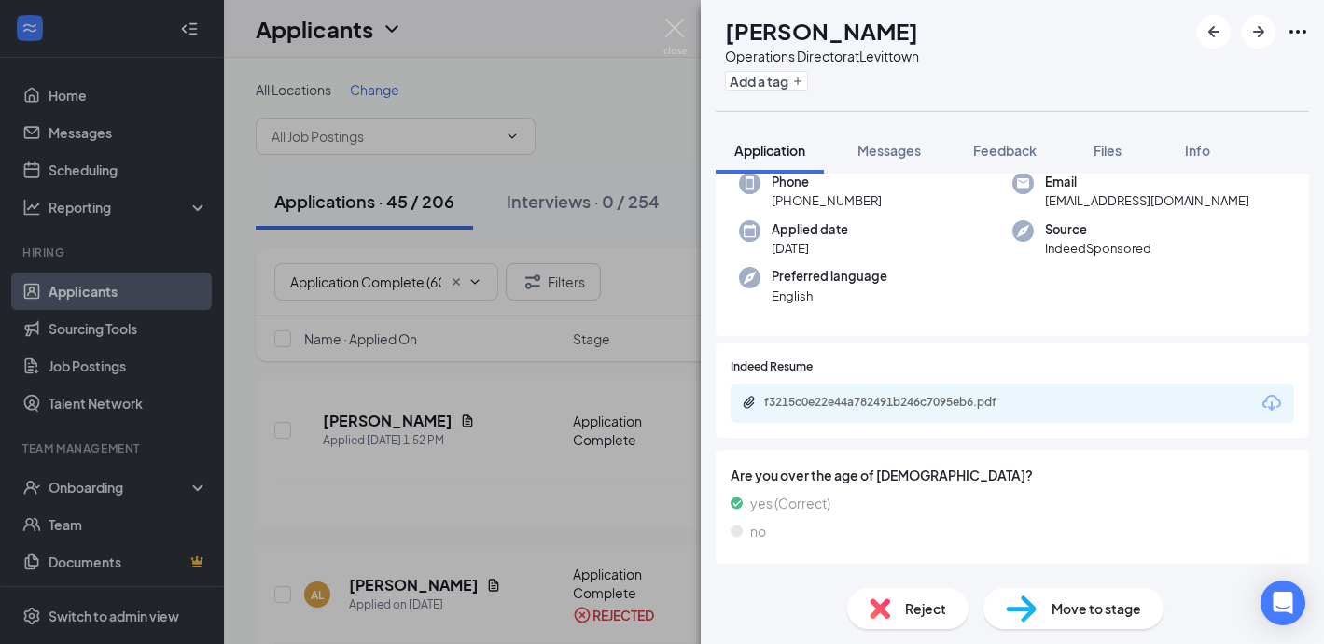
click at [887, 594] on div "Reject" at bounding box center [907, 608] width 121 height 41
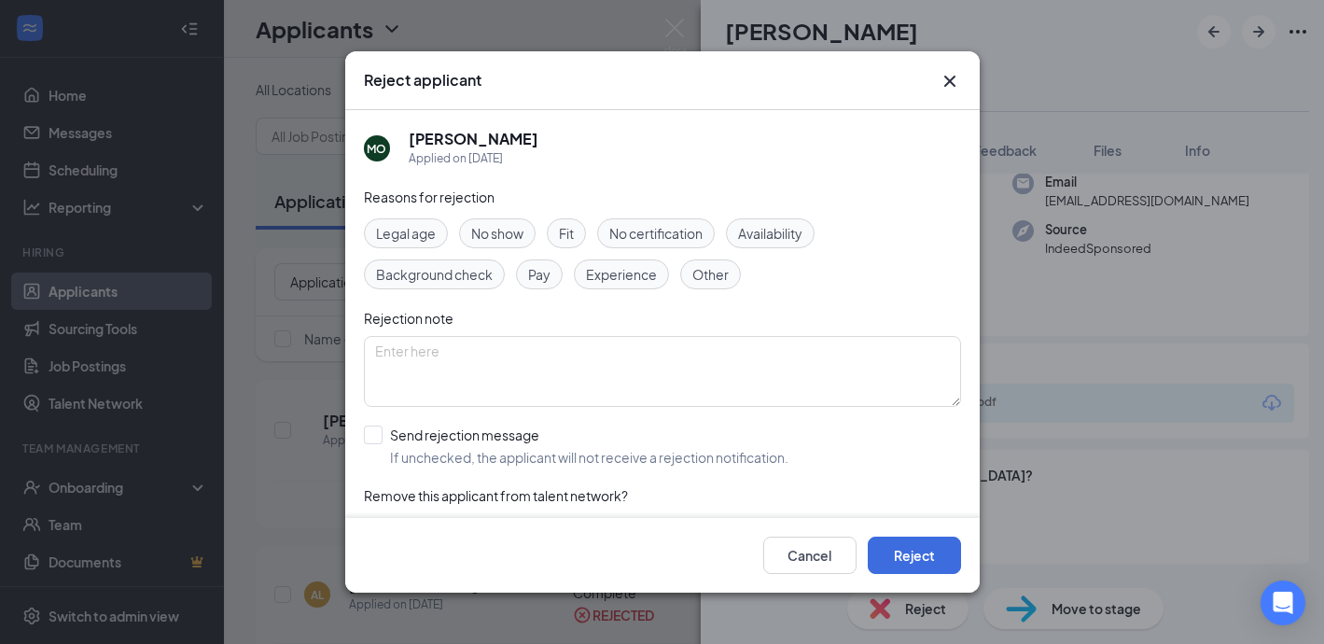
click at [563, 228] on span "Fit" at bounding box center [566, 233] width 15 height 21
click at [597, 282] on span "Experience" at bounding box center [621, 274] width 71 height 21
click at [378, 433] on input "Send rejection message If unchecked, the applicant will not receive a rejection…" at bounding box center [576, 445] width 424 height 41
checkbox input "true"
click at [910, 562] on button "Reject" at bounding box center [914, 554] width 93 height 37
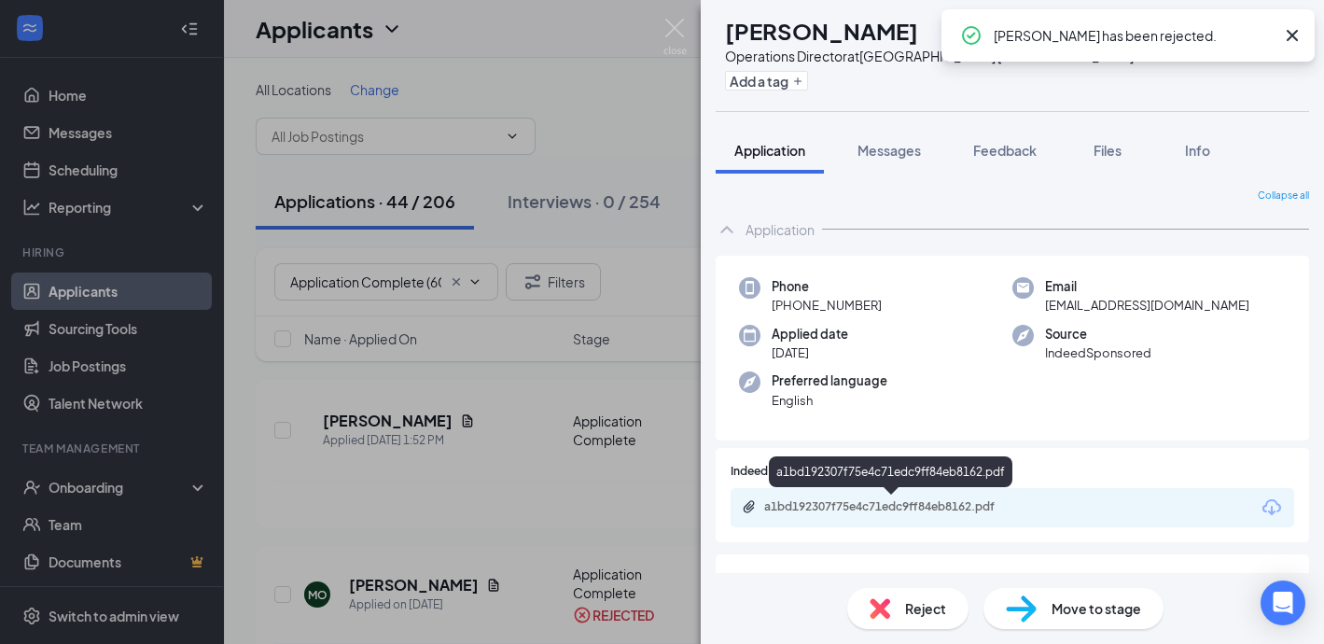
click at [822, 506] on div "a1bd192307f75e4c71edc9ff84eb8162.pdf" at bounding box center [894, 506] width 261 height 15
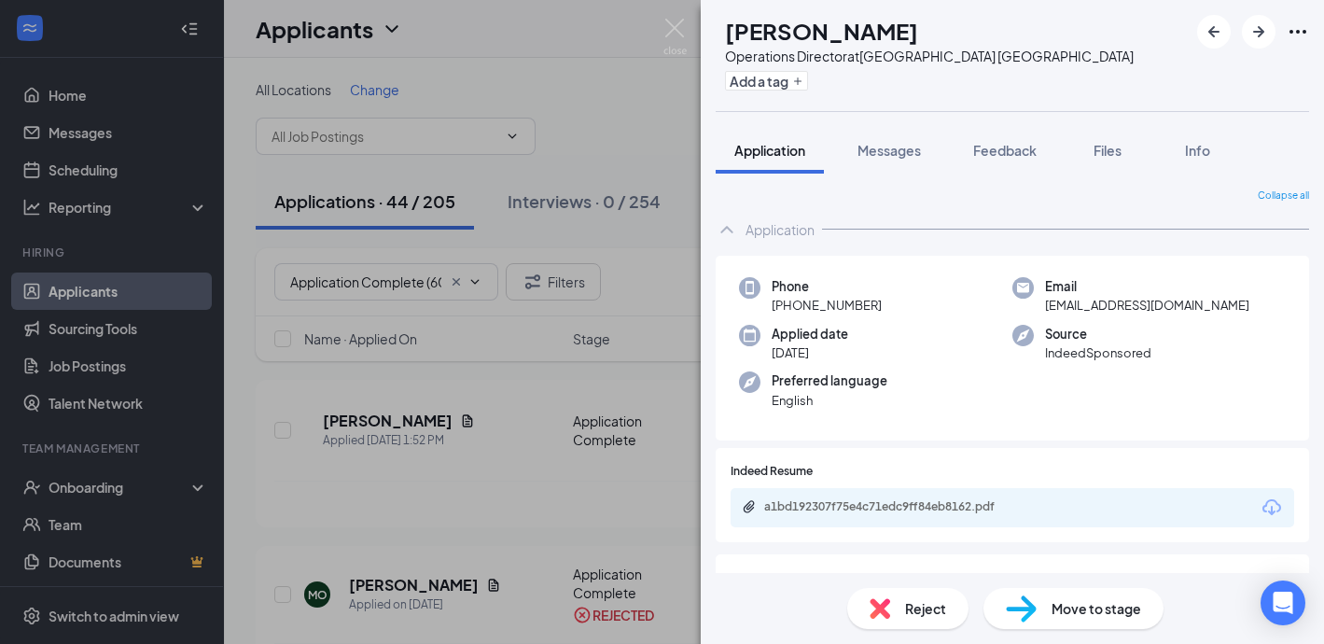
click at [938, 598] on span "Reject" at bounding box center [925, 608] width 41 height 21
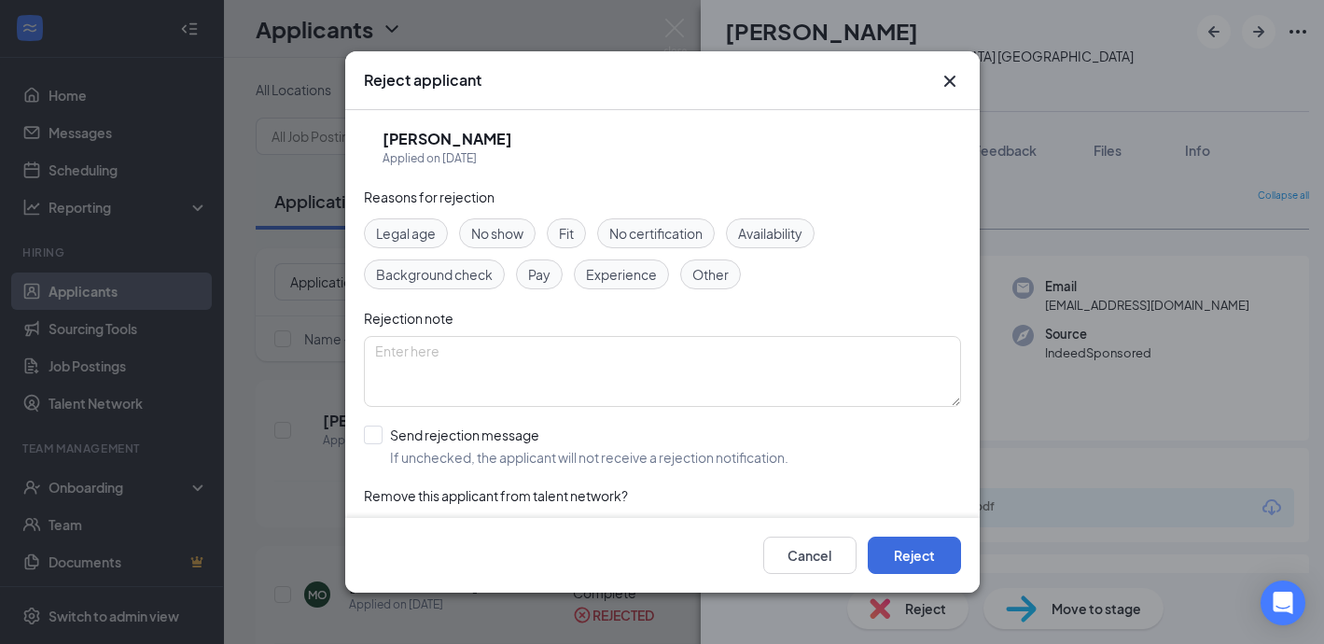
click at [952, 80] on icon "Cross" at bounding box center [949, 81] width 22 height 22
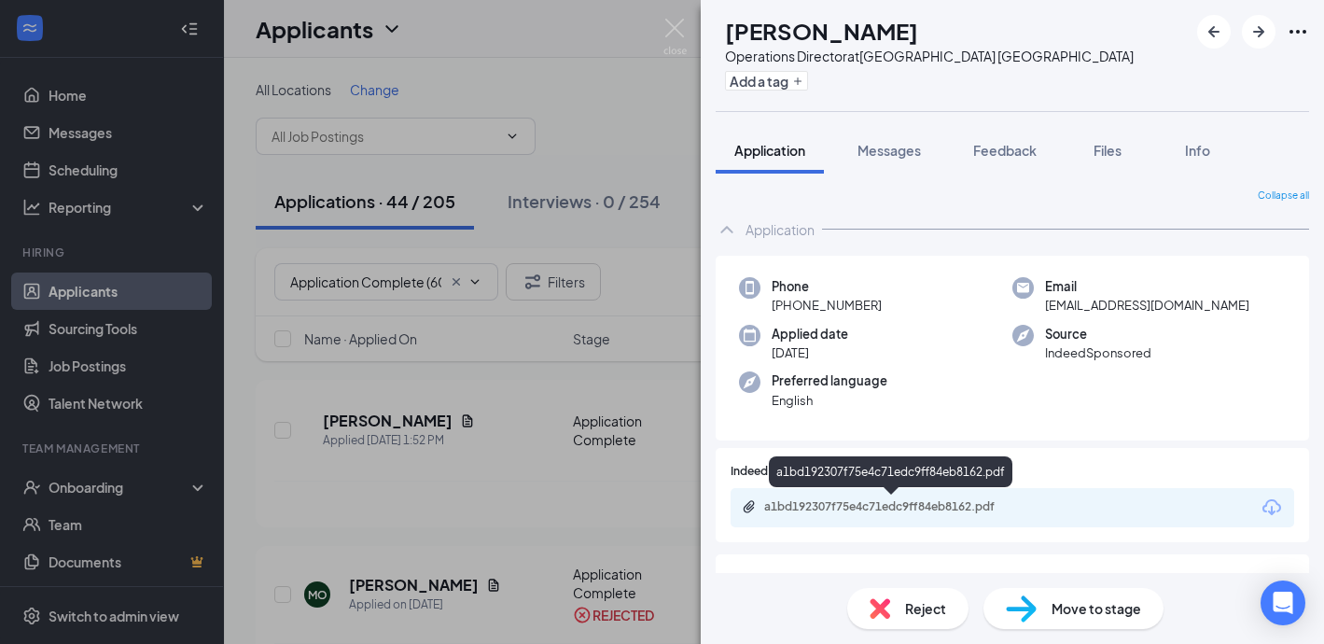
click at [834, 506] on div "a1bd192307f75e4c71edc9ff84eb8162.pdf" at bounding box center [894, 506] width 261 height 15
click at [887, 598] on img at bounding box center [879, 608] width 21 height 21
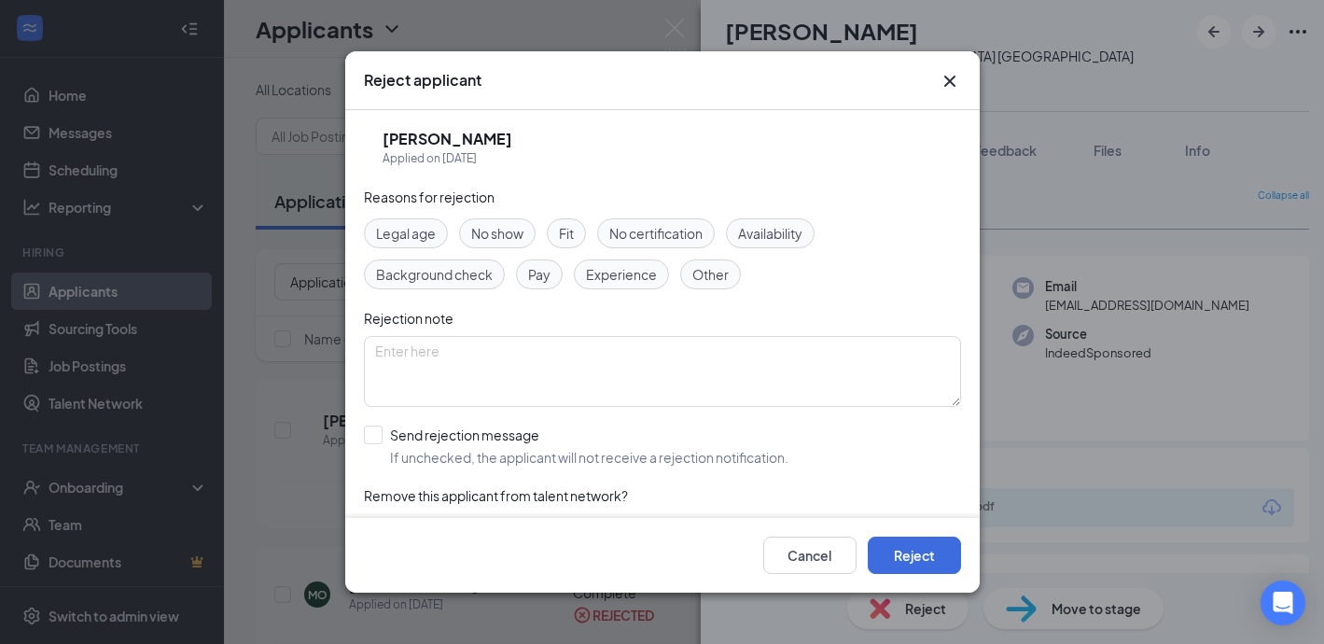
click at [626, 286] on div "Experience" at bounding box center [621, 274] width 95 height 30
click at [371, 434] on input "Send rejection message If unchecked, the applicant will not receive a rejection…" at bounding box center [576, 445] width 424 height 41
checkbox input "true"
click at [925, 553] on button "Reject" at bounding box center [914, 554] width 93 height 37
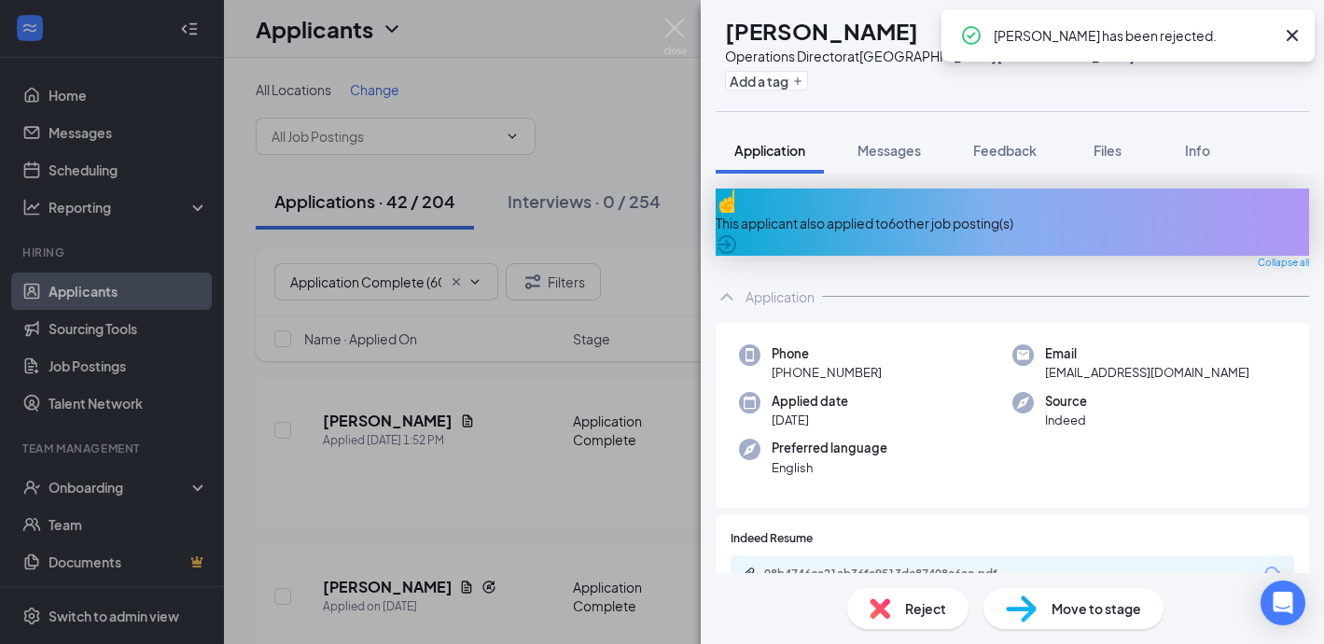
click at [786, 213] on div "This applicant also applied to 6 other job posting(s)" at bounding box center [1012, 223] width 593 height 21
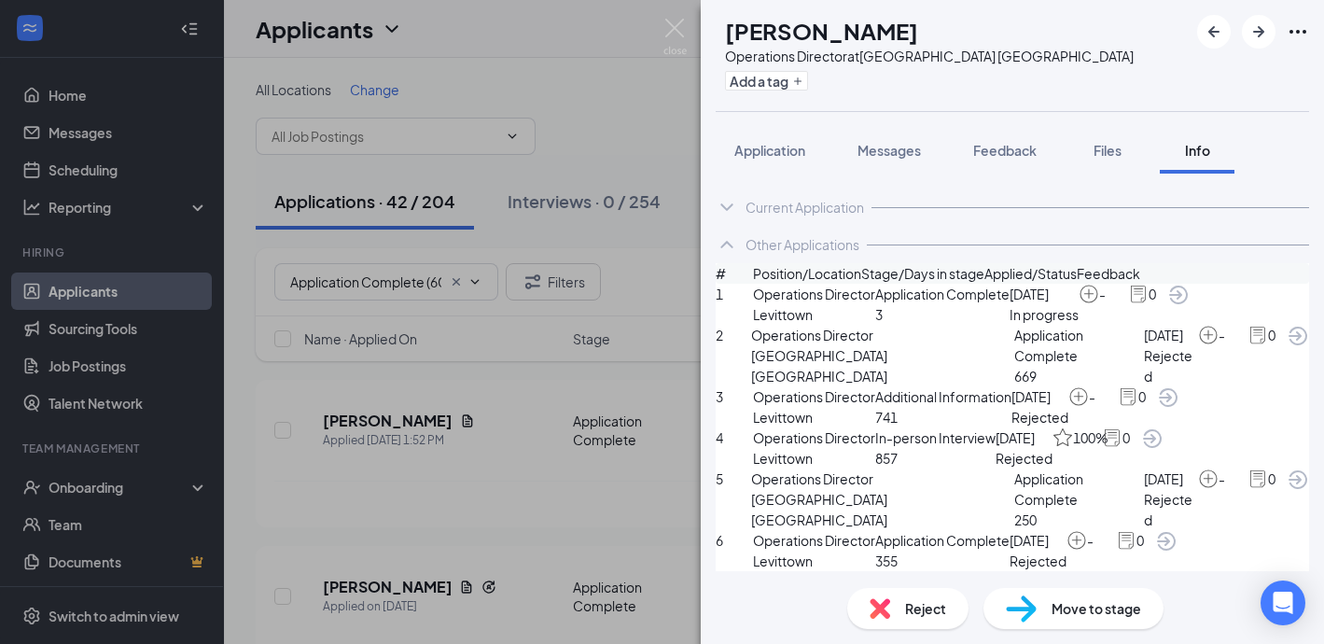
scroll to position [144, 0]
click at [765, 147] on span "Application" at bounding box center [769, 150] width 71 height 17
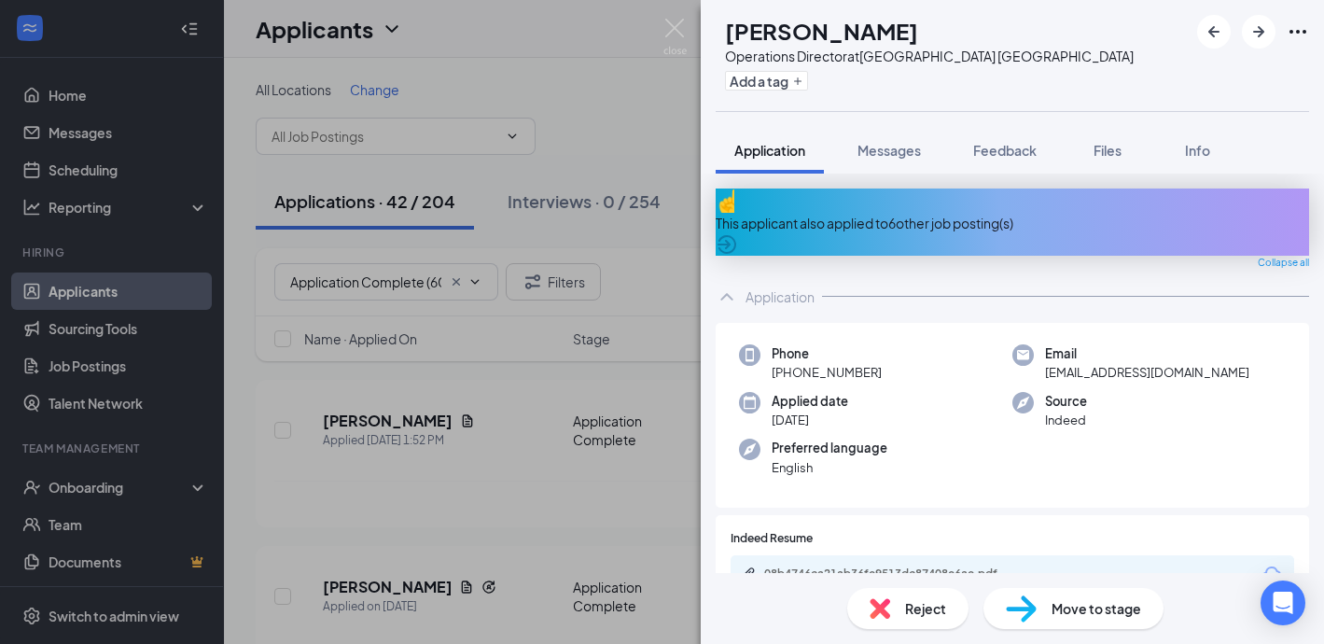
click at [901, 620] on div "Reject" at bounding box center [907, 608] width 121 height 41
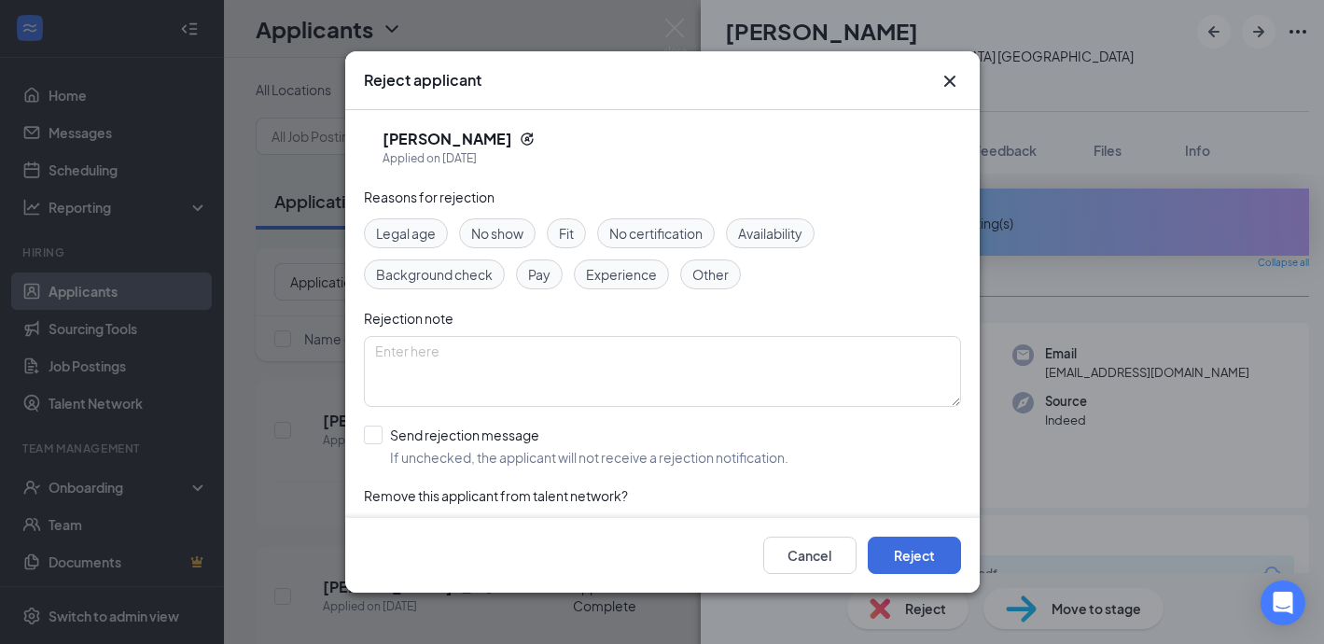
click at [649, 281] on span "Experience" at bounding box center [621, 274] width 71 height 21
click at [565, 236] on span "Fit" at bounding box center [566, 233] width 15 height 21
click at [603, 273] on span "Experience" at bounding box center [621, 274] width 71 height 21
click at [372, 420] on div "Reasons for rejection Legal age No show Fit No certification Availability Backg…" at bounding box center [662, 374] width 597 height 375
click at [372, 434] on input "Send rejection message If unchecked, the applicant will not receive a rejection…" at bounding box center [576, 445] width 424 height 41
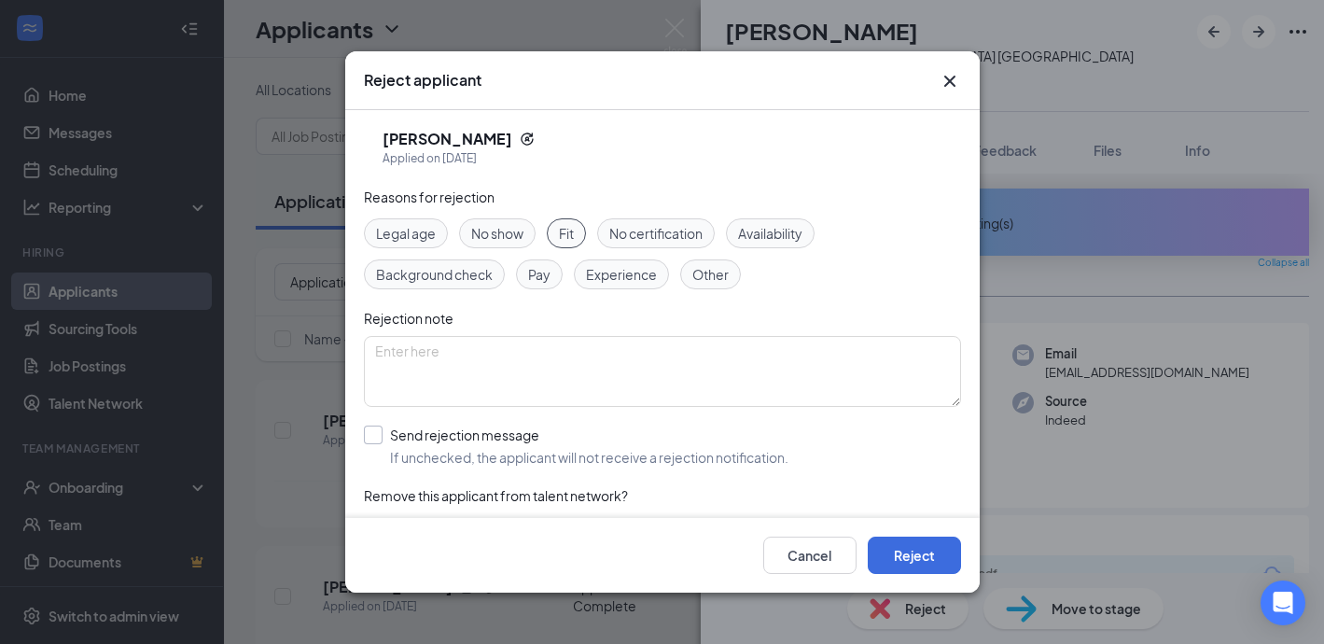
checkbox input "true"
click at [925, 544] on button "Reject" at bounding box center [914, 554] width 93 height 37
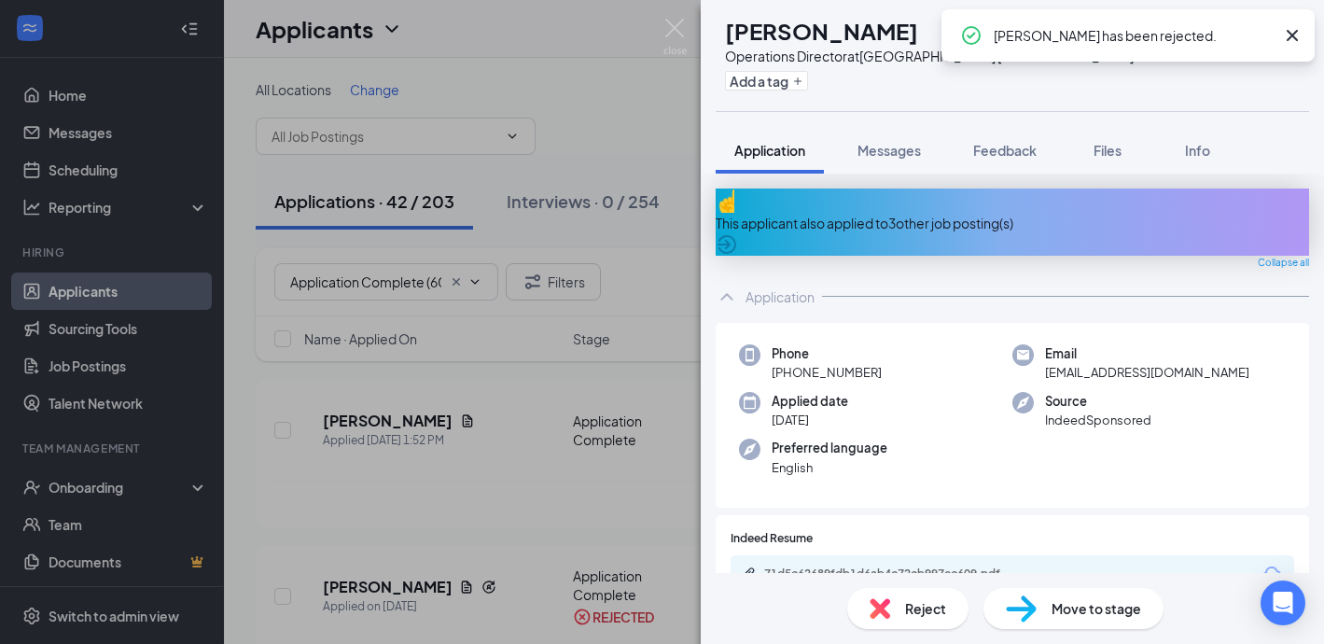
click at [864, 218] on div "This applicant also applied to 3 other job posting(s)" at bounding box center [1012, 223] width 593 height 21
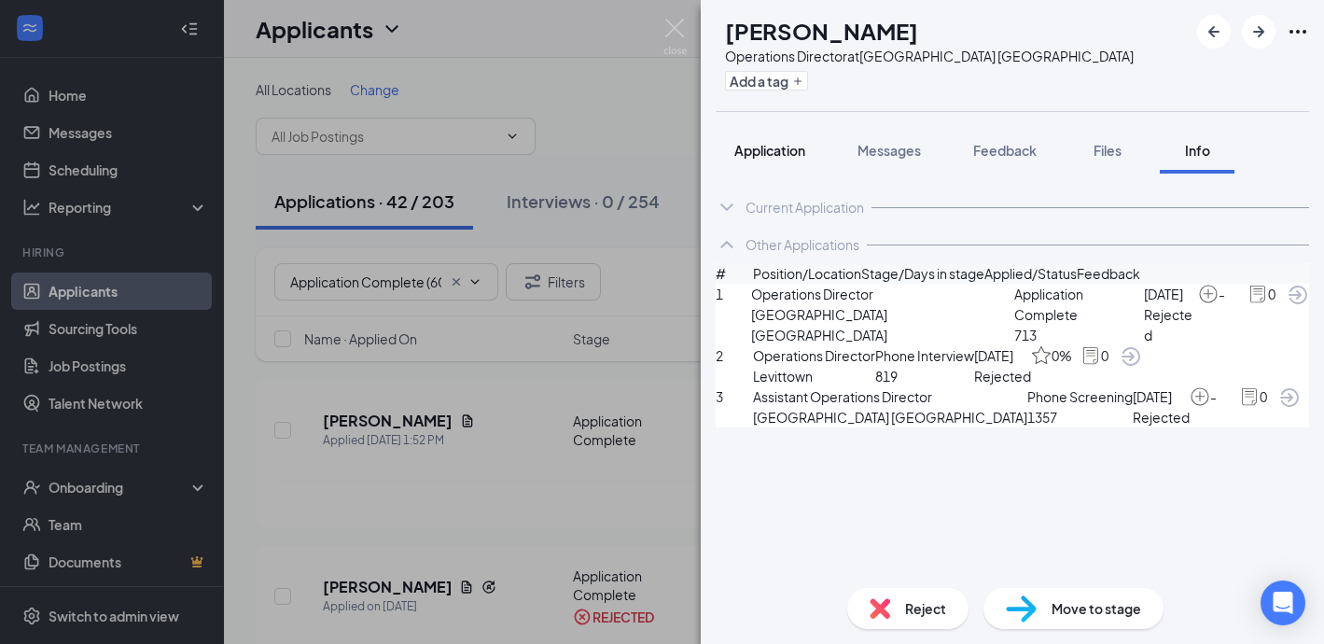
click at [771, 161] on button "Application" at bounding box center [770, 150] width 108 height 47
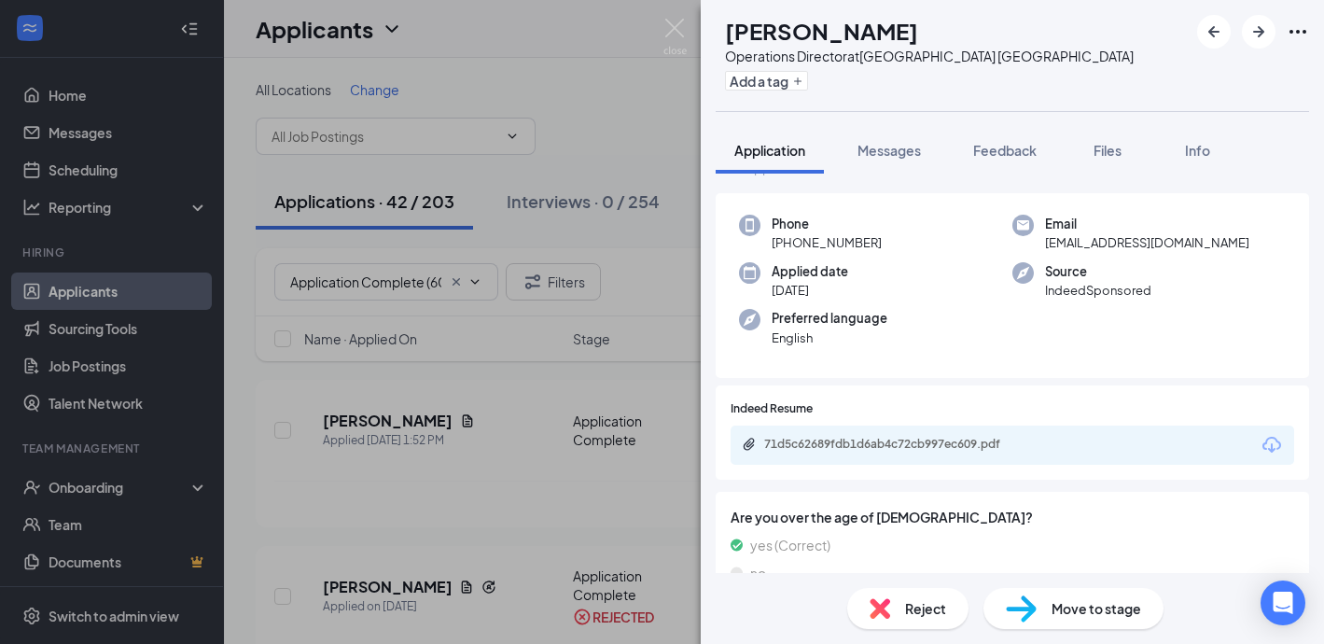
scroll to position [129, 0]
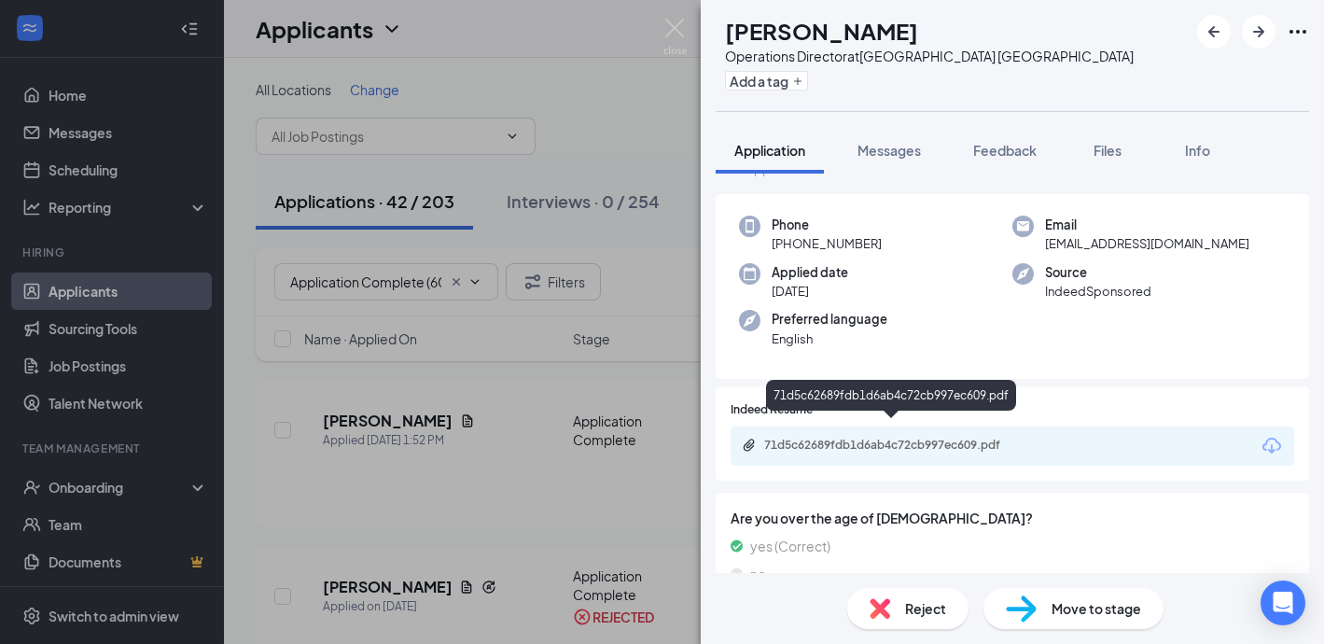
click at [828, 438] on div "71d5c62689fdb1d6ab4c72cb997ec609.pdf" at bounding box center [894, 445] width 261 height 15
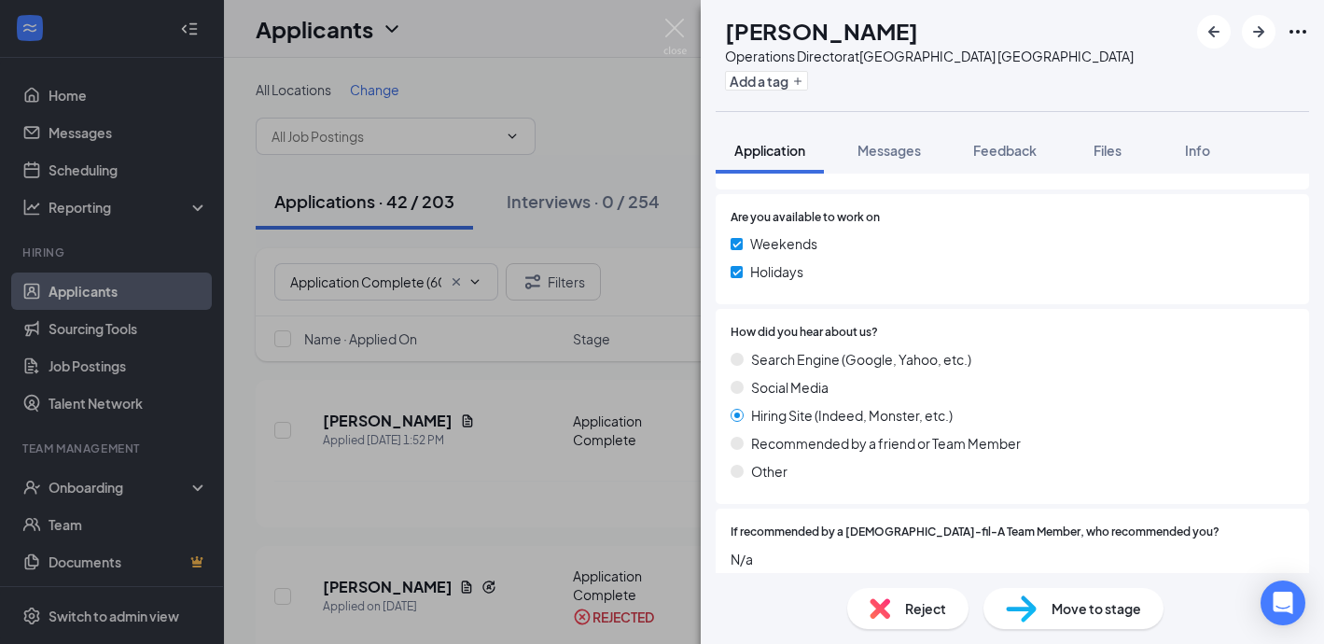
scroll to position [1075, 0]
click at [976, 144] on span "Feedback" at bounding box center [1004, 150] width 63 height 17
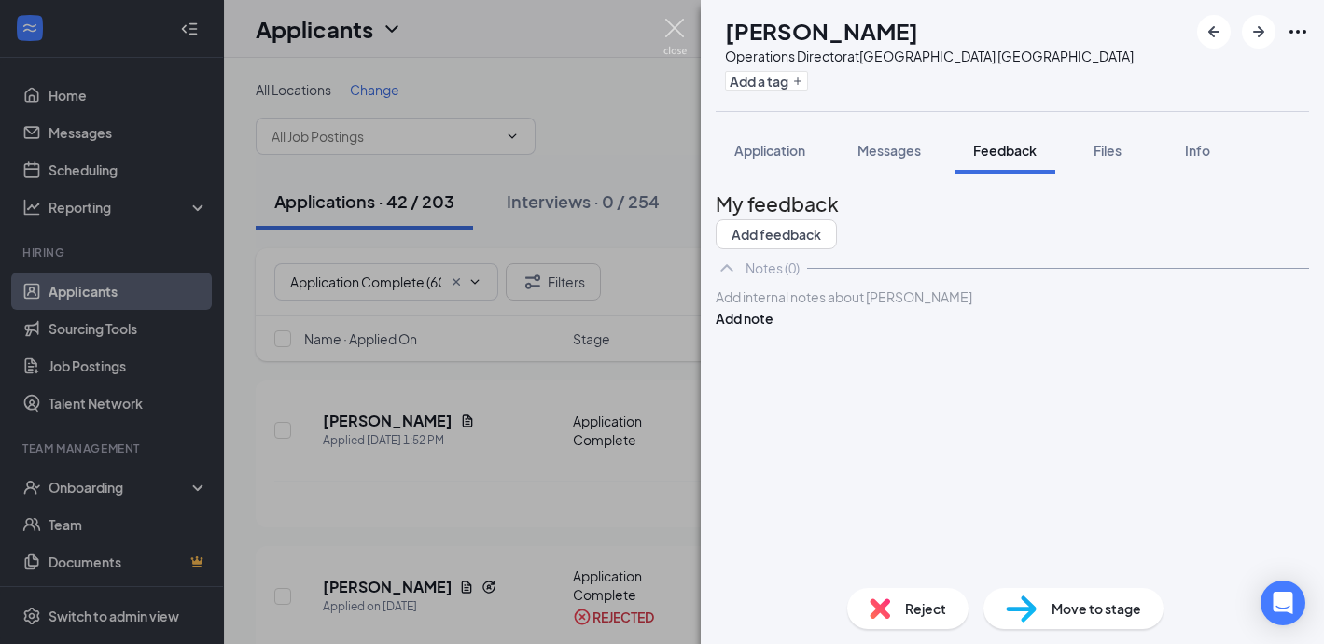
click at [674, 26] on img at bounding box center [674, 37] width 23 height 36
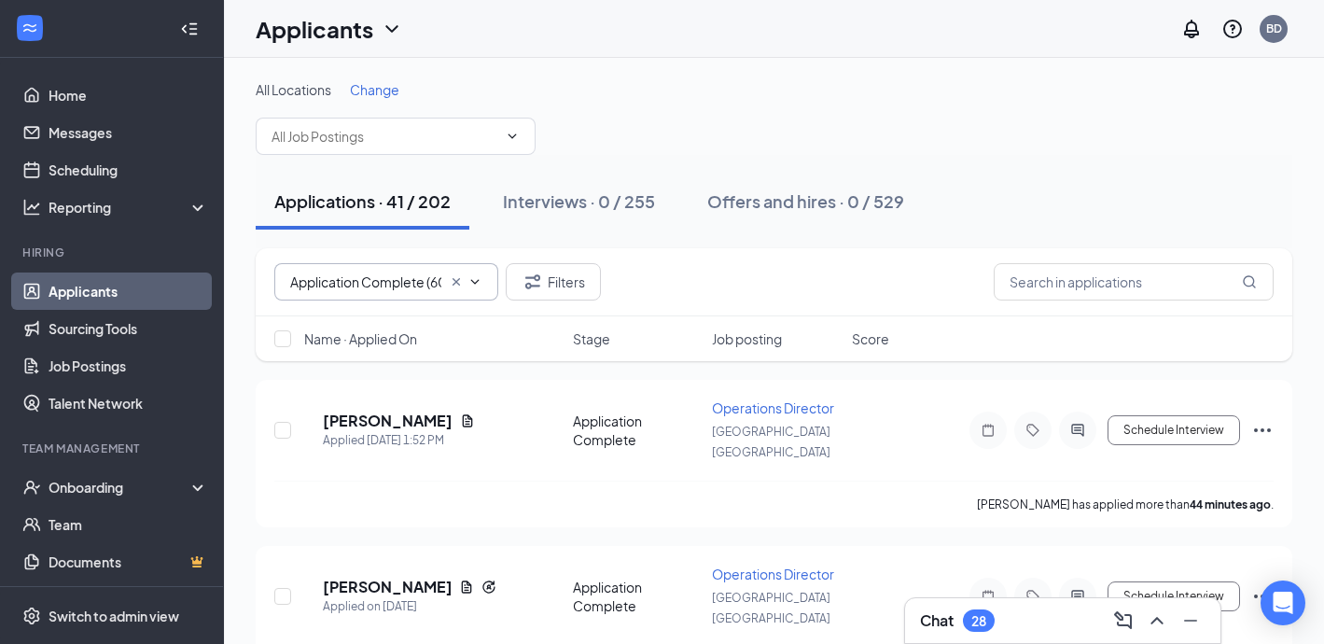
click at [416, 272] on input "Application Complete (60)" at bounding box center [365, 281] width 151 height 21
click at [453, 277] on icon "Cross" at bounding box center [456, 281] width 15 height 15
click at [1001, 615] on div "Chat 28" at bounding box center [1062, 620] width 285 height 30
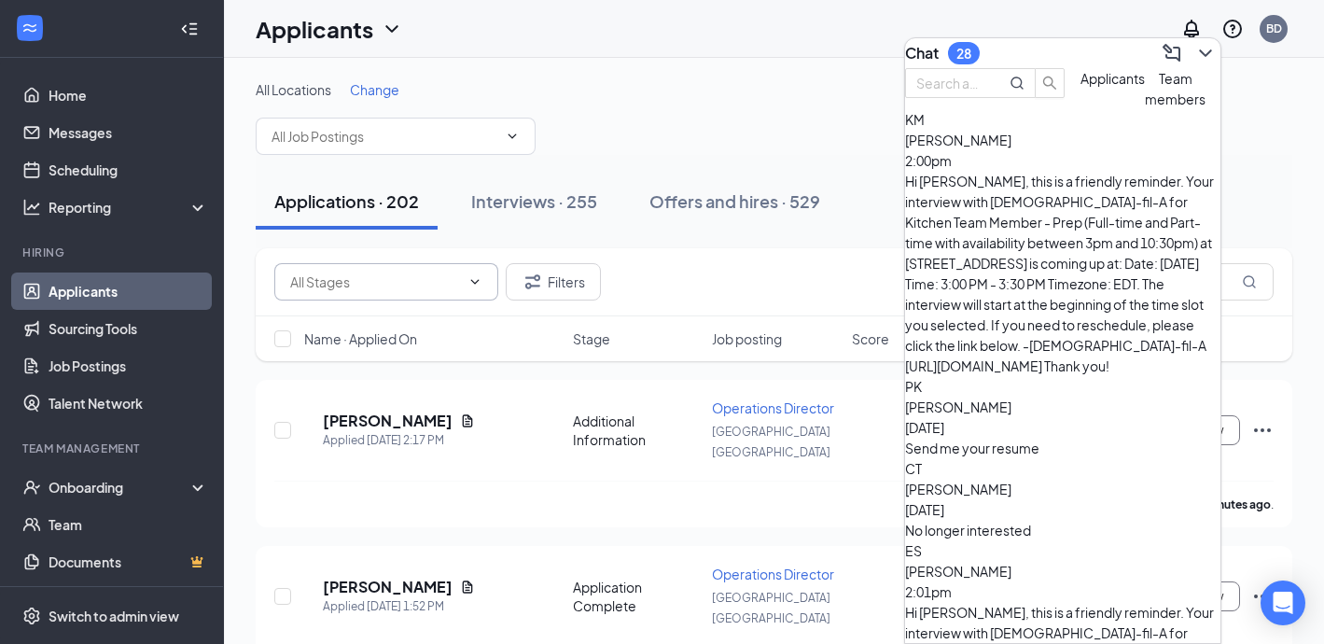
click at [1096, 171] on div "[PERSON_NAME] 2:00pm" at bounding box center [1062, 150] width 315 height 41
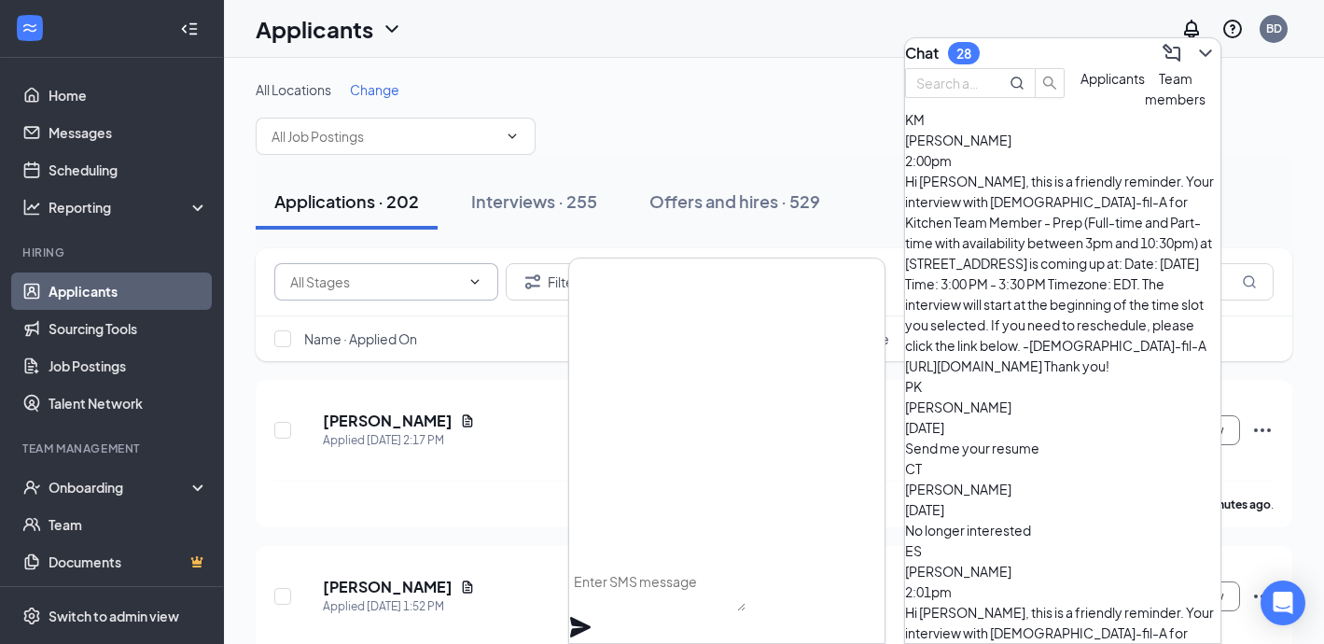
click at [1091, 396] on div "[PERSON_NAME] [DATE]" at bounding box center [1062, 416] width 315 height 41
click at [1090, 520] on div "No longer interested" at bounding box center [1062, 530] width 315 height 21
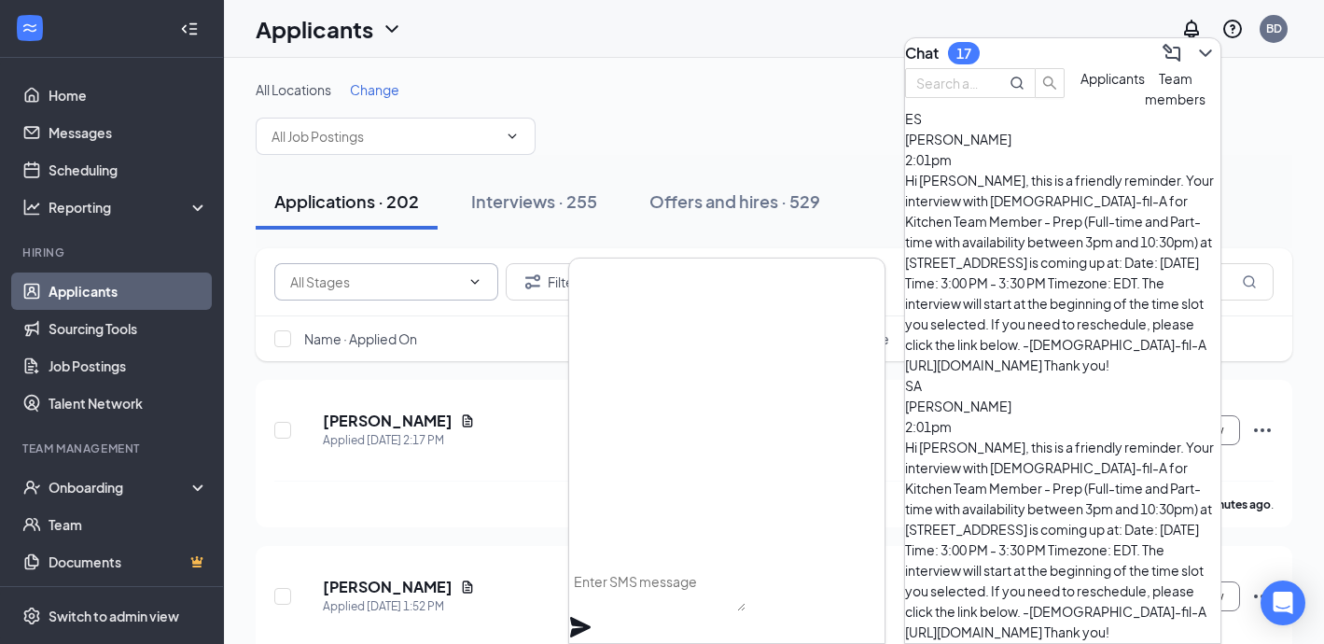
scroll to position [434, 0]
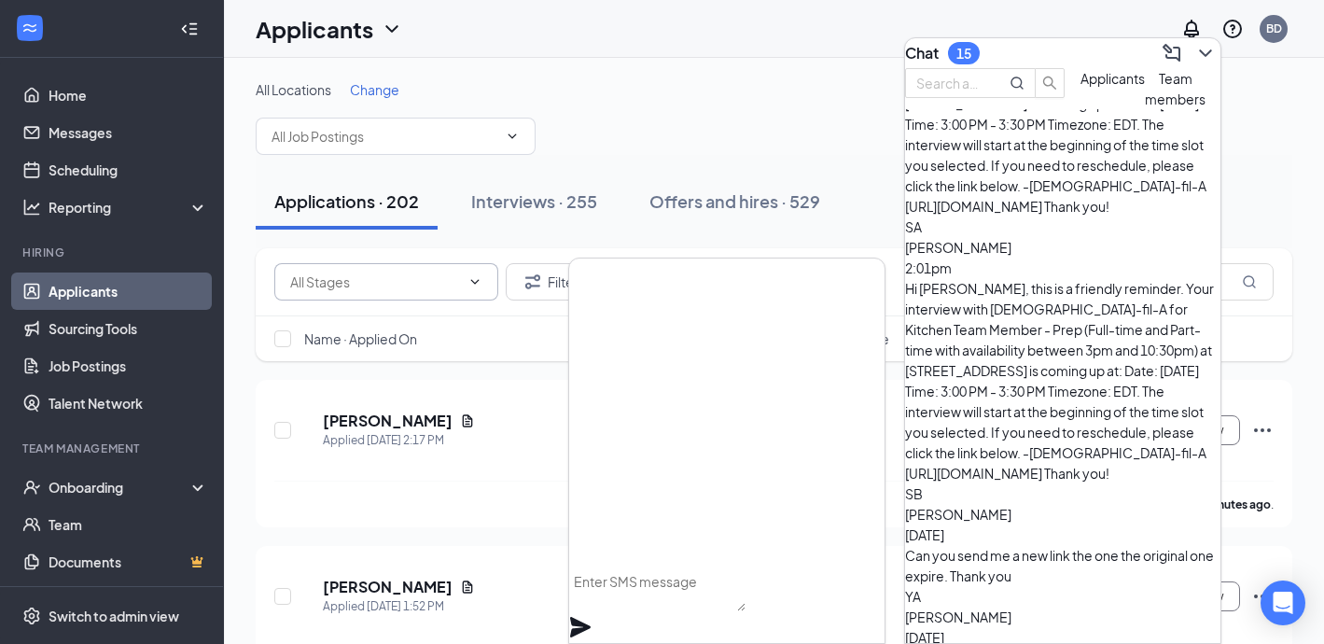
scroll to position [616, 0]
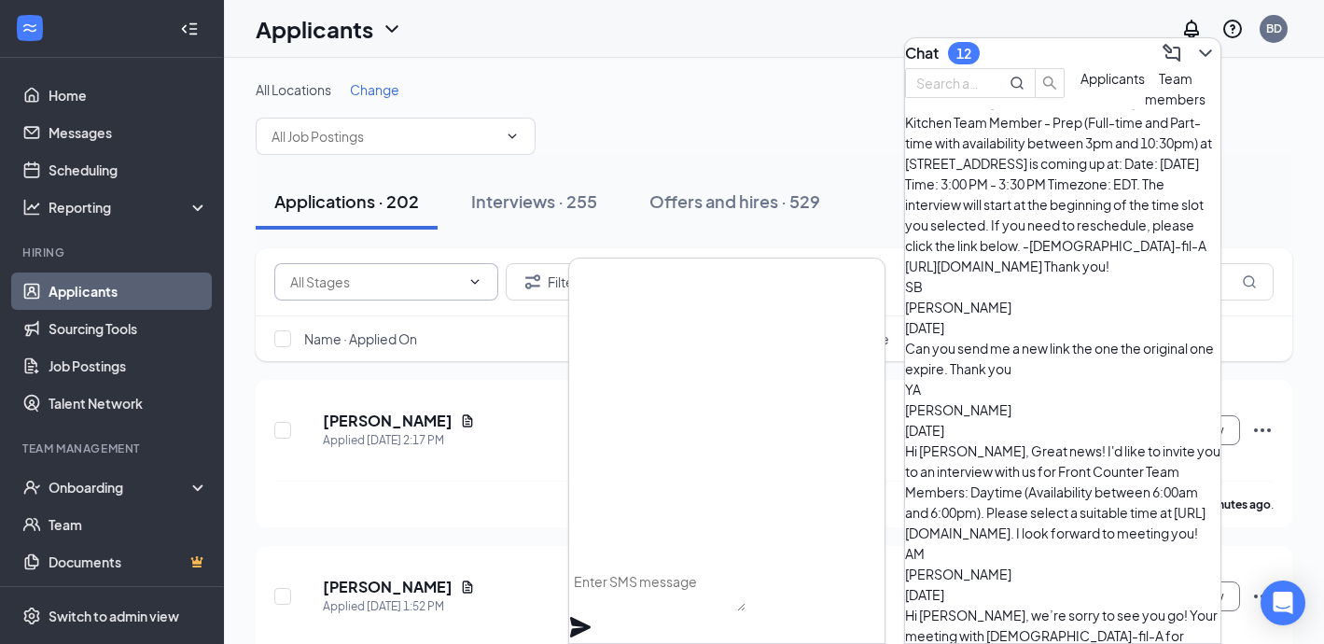
scroll to position [800, 0]
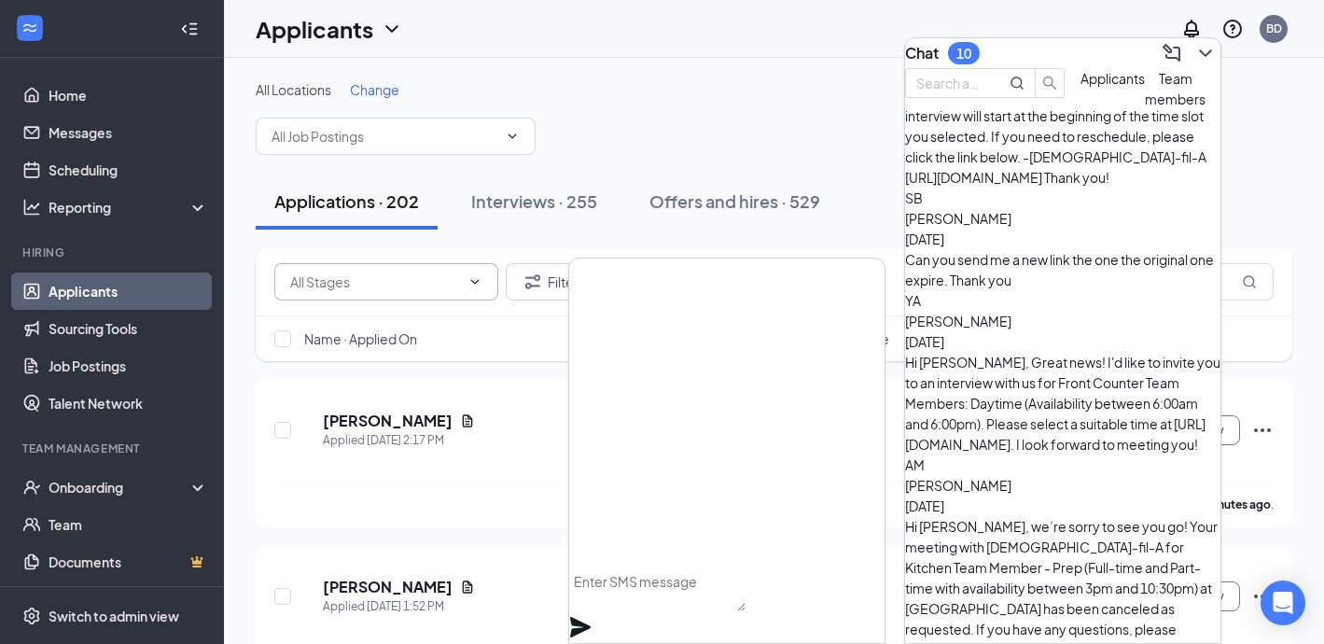
scroll to position [885, 0]
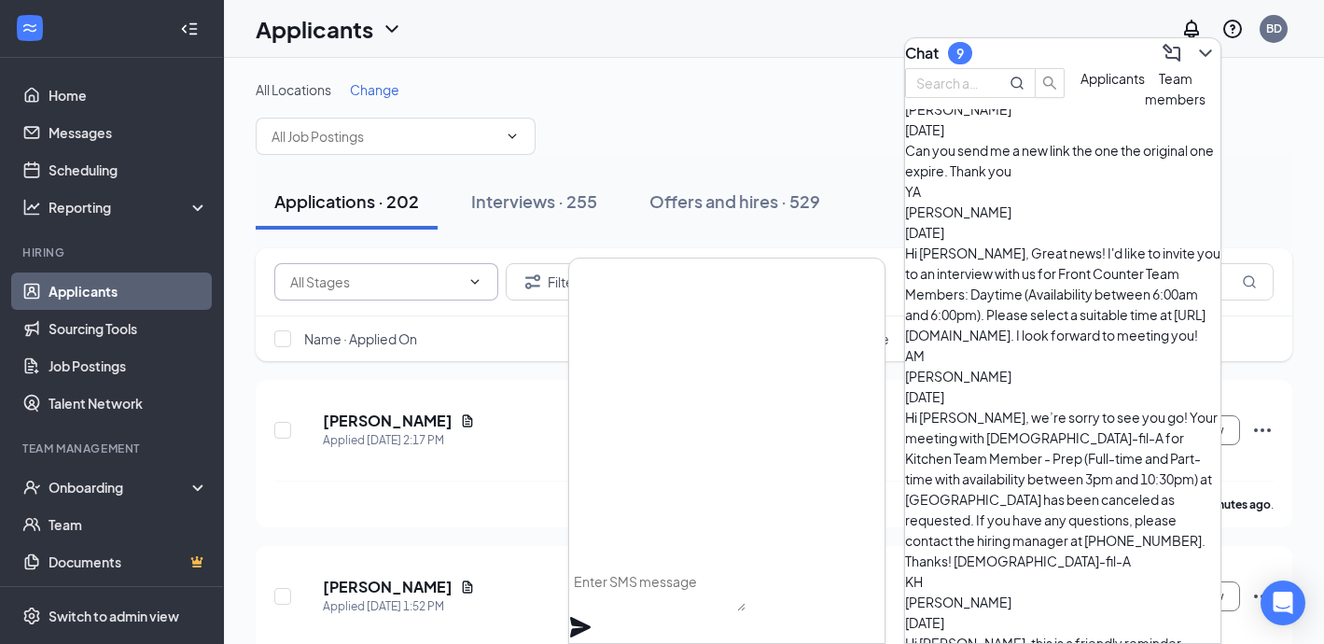
scroll to position [993, 0]
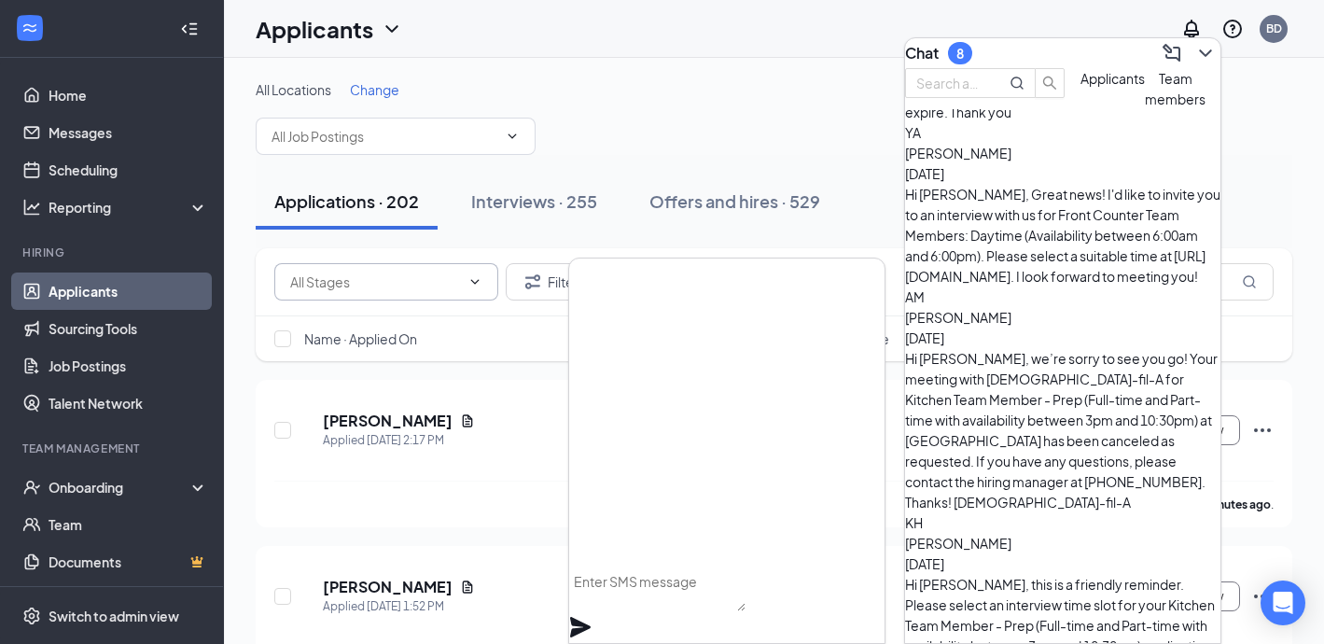
scroll to position [1069, 0]
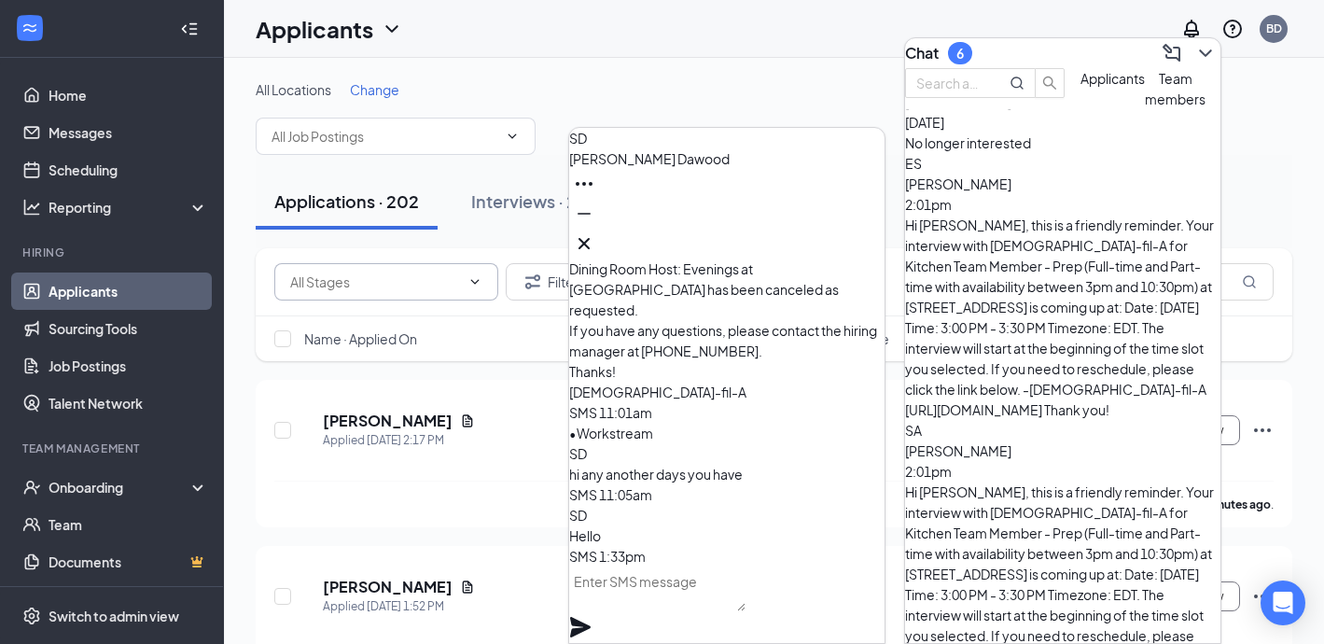
scroll to position [0, 0]
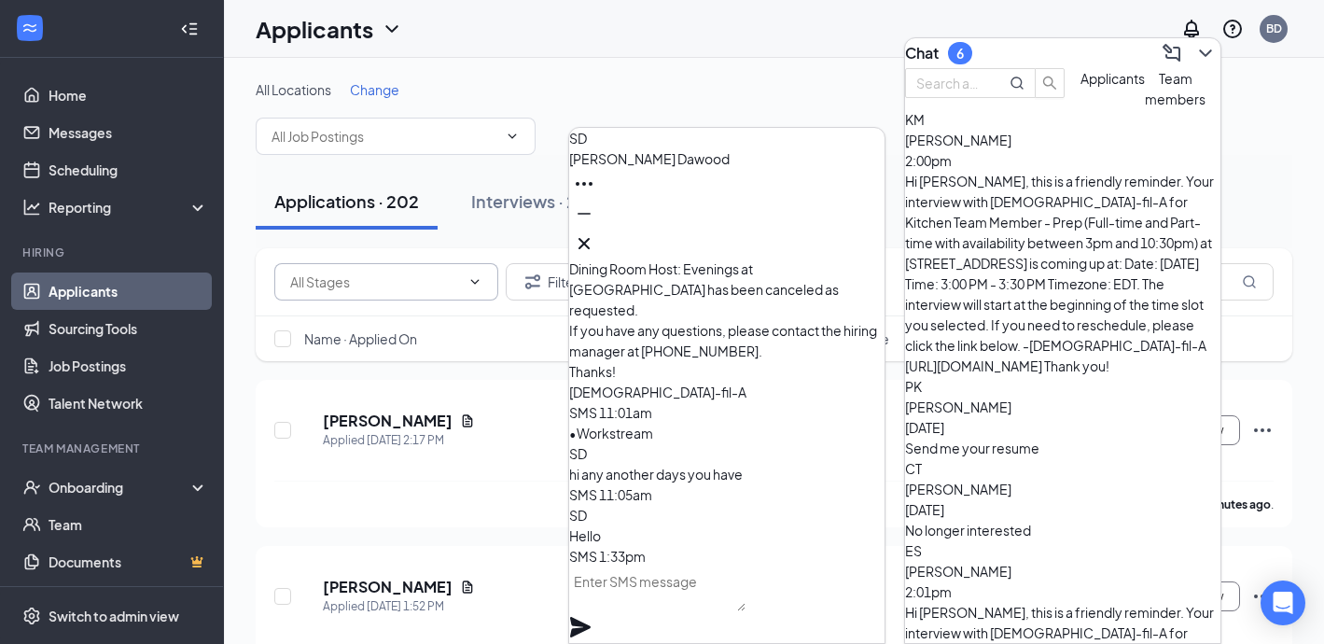
click at [1145, 107] on span "Team members" at bounding box center [1175, 88] width 61 height 37
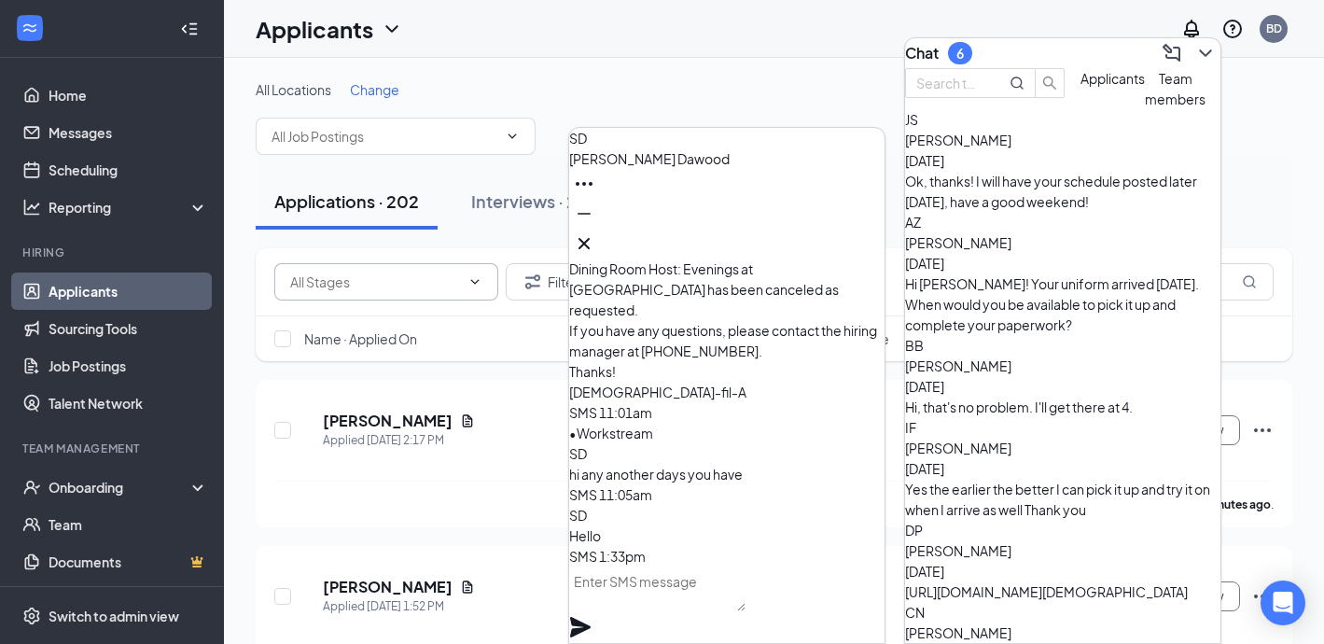
click at [1049, 396] on div "Hi, that's no problem. I'll get there at 4." at bounding box center [1062, 406] width 315 height 21
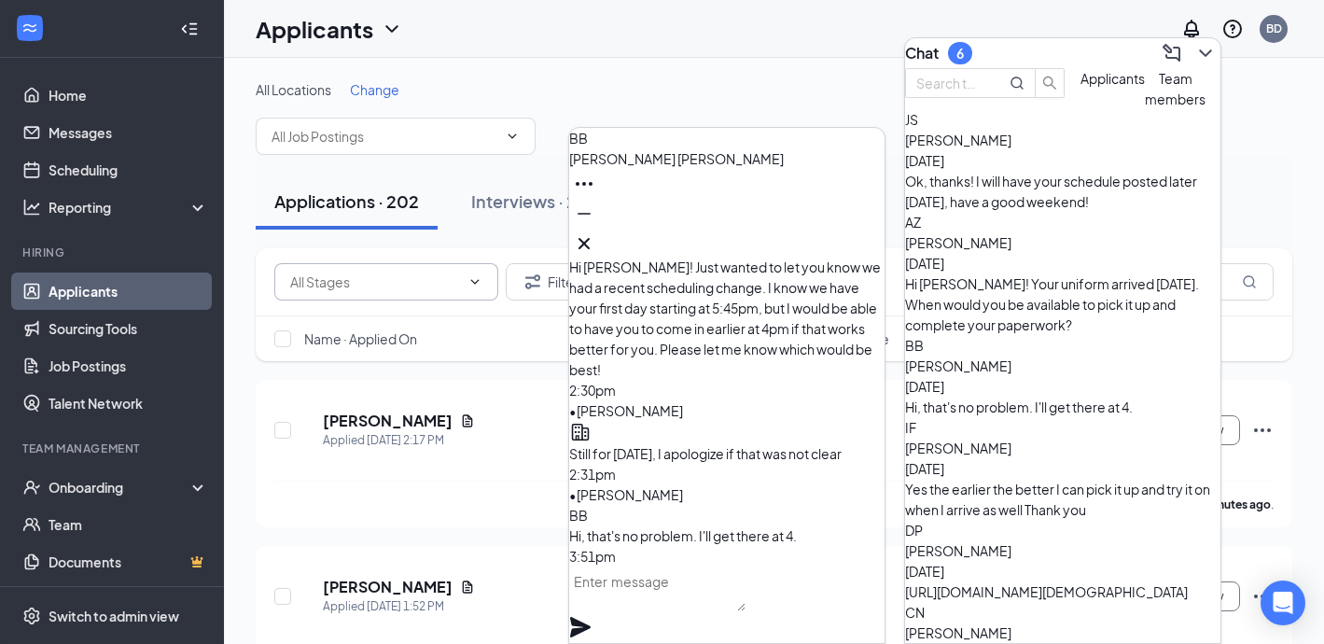
click at [1049, 479] on div "Yes the earlier the better I can pick it up and try it on when I arrive as well…" at bounding box center [1062, 499] width 315 height 41
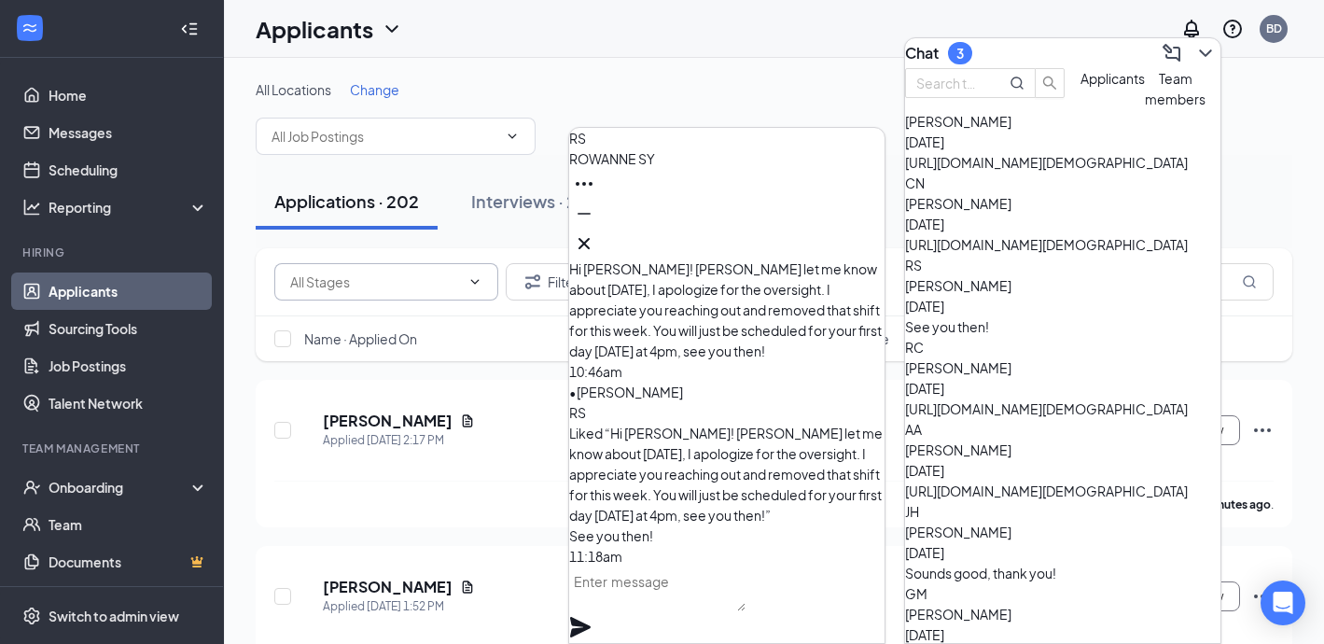
scroll to position [425, 0]
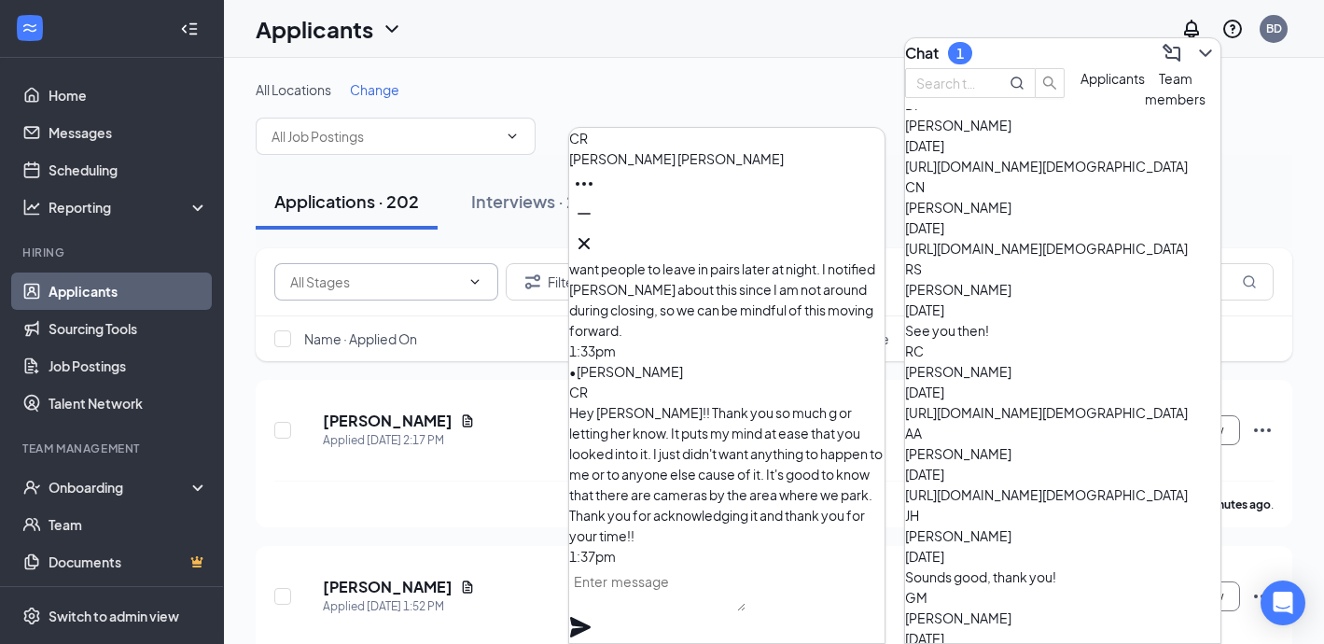
click at [1011, 609] on span "[PERSON_NAME]" at bounding box center [958, 617] width 106 height 17
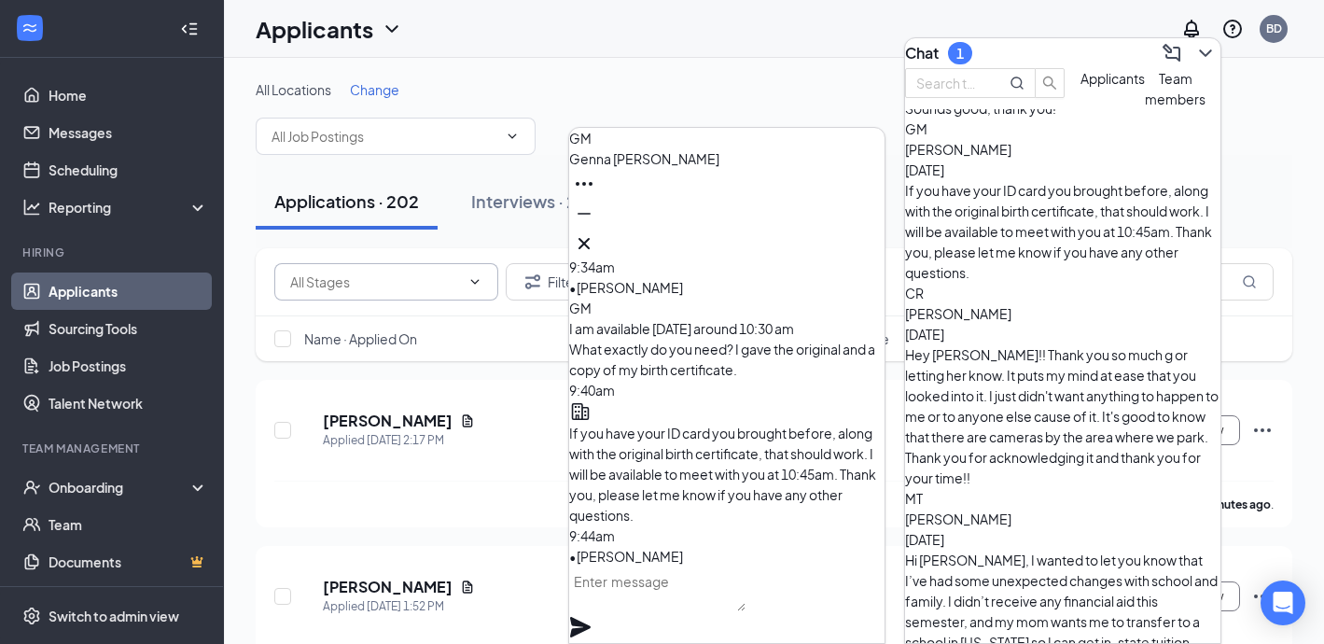
scroll to position [903, 0]
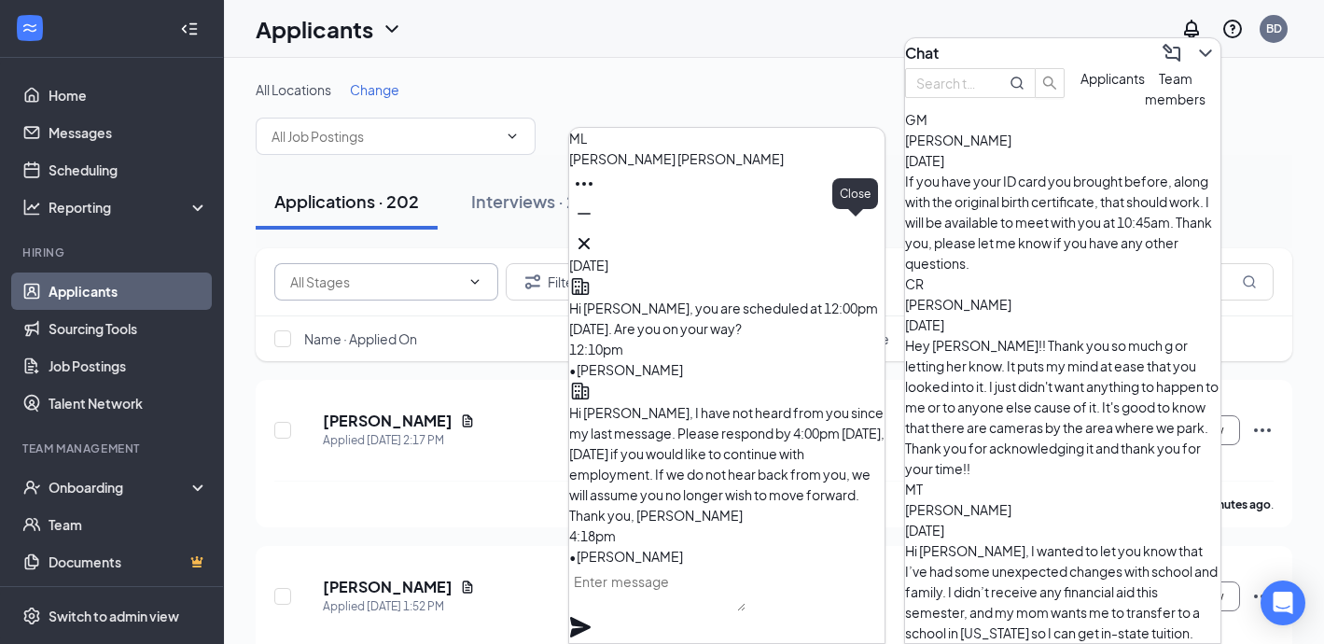
click at [595, 232] on icon "Cross" at bounding box center [584, 243] width 22 height 22
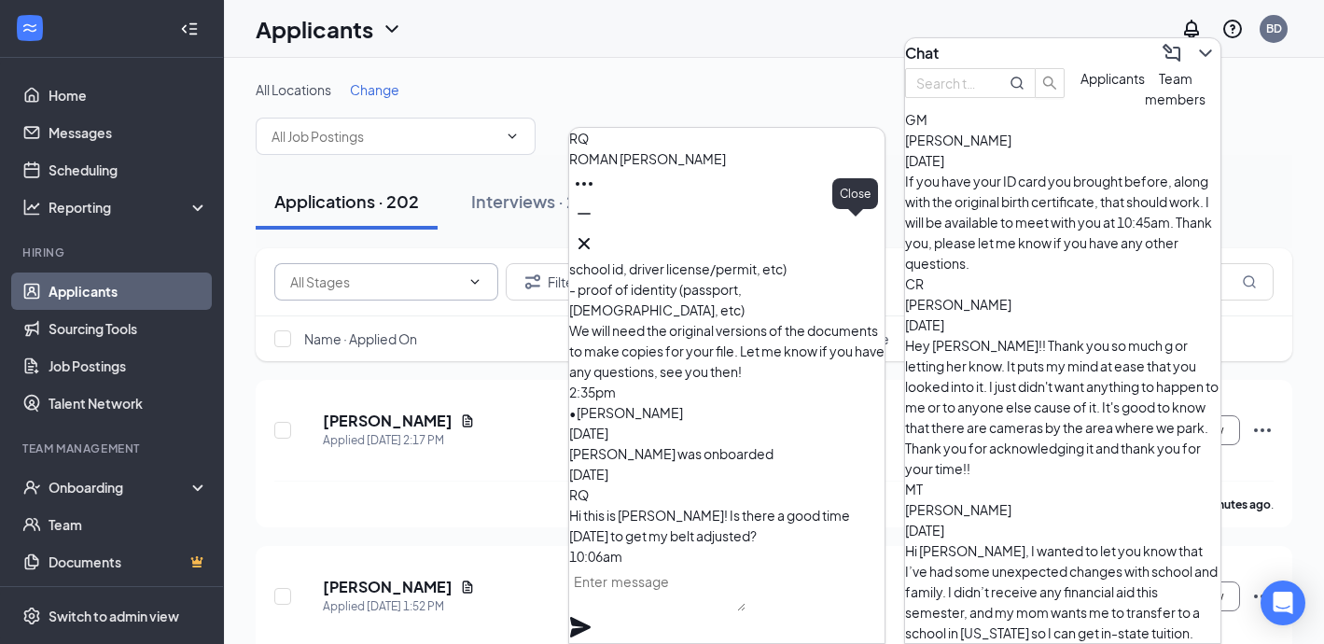
click at [595, 232] on icon "Cross" at bounding box center [584, 243] width 22 height 22
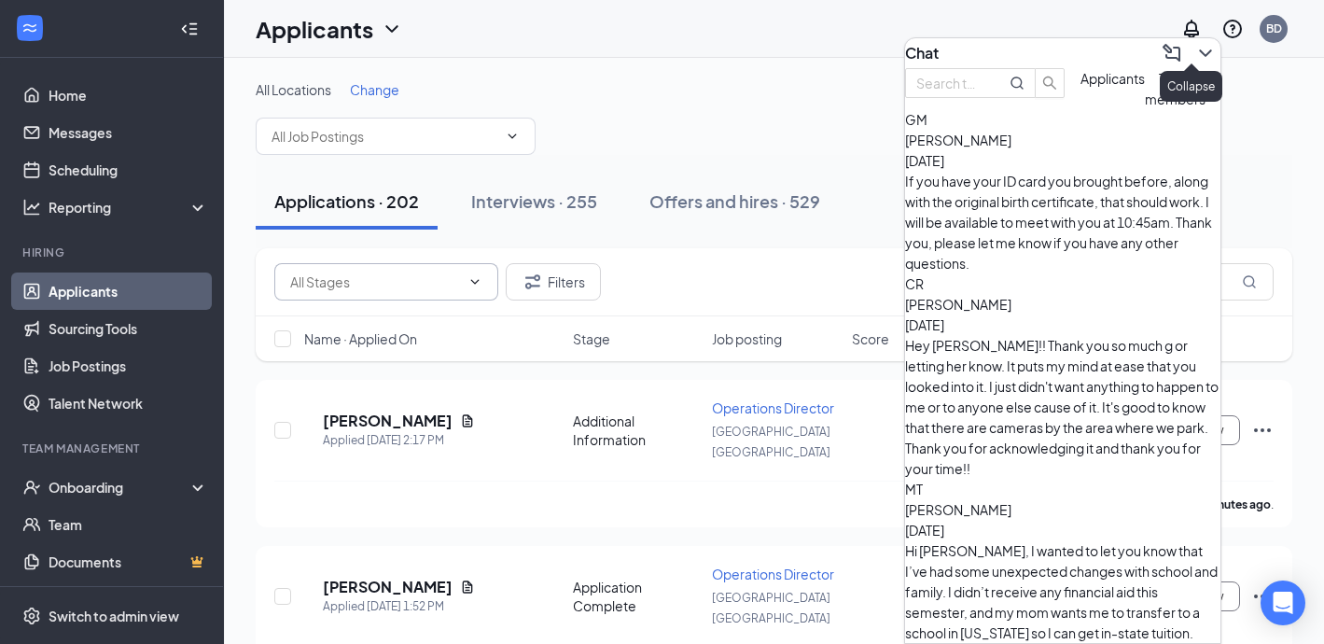
click at [1194, 47] on icon "ChevronDown" at bounding box center [1205, 53] width 22 height 22
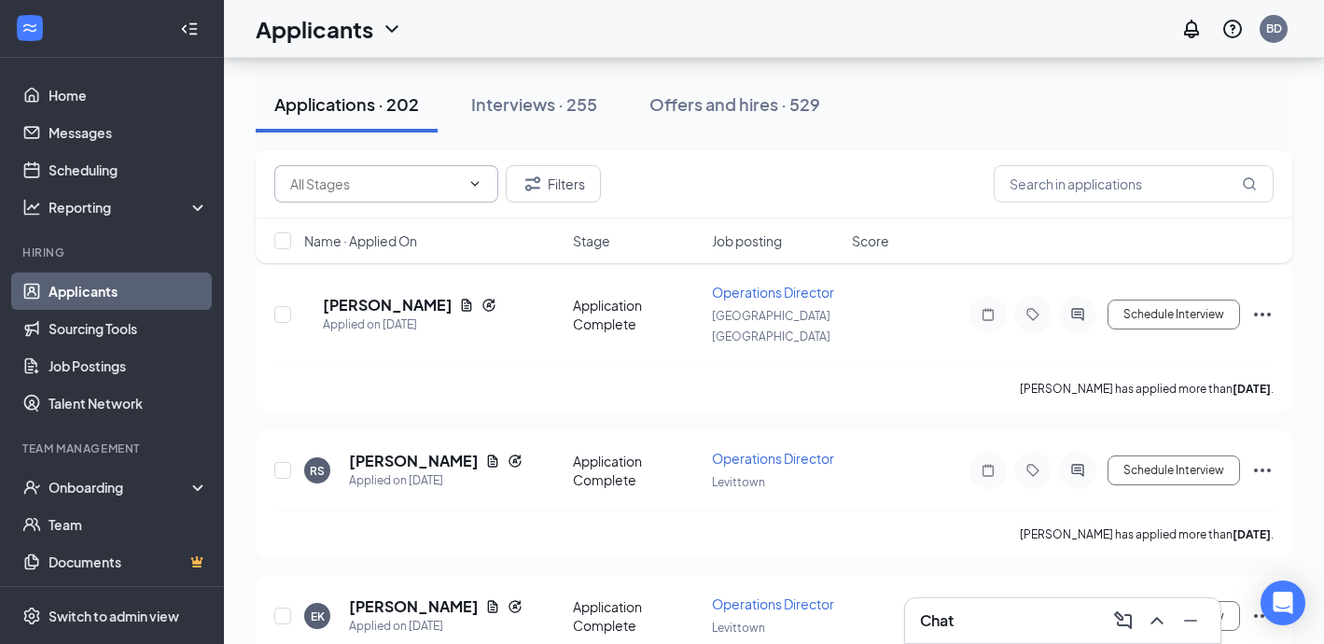
scroll to position [3041, 0]
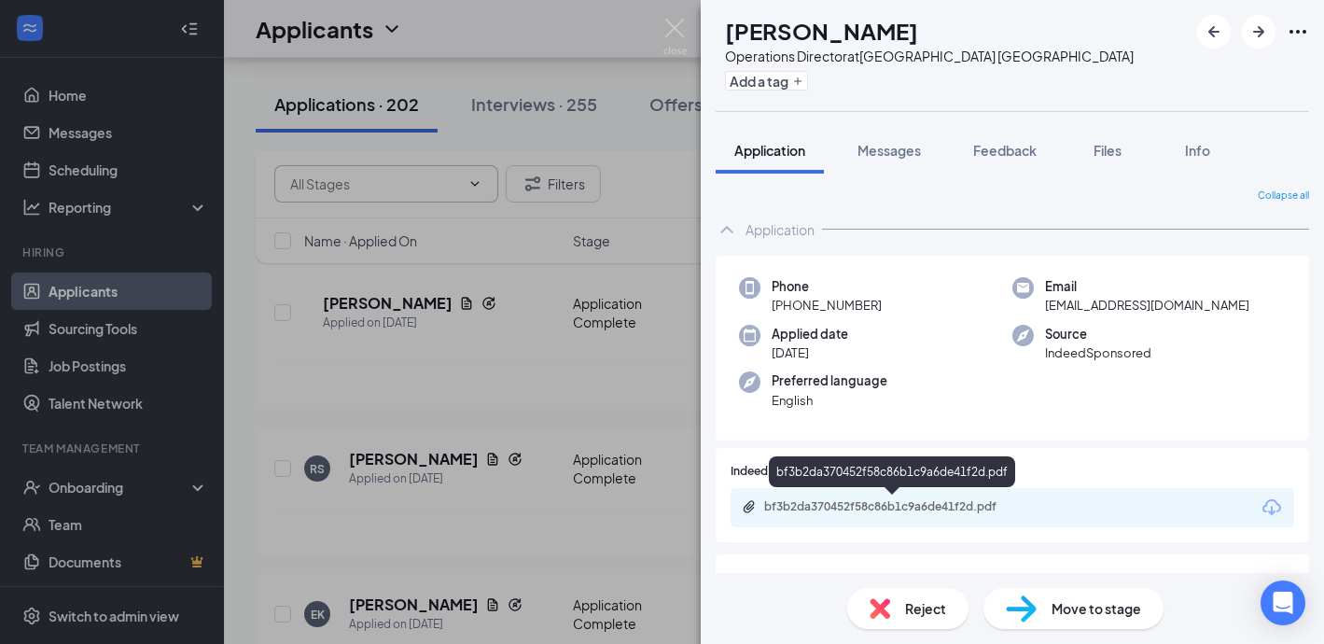
click at [865, 504] on div "bf3b2da370452f58c86b1c9a6de41f2d.pdf" at bounding box center [894, 506] width 261 height 15
